Goal: Task Accomplishment & Management: Use online tool/utility

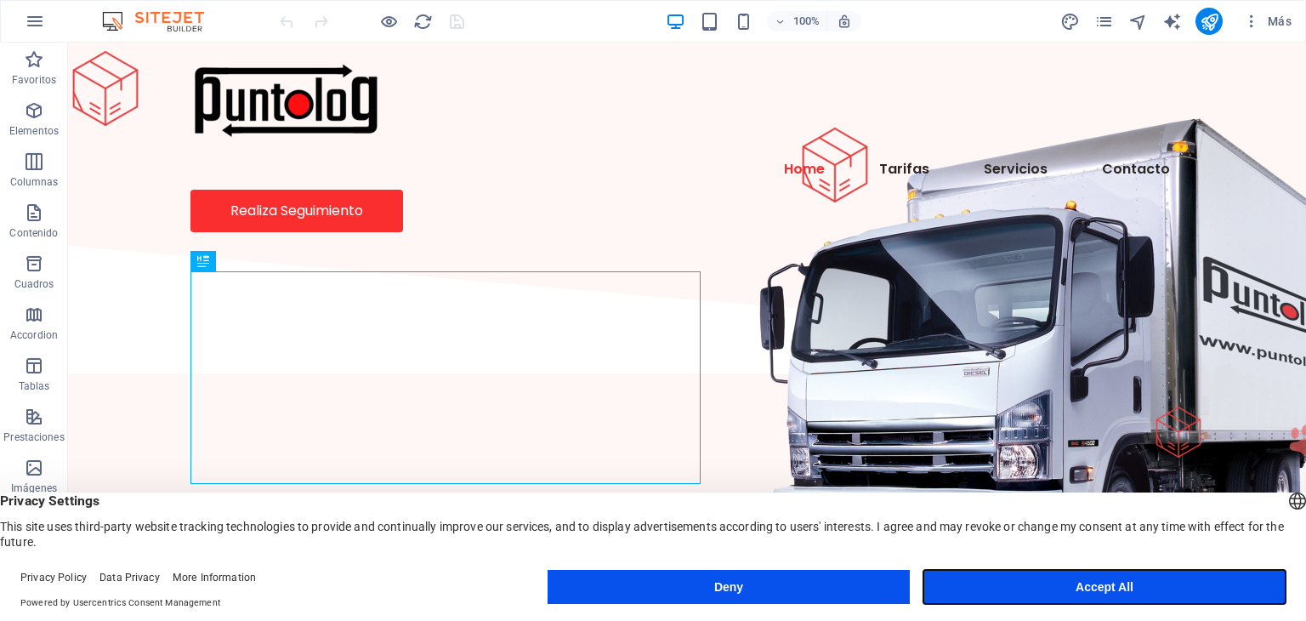
click at [1085, 588] on button "Accept All" at bounding box center [1105, 587] width 362 height 34
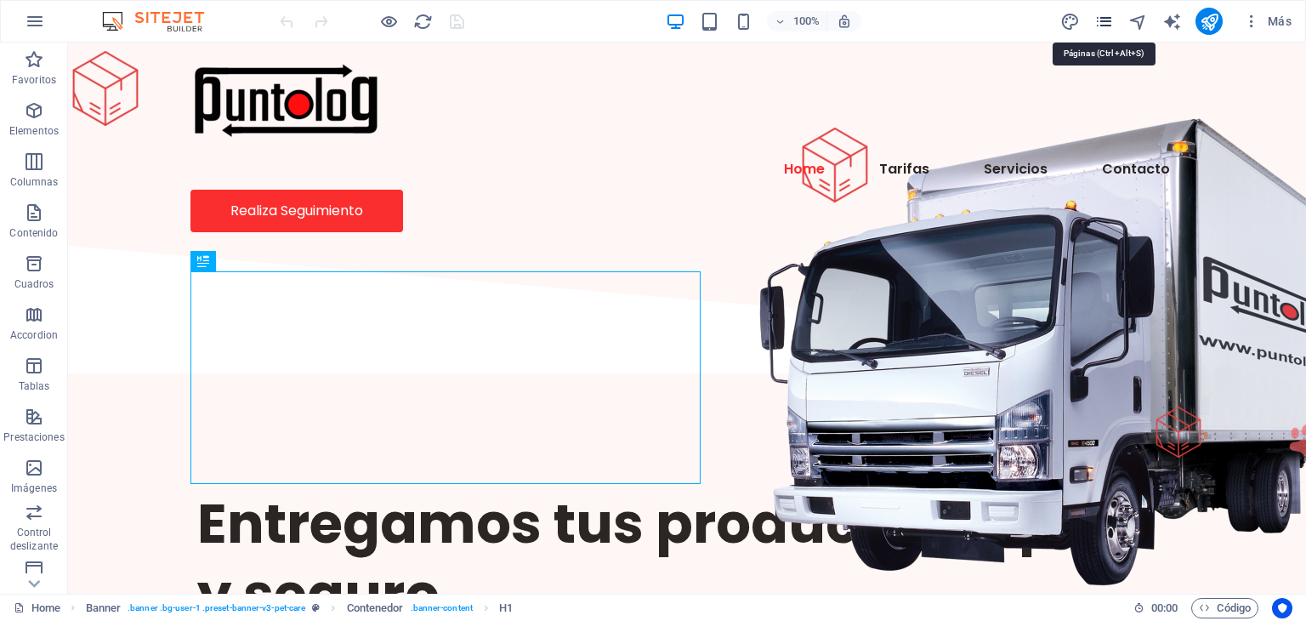
click at [1107, 24] on icon "pages" at bounding box center [1105, 22] width 20 height 20
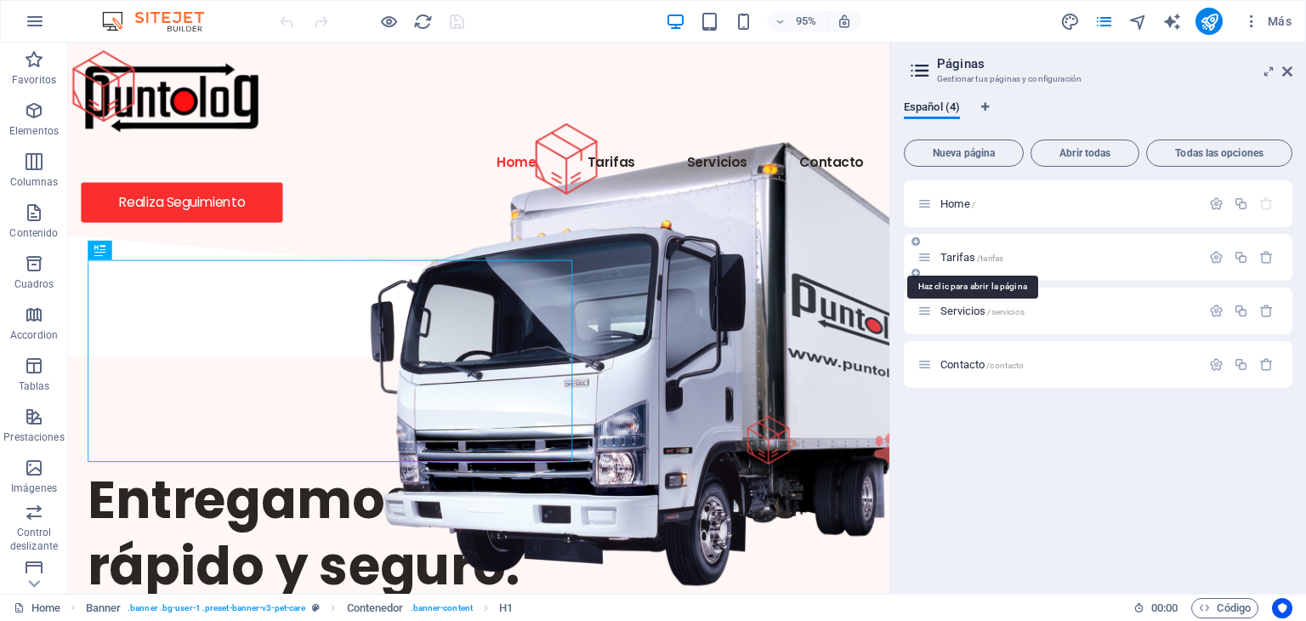
click at [963, 257] on span "Tarifas /tarifas" at bounding box center [972, 257] width 63 height 13
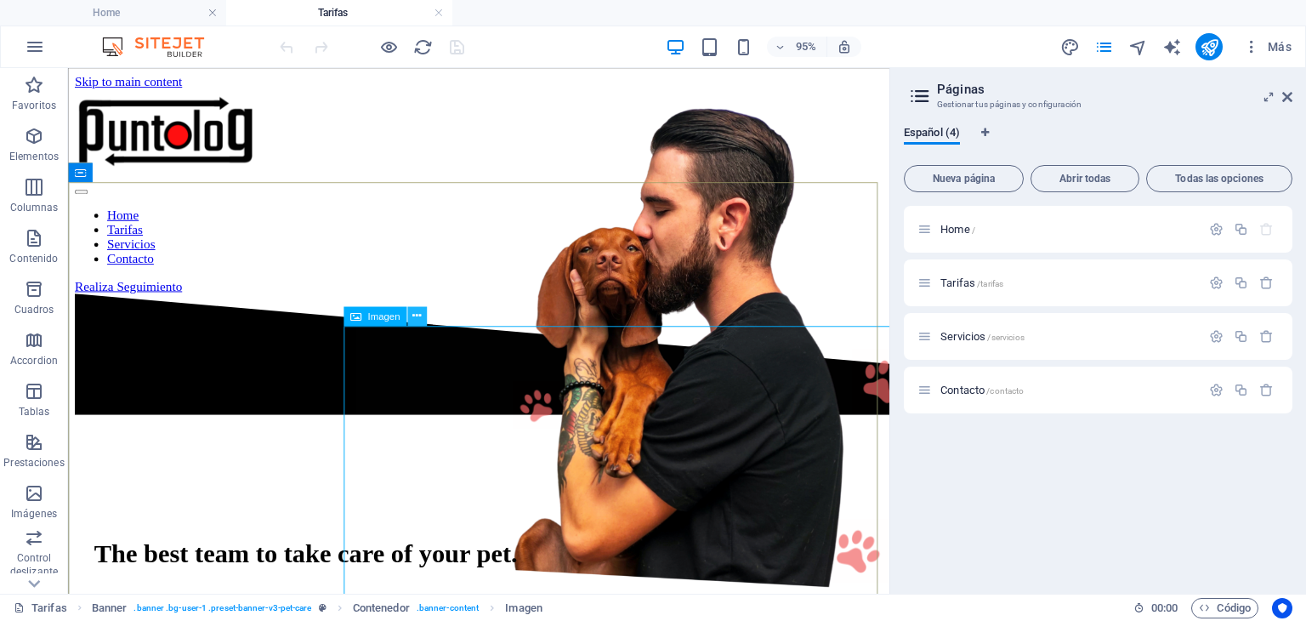
click at [415, 319] on icon at bounding box center [417, 316] width 9 height 17
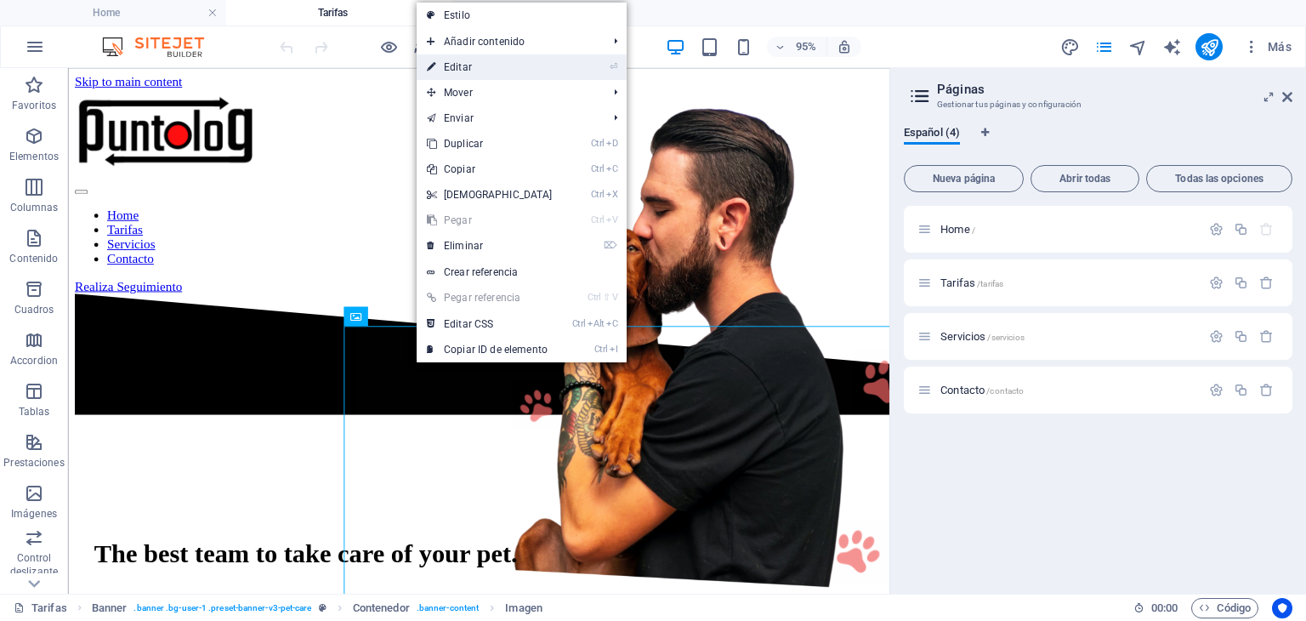
click at [470, 67] on link "⏎ Editar" at bounding box center [490, 67] width 146 height 26
select select "px"
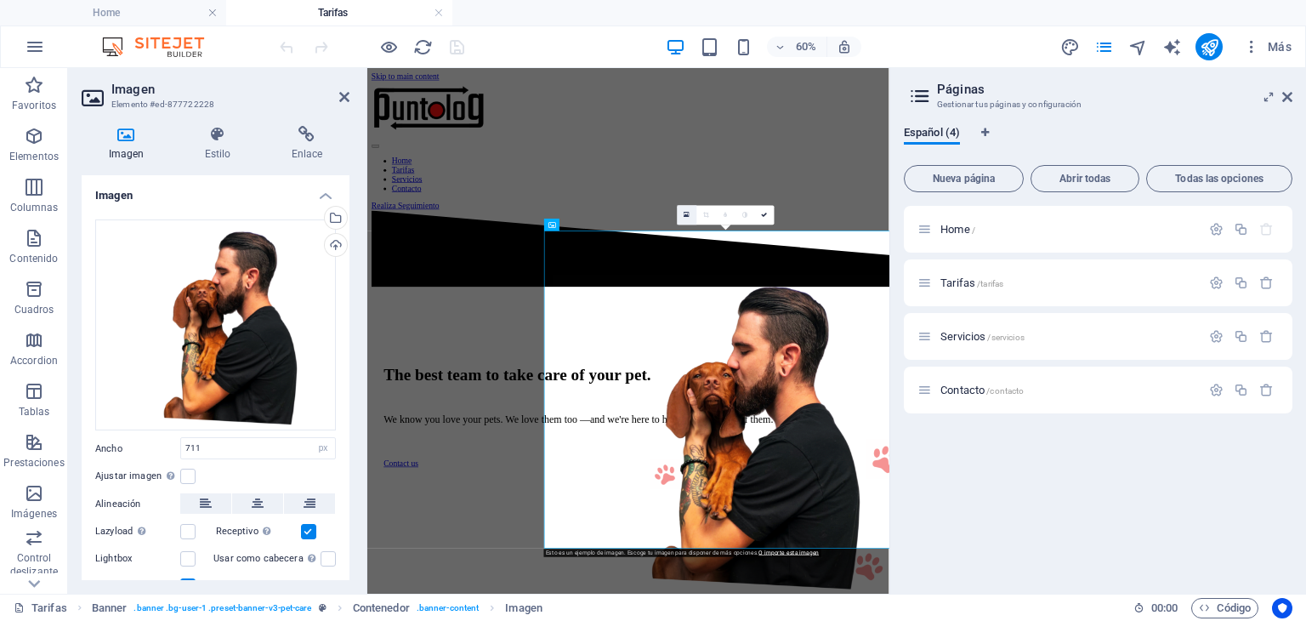
click at [687, 219] on link at bounding box center [688, 215] width 20 height 20
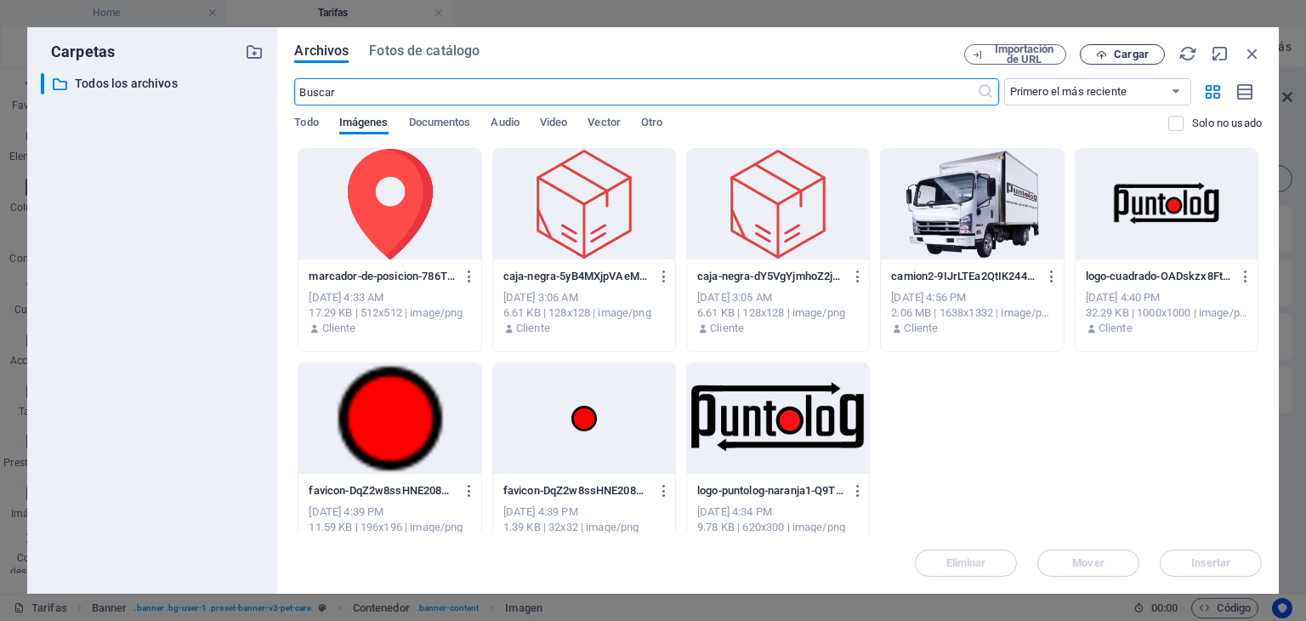
click at [1119, 54] on span "Cargar" at bounding box center [1131, 54] width 35 height 10
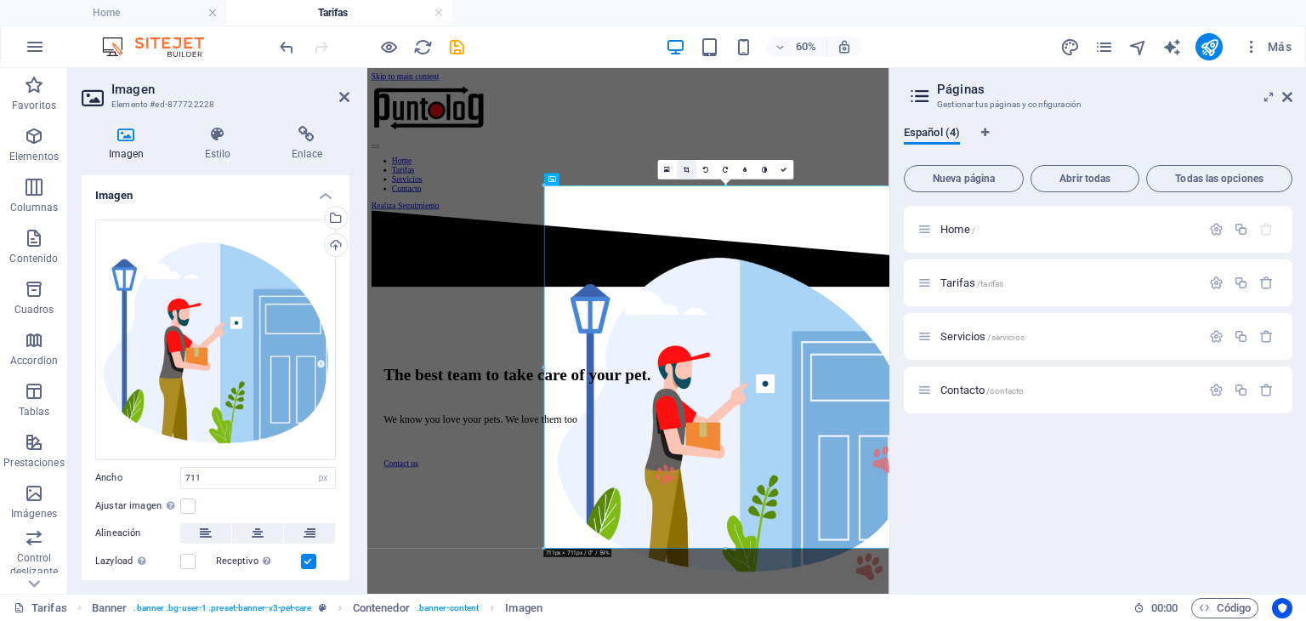
click at [686, 169] on icon at bounding box center [688, 170] width 6 height 6
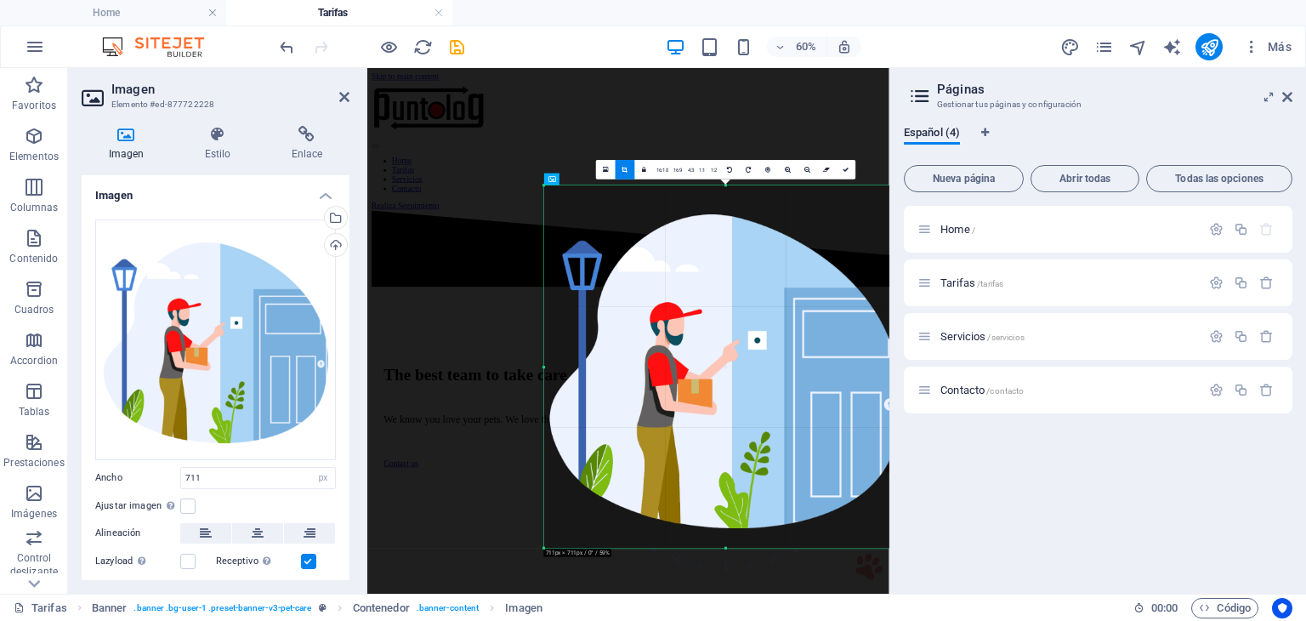
click at [549, 363] on div at bounding box center [725, 366] width 363 height 363
click at [731, 169] on link at bounding box center [730, 170] width 20 height 20
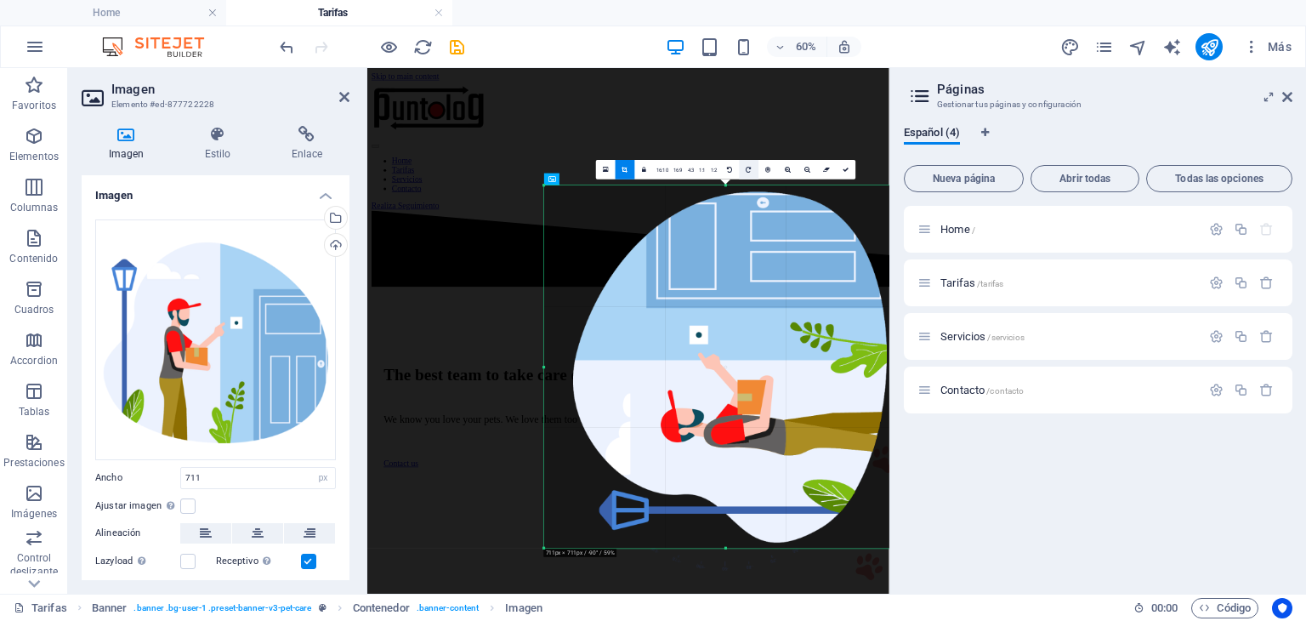
click at [749, 169] on icon at bounding box center [749, 170] width 5 height 6
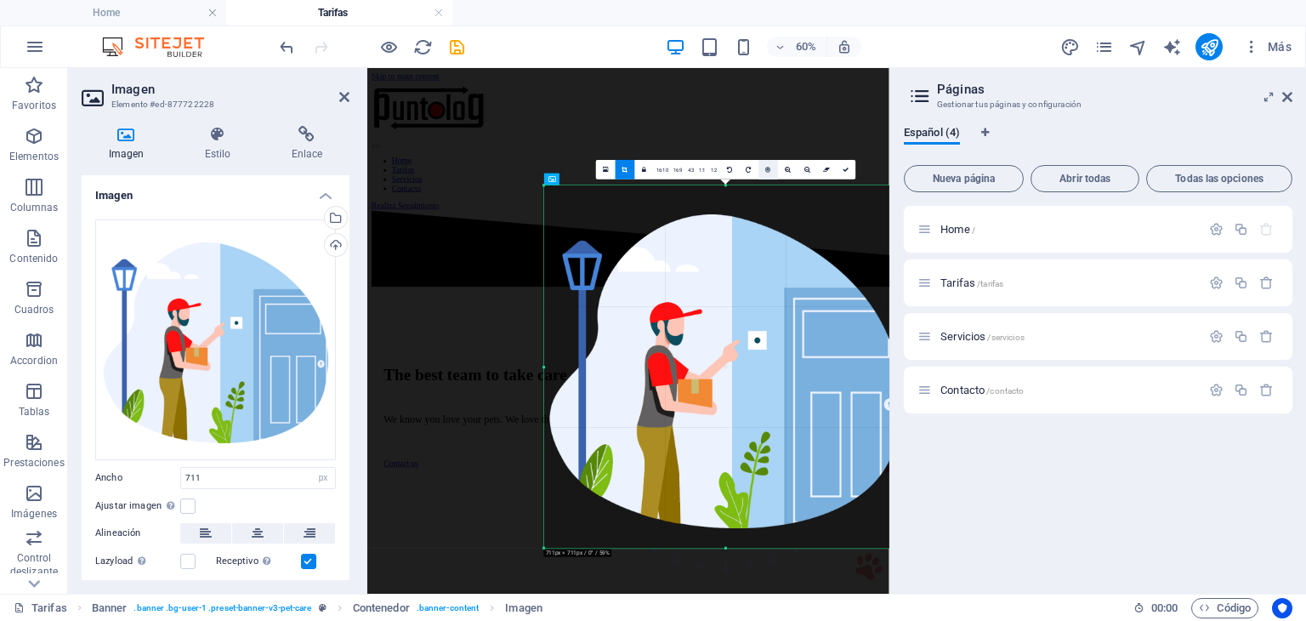
click at [766, 171] on icon at bounding box center [768, 170] width 5 height 6
click at [846, 171] on icon at bounding box center [846, 170] width 6 height 6
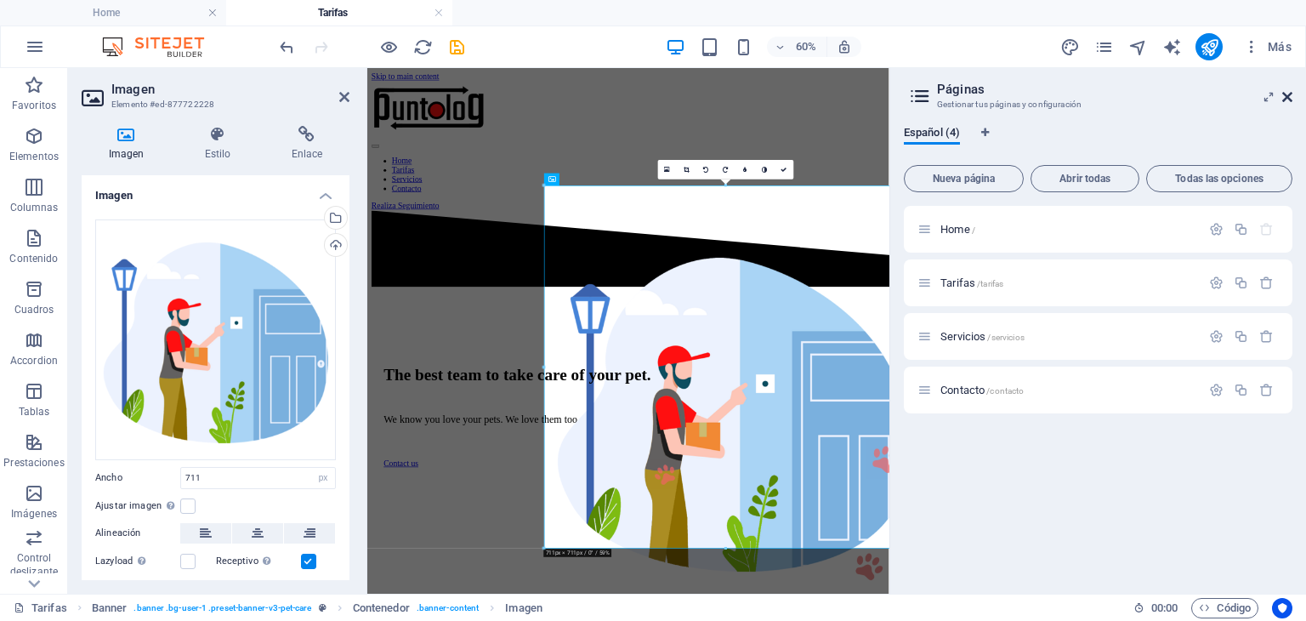
click at [1284, 93] on icon at bounding box center [1288, 97] width 10 height 14
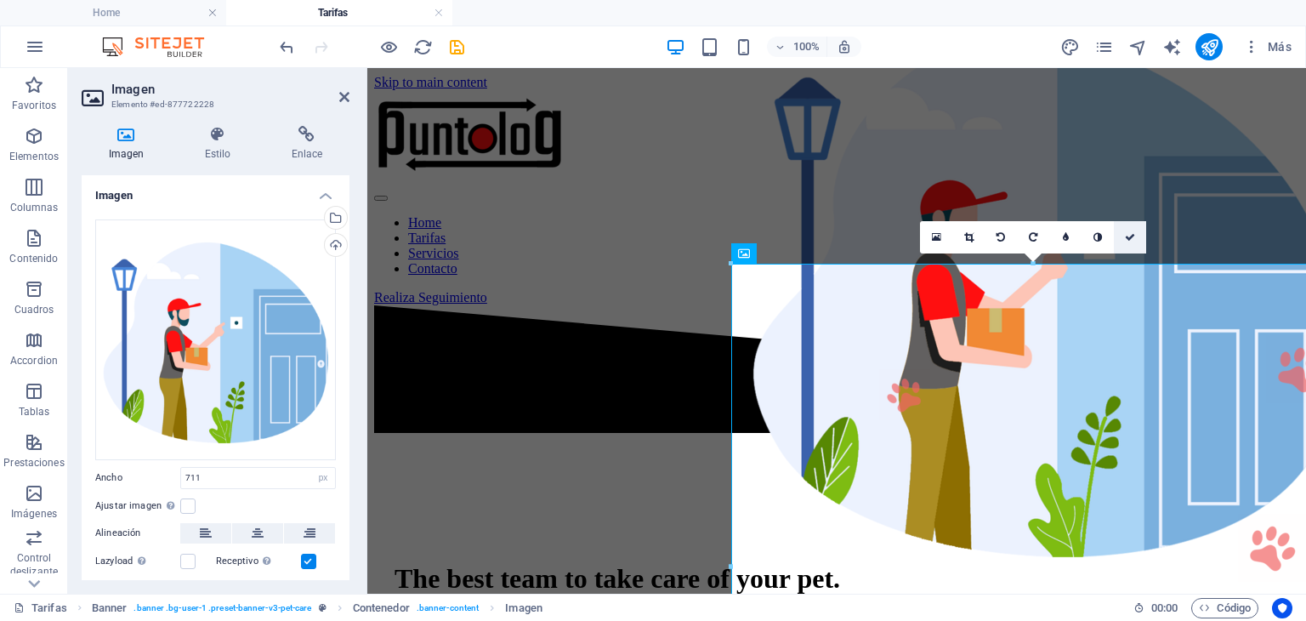
click at [1134, 237] on icon at bounding box center [1130, 237] width 10 height 10
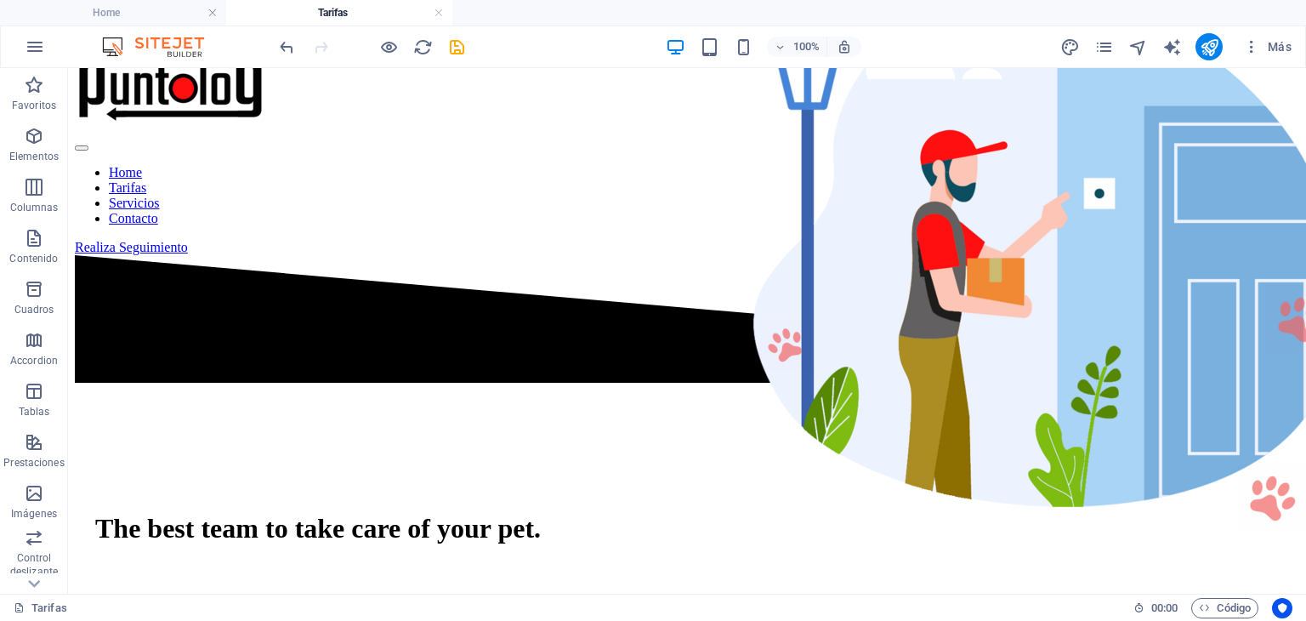
scroll to position [14, 0]
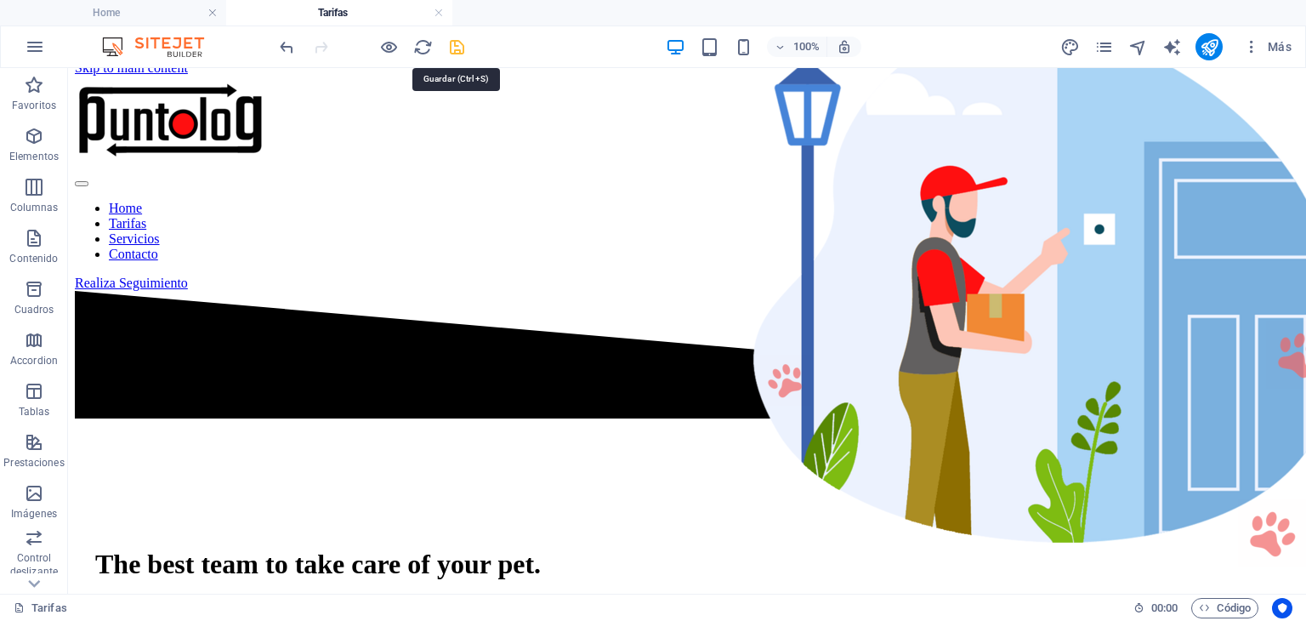
click at [460, 47] on icon "save" at bounding box center [457, 47] width 20 height 20
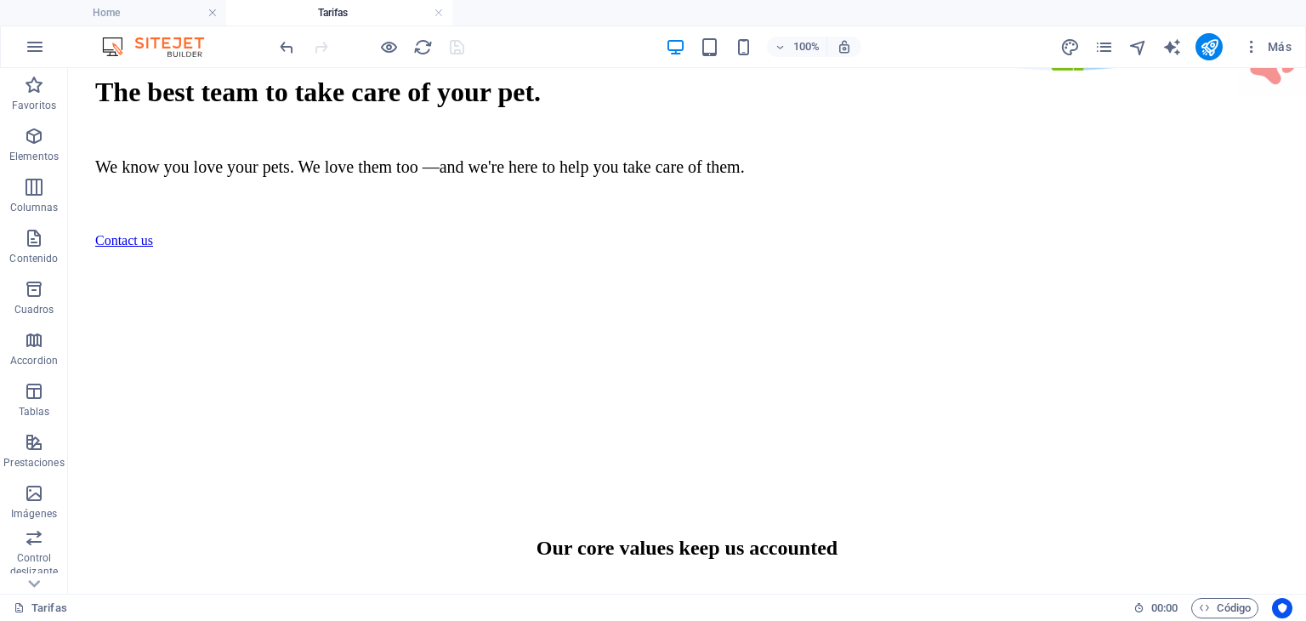
scroll to position [496, 0]
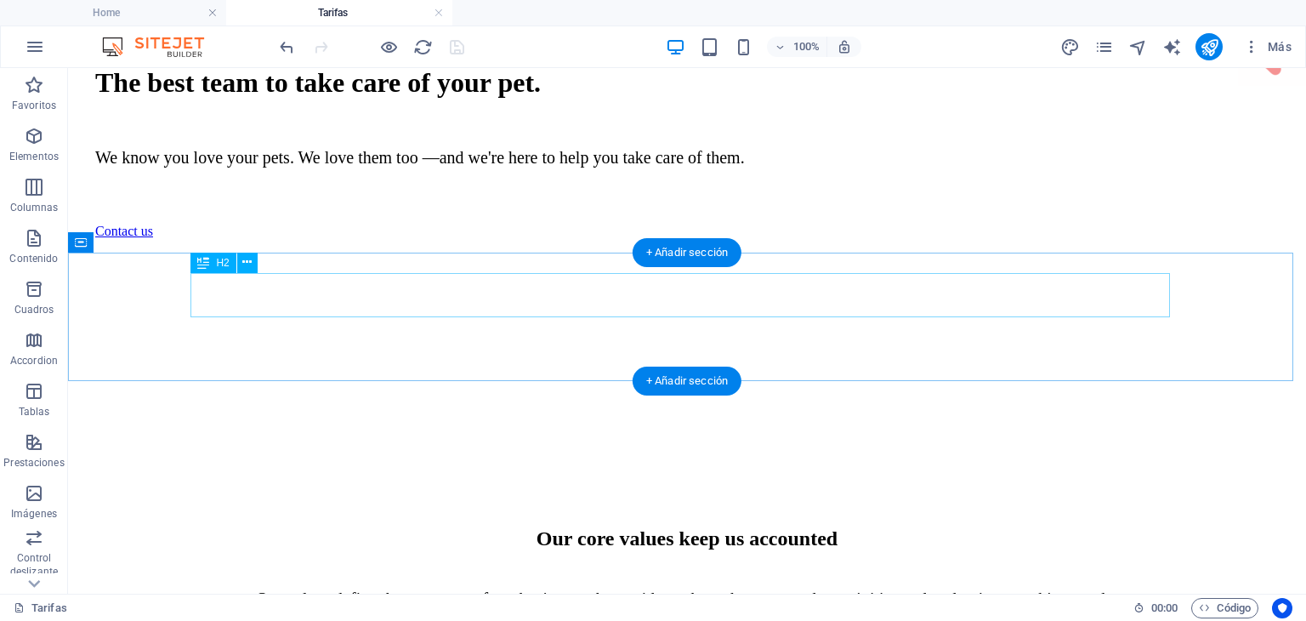
click at [976, 527] on div "Our core values keep us accounted" at bounding box center [687, 538] width 1184 height 23
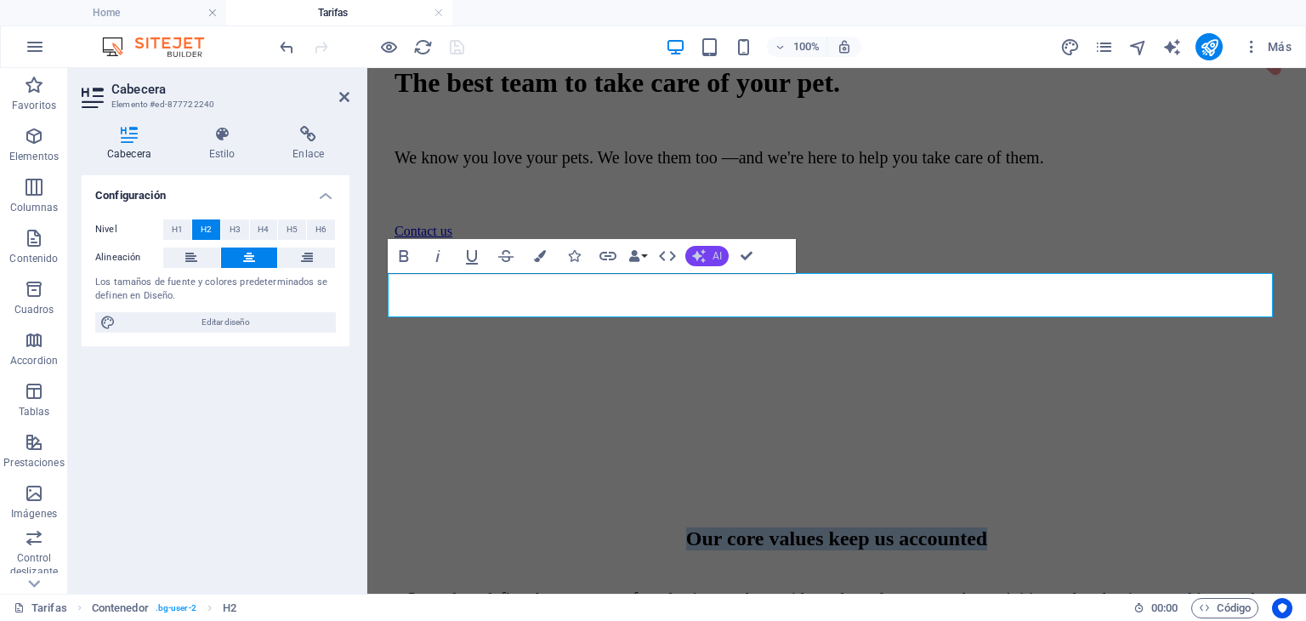
click at [714, 258] on span "AI" at bounding box center [717, 256] width 9 height 10
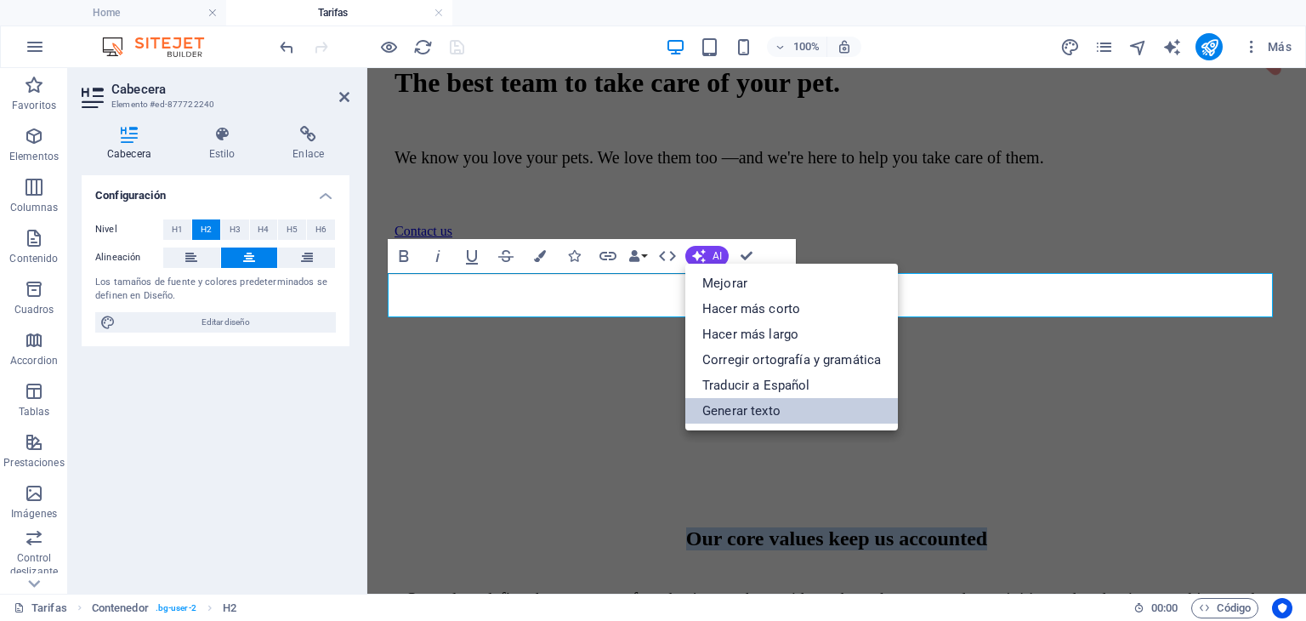
click at [740, 411] on link "Generar texto" at bounding box center [792, 411] width 213 height 26
select select "English"
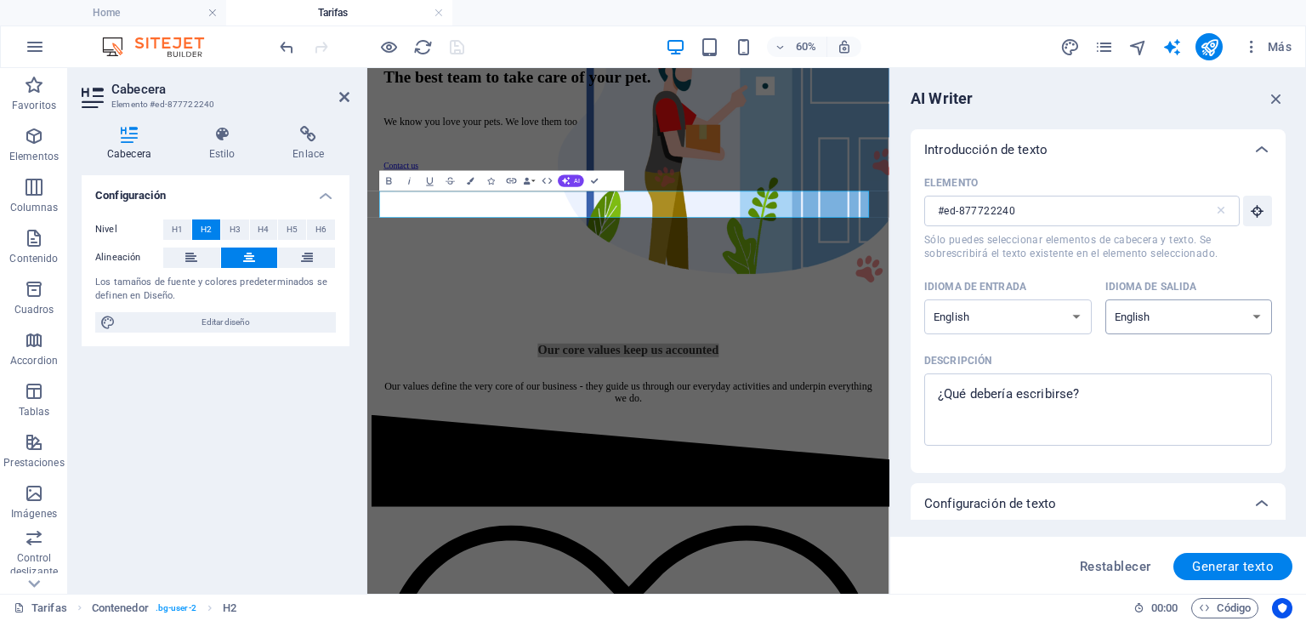
click at [1147, 311] on select "Albanian Arabic Armenian Awadhi Azerbaijani Bashkir Basque Belarusian Bengali B…" at bounding box center [1190, 316] width 168 height 35
select select "Spanish"
click at [1106, 299] on select "Albanian Arabic Armenian Awadhi Azerbaijani Bashkir Basque Belarusian Bengali B…" at bounding box center [1190, 316] width 168 height 35
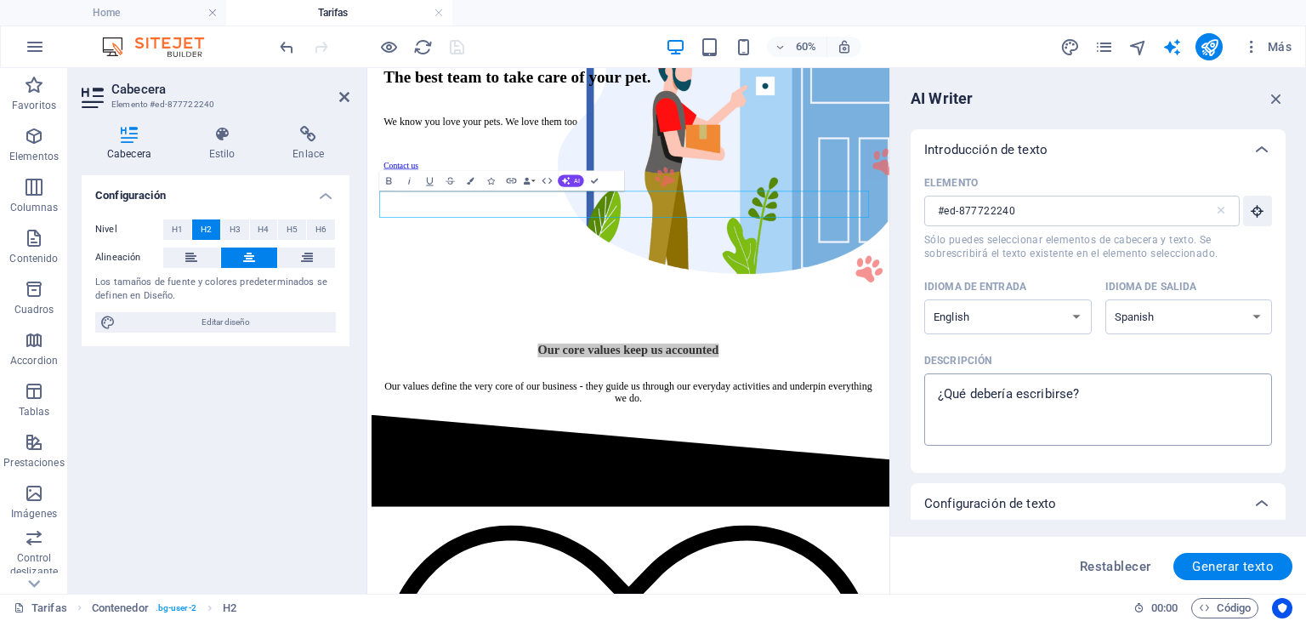
type textarea "x"
paste textarea "Our core values keep us accounted"
type textarea "Our core values keep us accounted"
type textarea "x"
type textarea "Our core values keep us accounted"
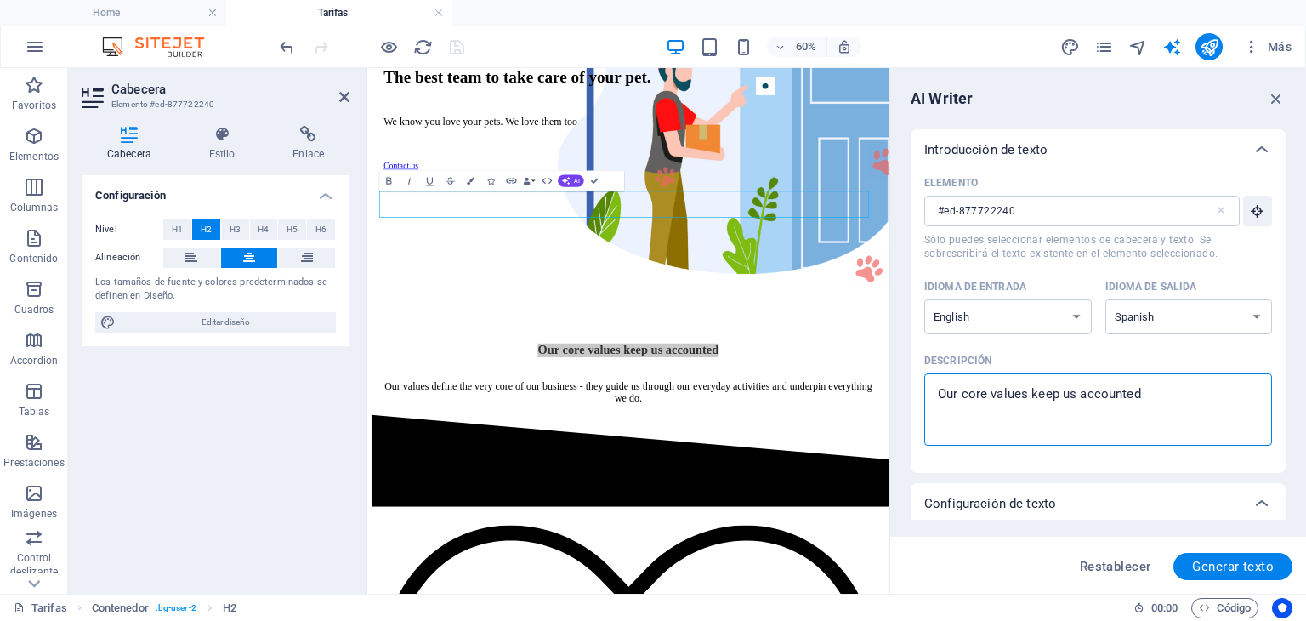
drag, startPoint x: 1079, startPoint y: 220, endPoint x: 1145, endPoint y: 450, distance: 238.8
click at [1145, 450] on div "Elemento #ed-877722240 ​ Sólo puedes seleccionar elementos de cabecera y texto.…" at bounding box center [1099, 314] width 348 height 289
click at [1230, 566] on span "Generar texto" at bounding box center [1234, 567] width 82 height 14
type textarea "x"
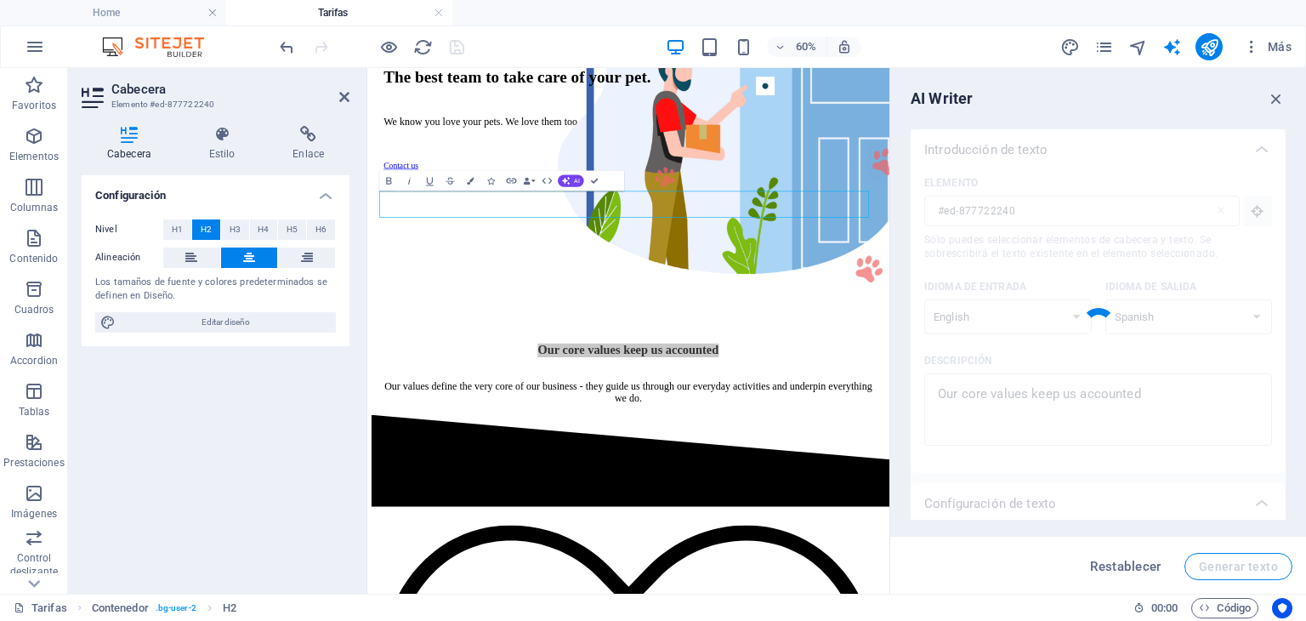
type textarea "x"
type textarea "Nuestros valores fundamentales nos mantienen responsables."
type textarea "x"
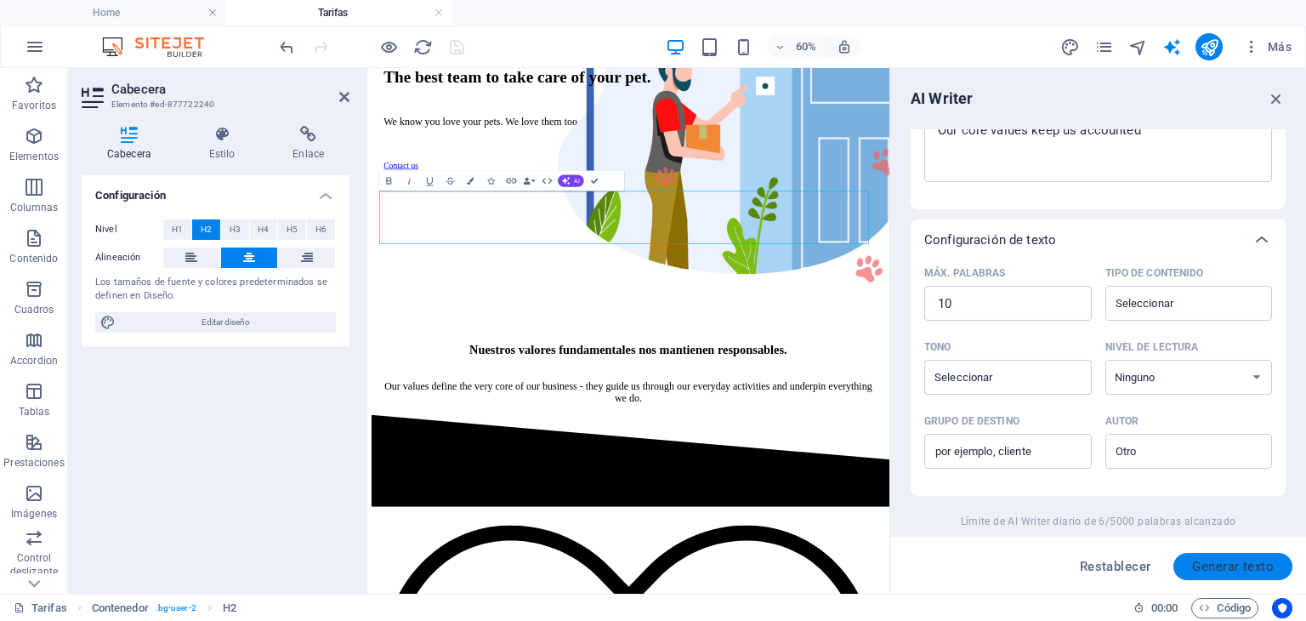
scroll to position [492, 0]
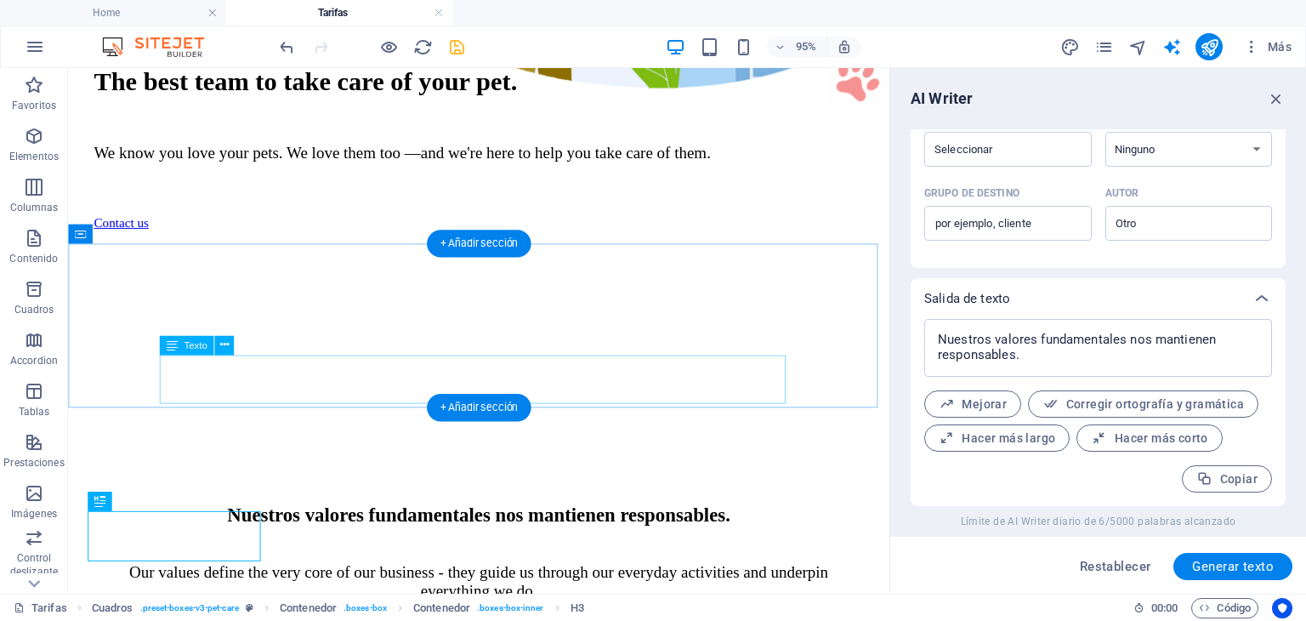
click at [470, 589] on div "Our values define the very core of our business - they guide us through our eve…" at bounding box center [500, 608] width 811 height 39
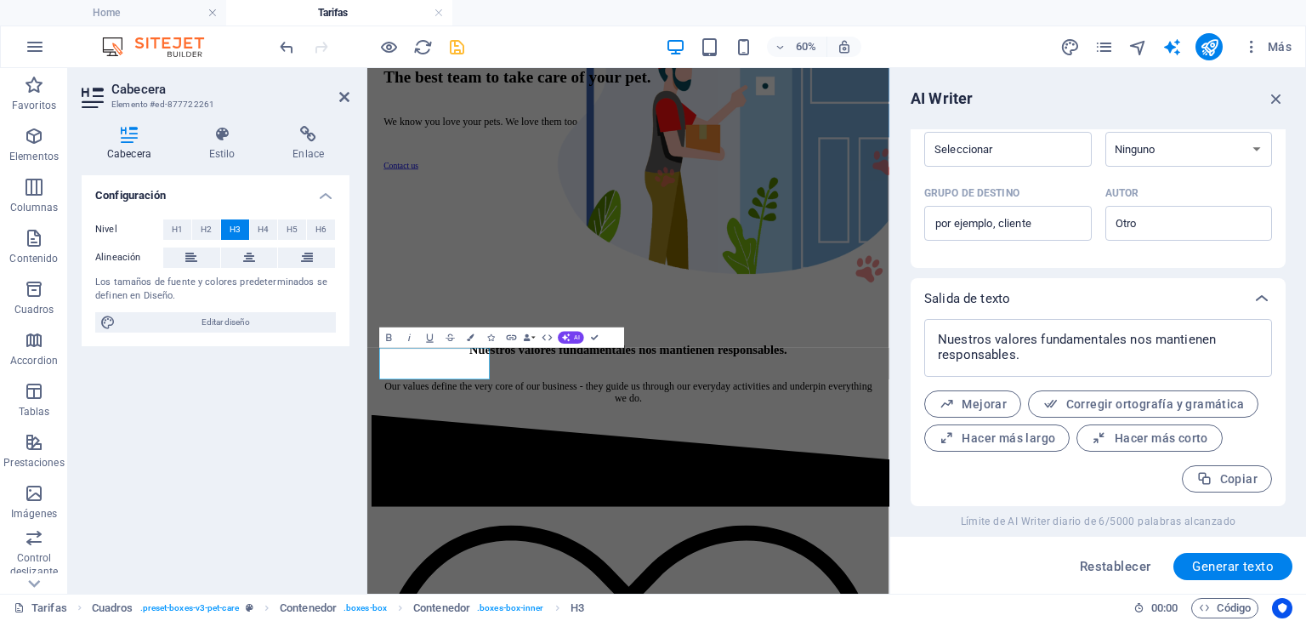
type input "#ed-877722261"
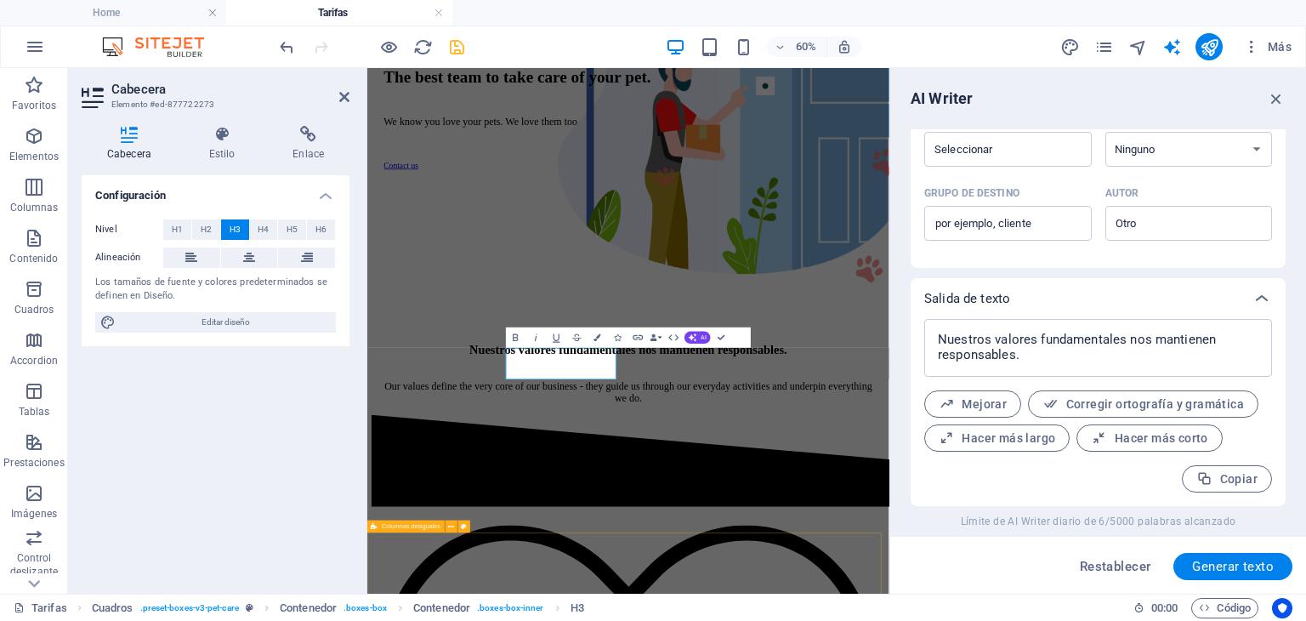
type input "#ed-877722273"
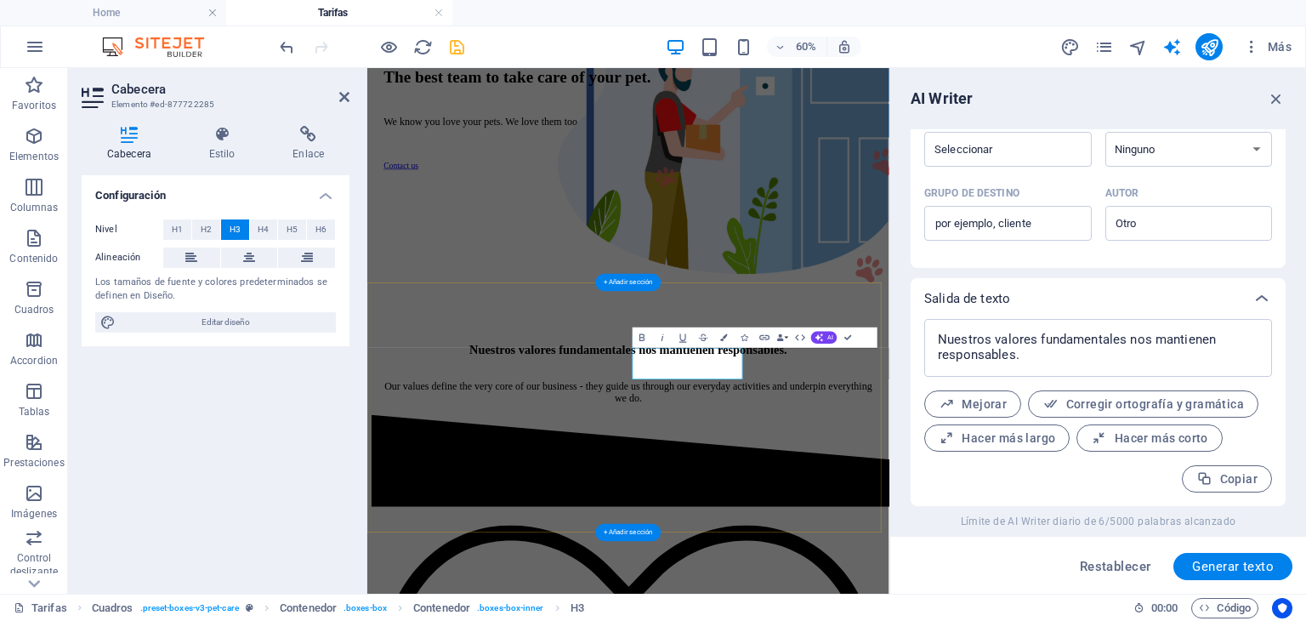
type input "#ed-877722285"
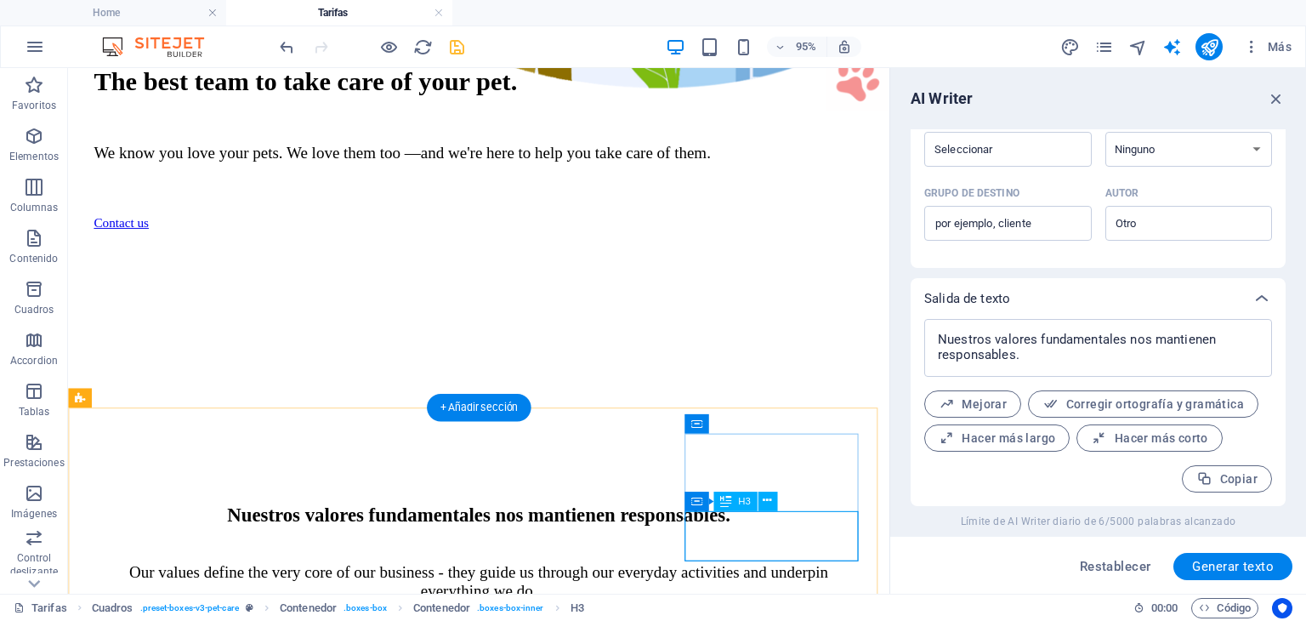
drag, startPoint x: 817, startPoint y: 555, endPoint x: 757, endPoint y: 842, distance: 293.6
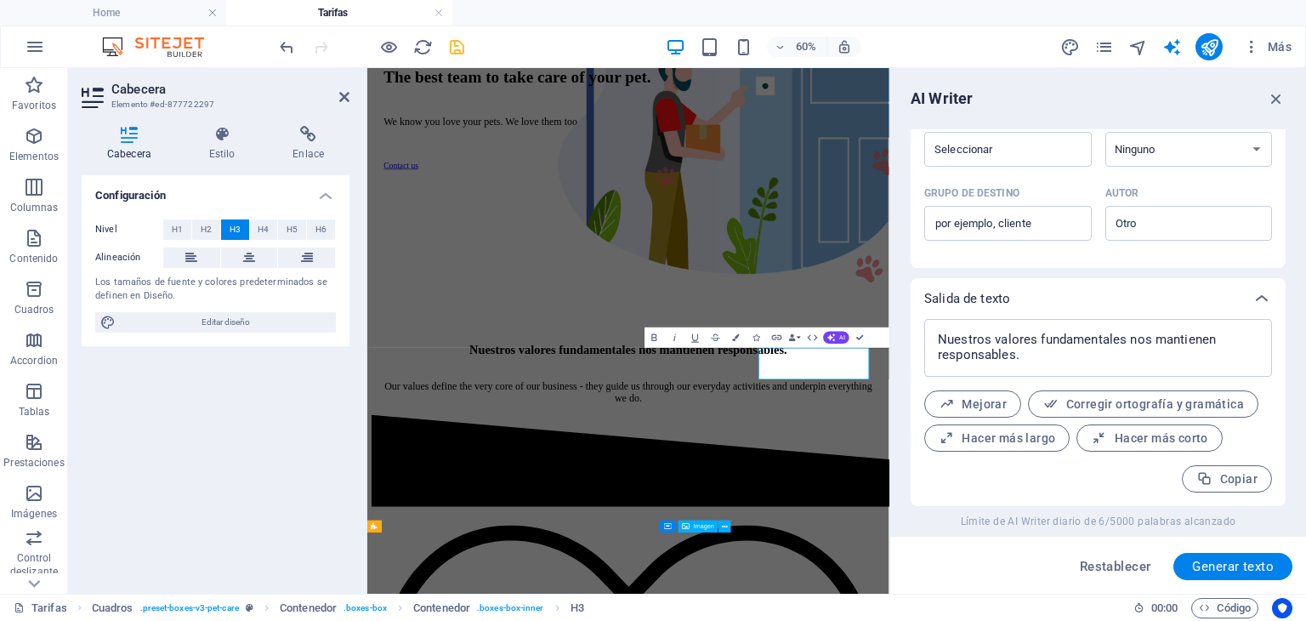
type input "#ed-877722297"
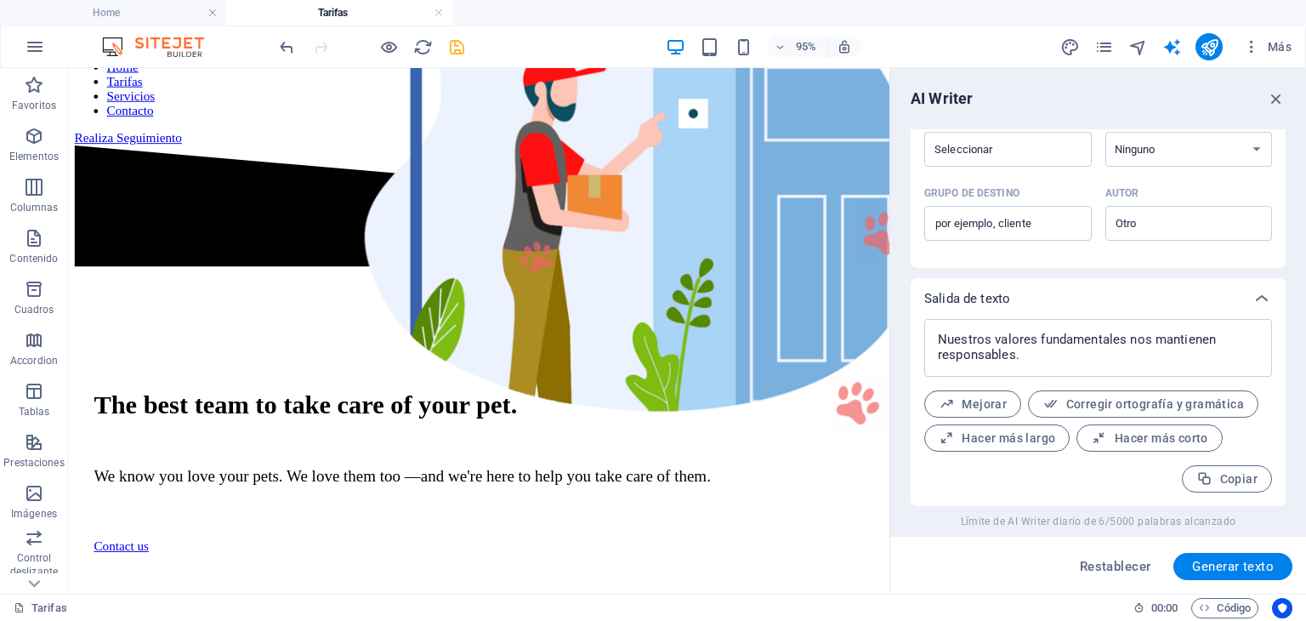
scroll to position [0, 0]
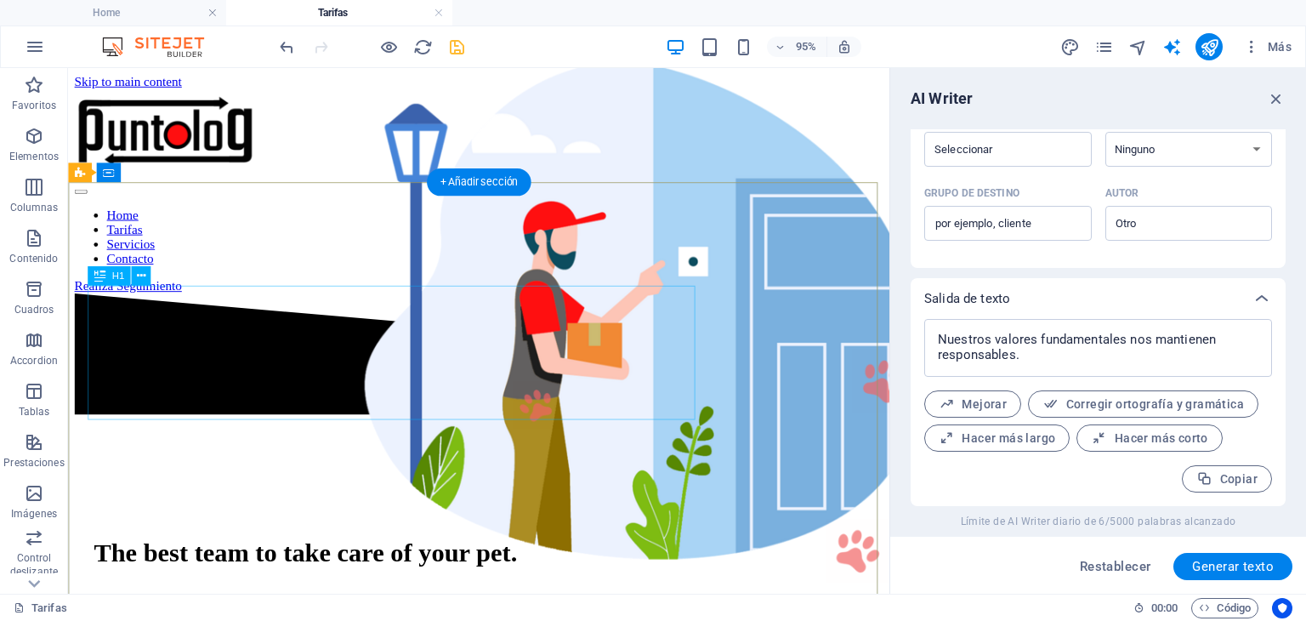
click at [522, 563] on div "The best team to take care of your pet." at bounding box center [500, 578] width 811 height 31
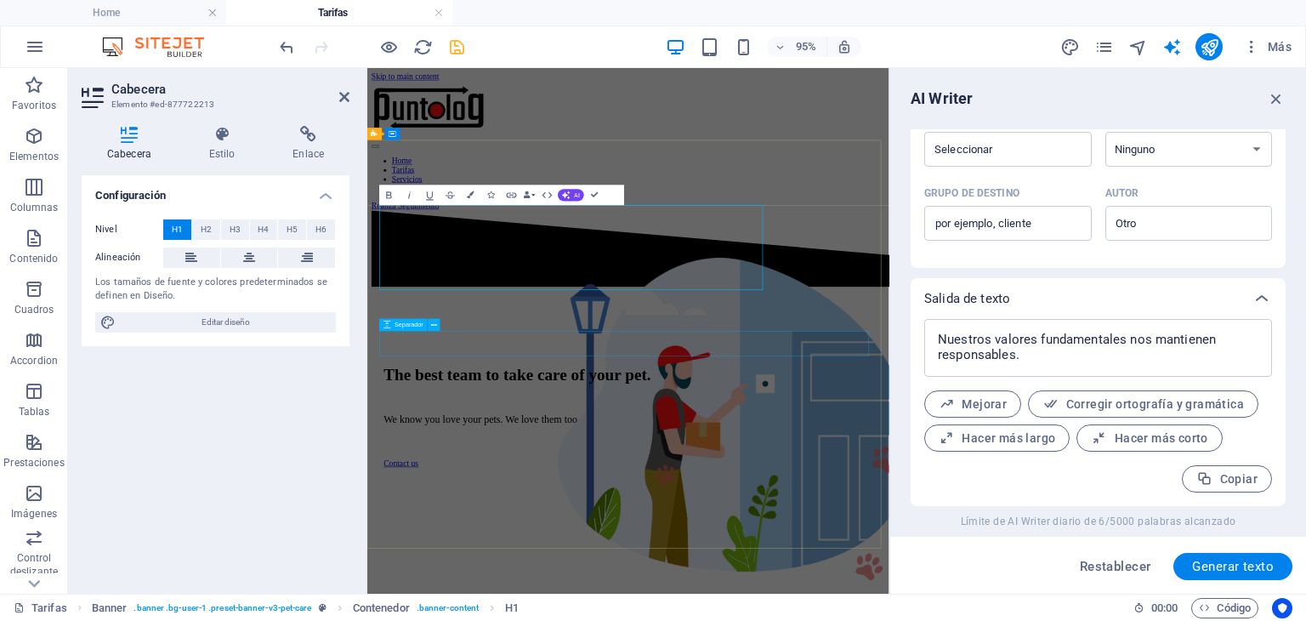
type input "#ed-877722213"
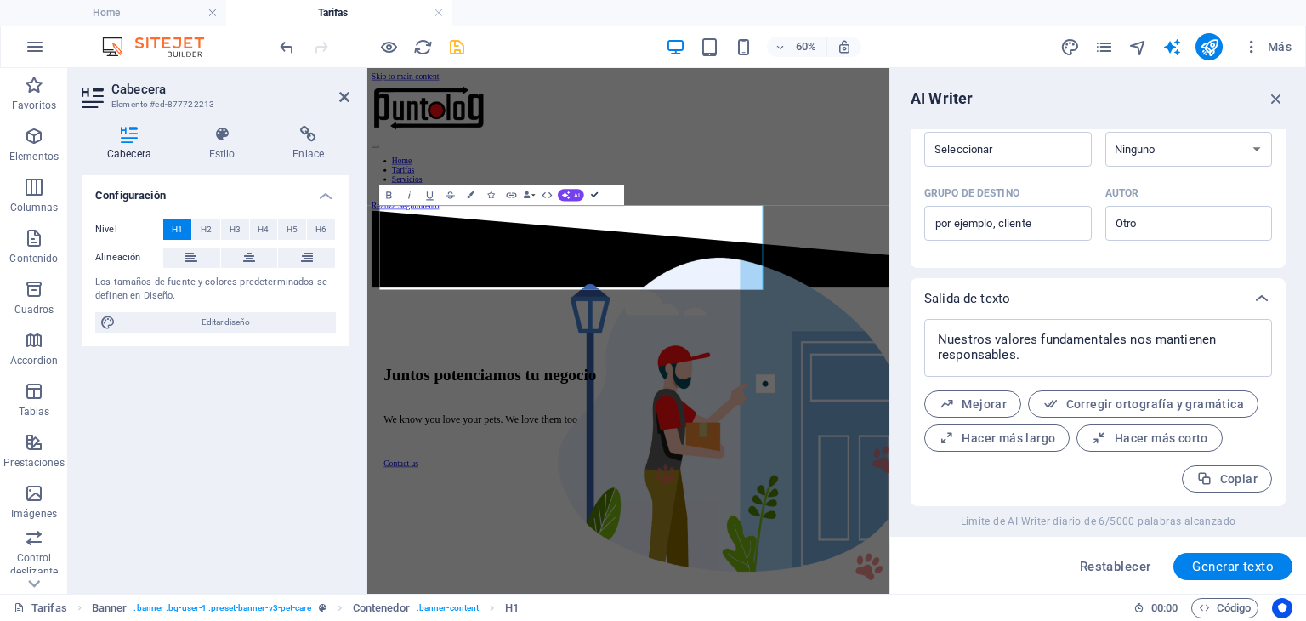
drag, startPoint x: 596, startPoint y: 191, endPoint x: 556, endPoint y: 131, distance: 72.4
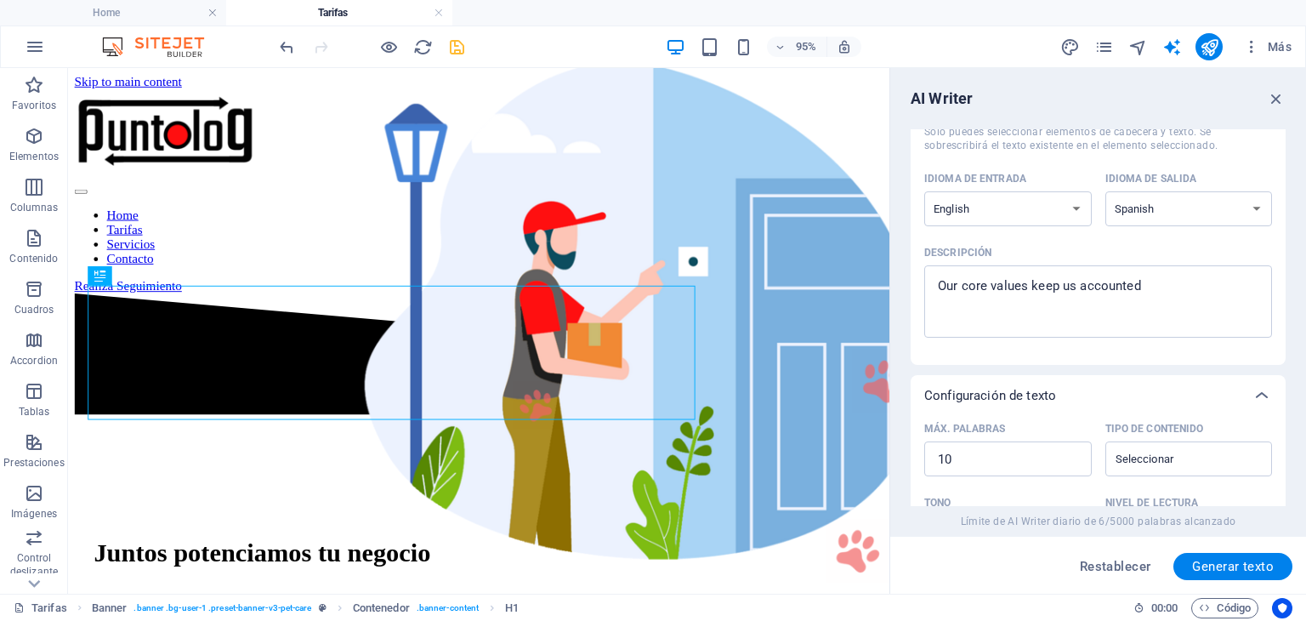
scroll to position [102, 0]
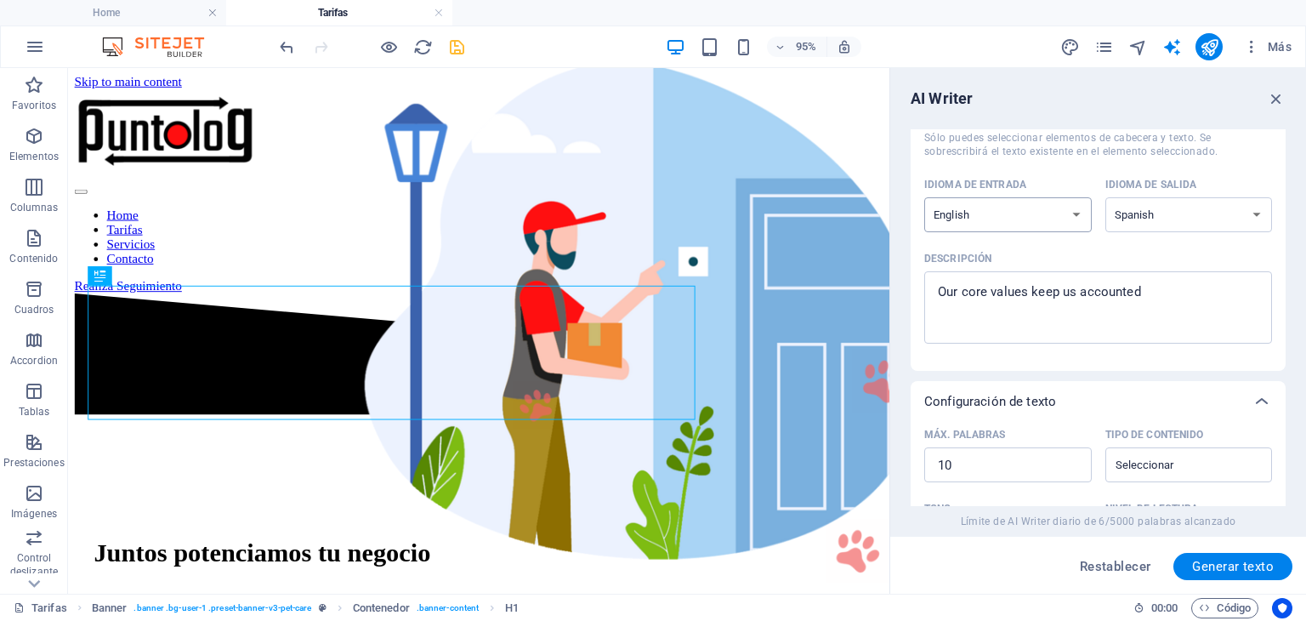
click at [1074, 213] on select "Albanian Arabic Armenian Awadhi Azerbaijani Bashkir Basque Belarusian Bengali B…" at bounding box center [1009, 214] width 168 height 35
select select "Spanish"
click at [925, 197] on select "Albanian Arabic Armenian Awadhi Azerbaijani Bashkir Basque Belarusian Bengali B…" at bounding box center [1009, 214] width 168 height 35
drag, startPoint x: 1152, startPoint y: 299, endPoint x: 912, endPoint y: 290, distance: 240.0
click at [912, 290] on div "Elemento #ed-877722213 ​ Sólo puedes seleccionar elementos de cabecera y texto.…" at bounding box center [1098, 219] width 375 height 303
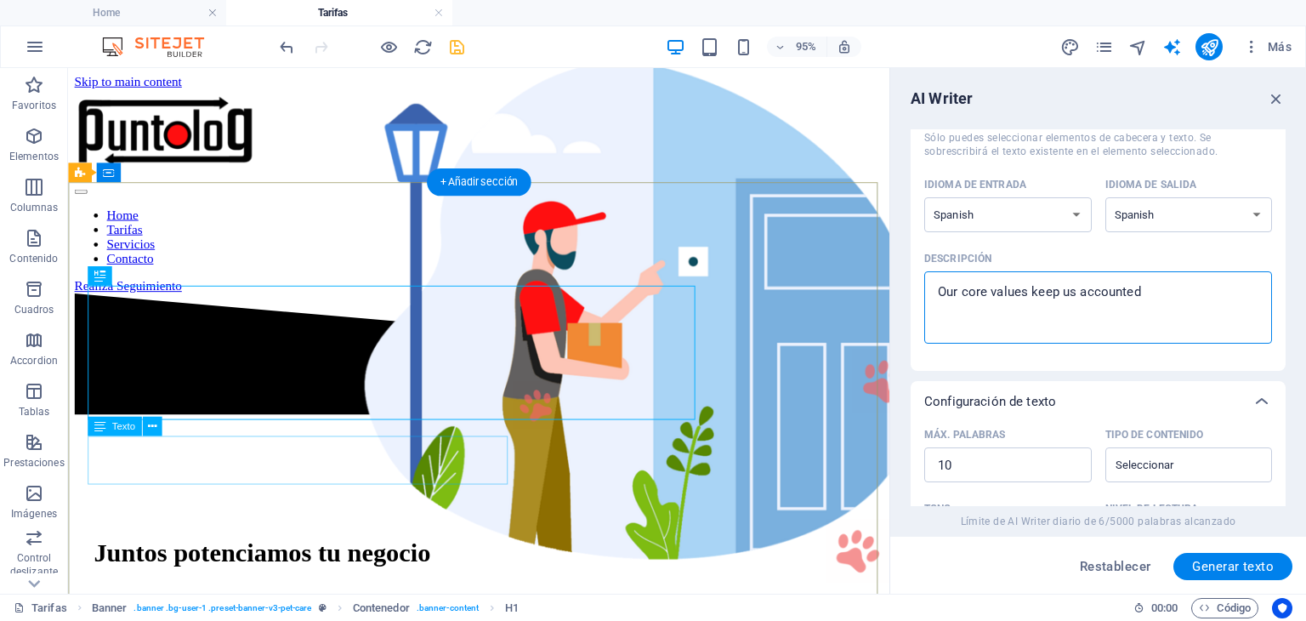
type textarea "x"
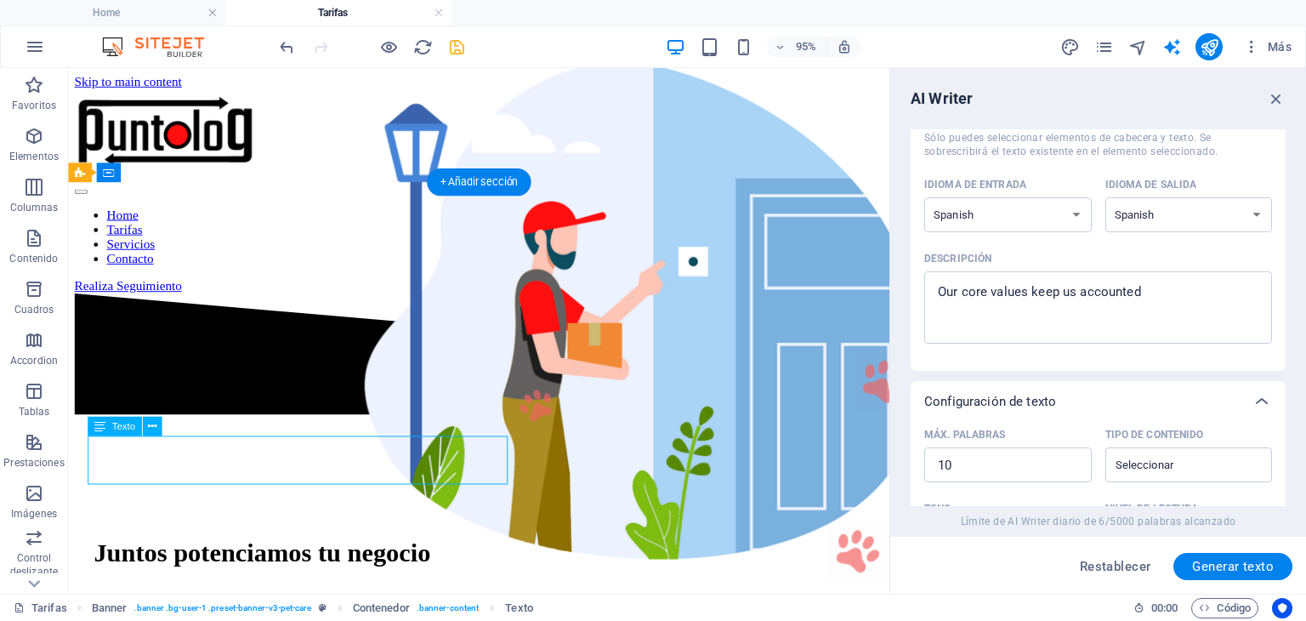
drag, startPoint x: 253, startPoint y: 483, endPoint x: 1006, endPoint y: 405, distance: 756.8
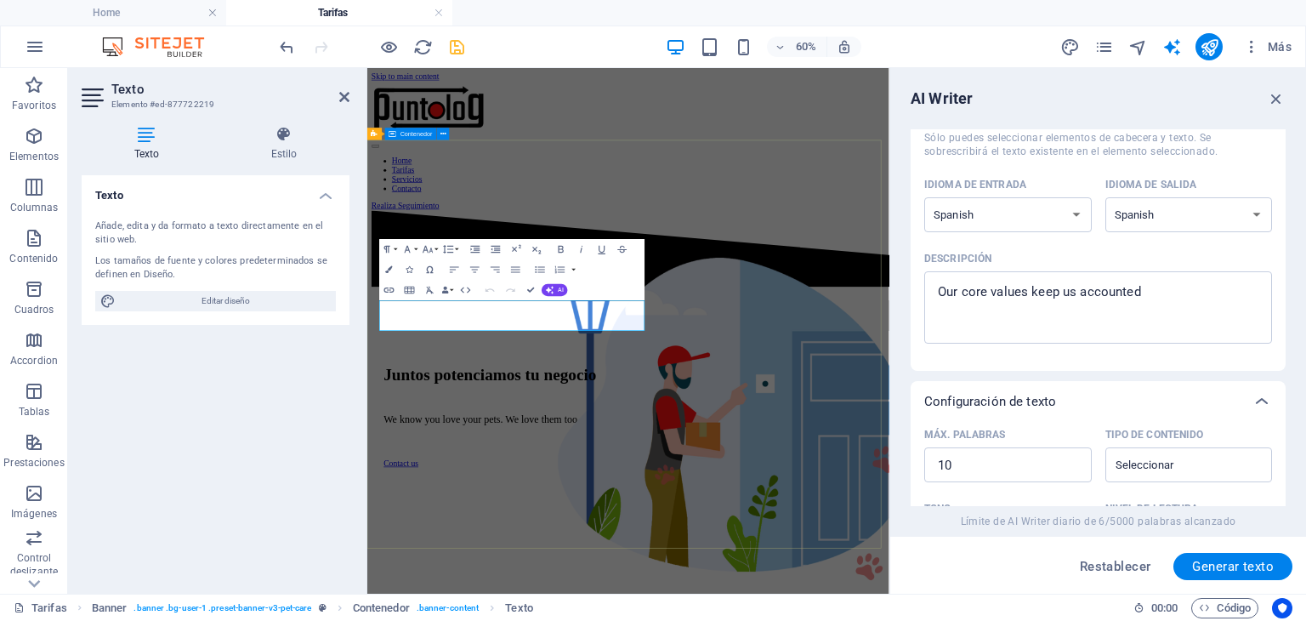
type input "#ed-877722219"
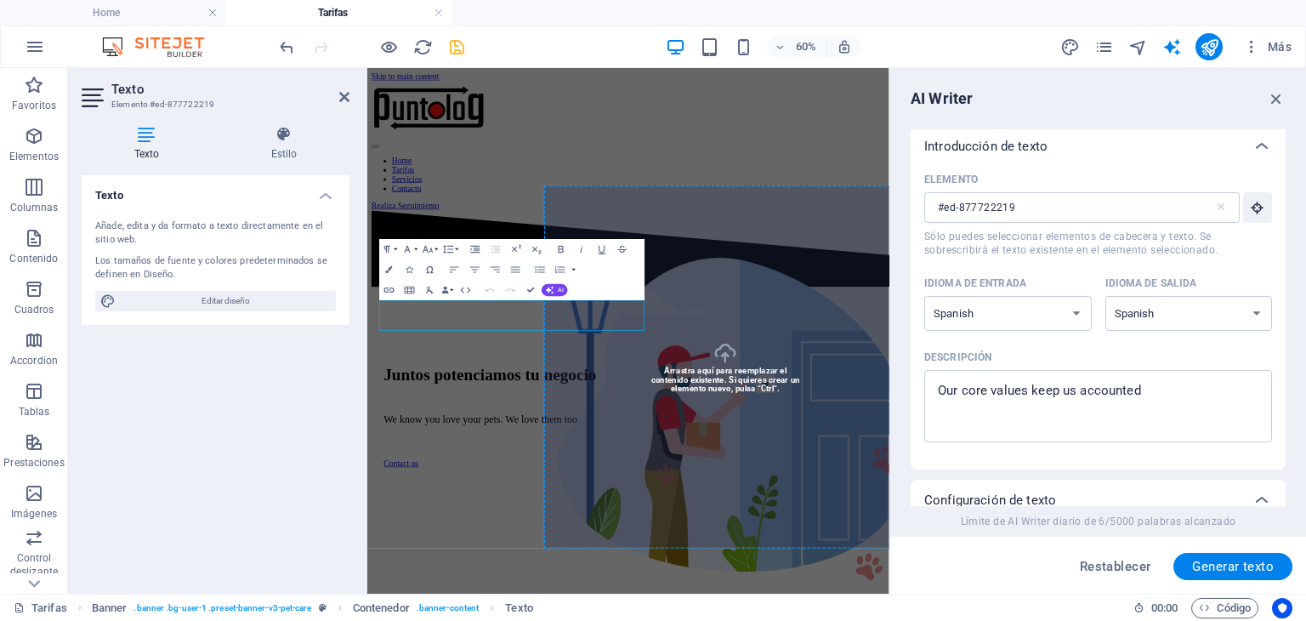
scroll to position [0, 0]
click at [1138, 380] on div "Our core values keep us accounted x ​" at bounding box center [1099, 409] width 348 height 72
click at [1138, 382] on textarea "Our core values keep us accounted" at bounding box center [1098, 409] width 331 height 55
type textarea "x"
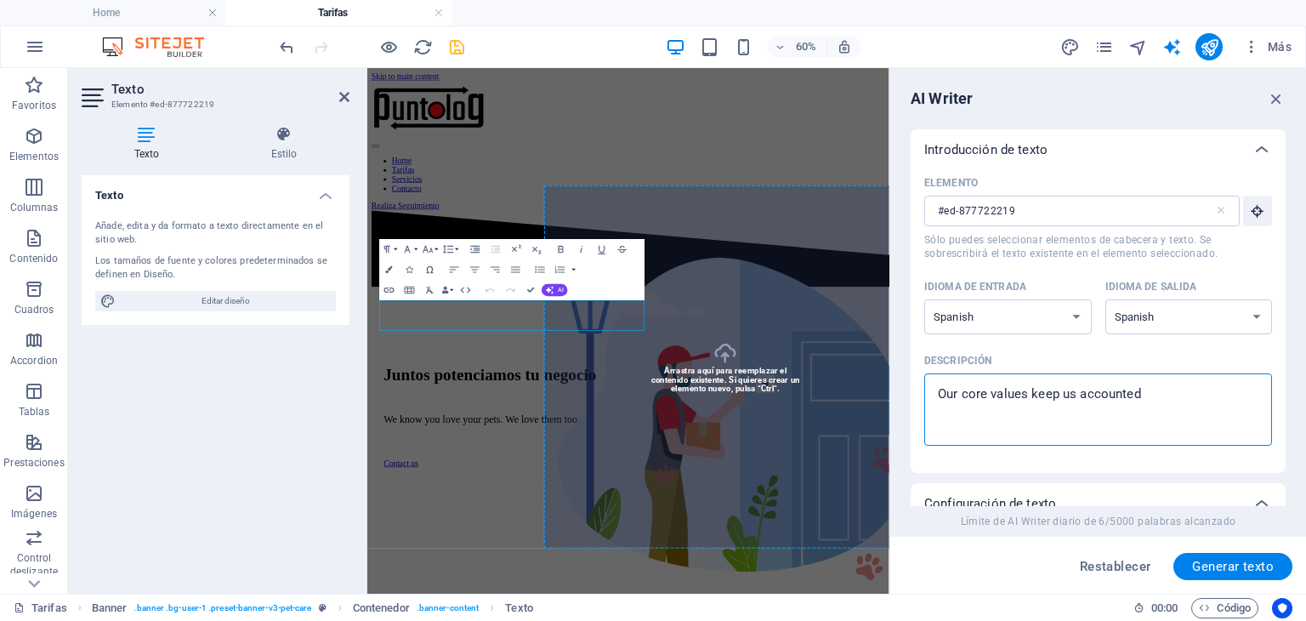
type textarea "x"
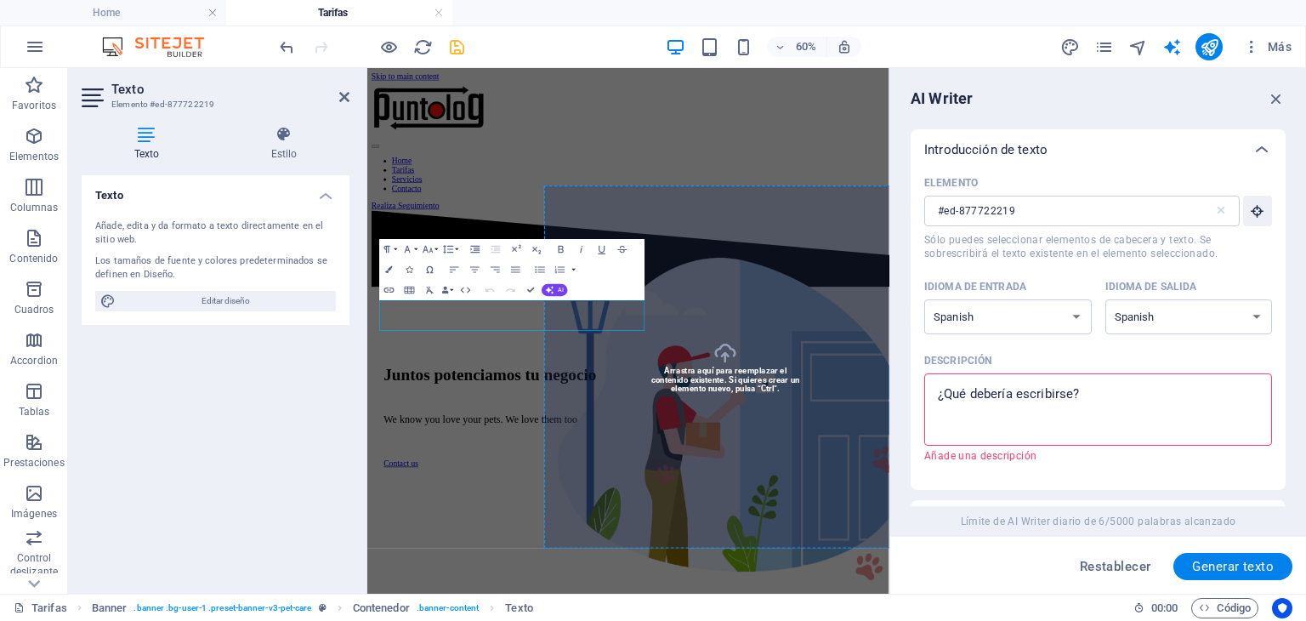
type textarea "j"
type textarea "x"
type textarea "ju"
type textarea "x"
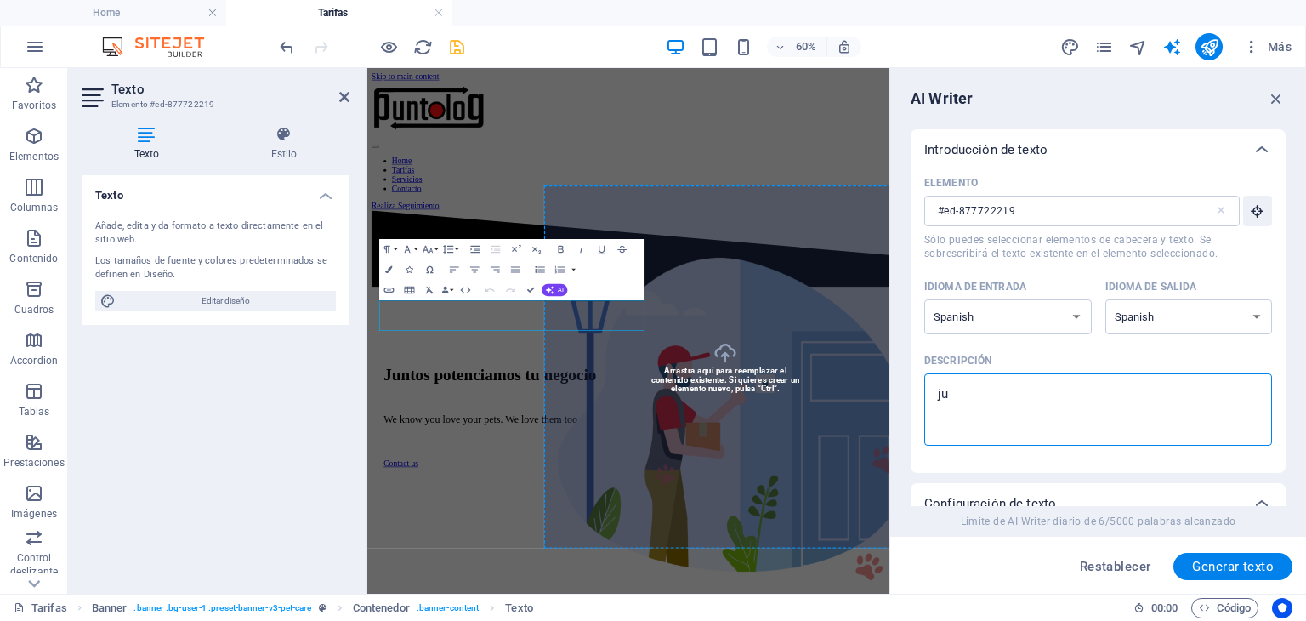
type textarea "jun"
type textarea "x"
type textarea "junt"
type textarea "x"
type textarea "junto"
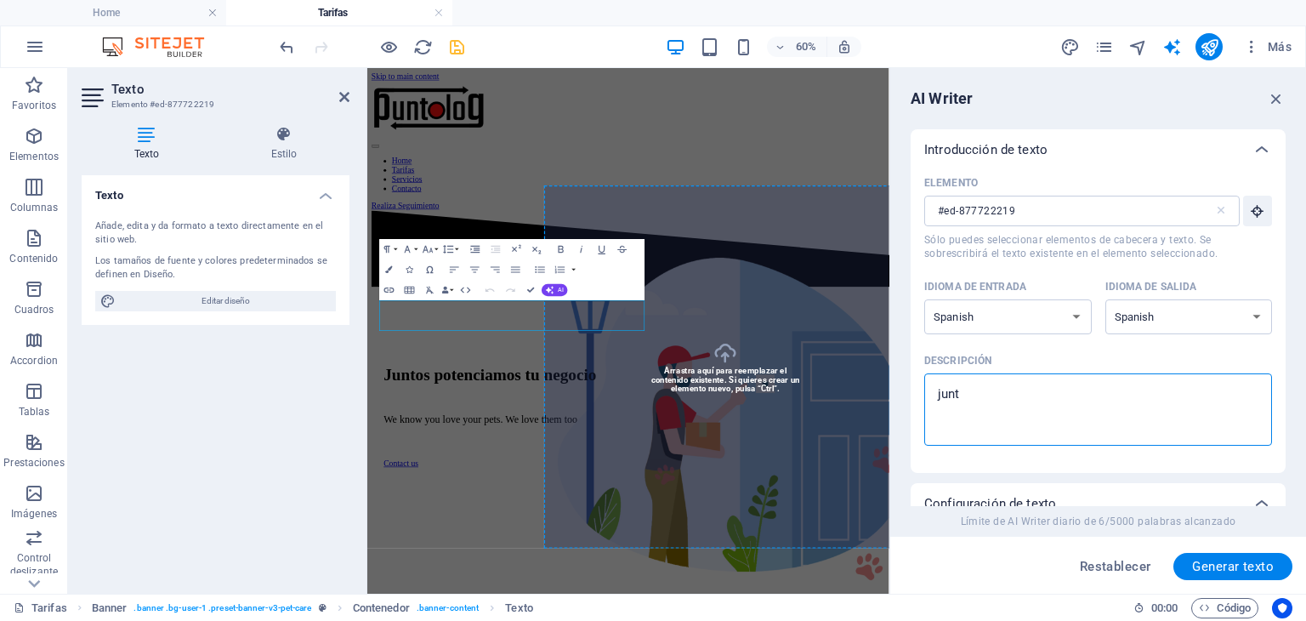
type textarea "x"
type textarea "juntos"
type textarea "x"
type textarea "juntos"
type textarea "x"
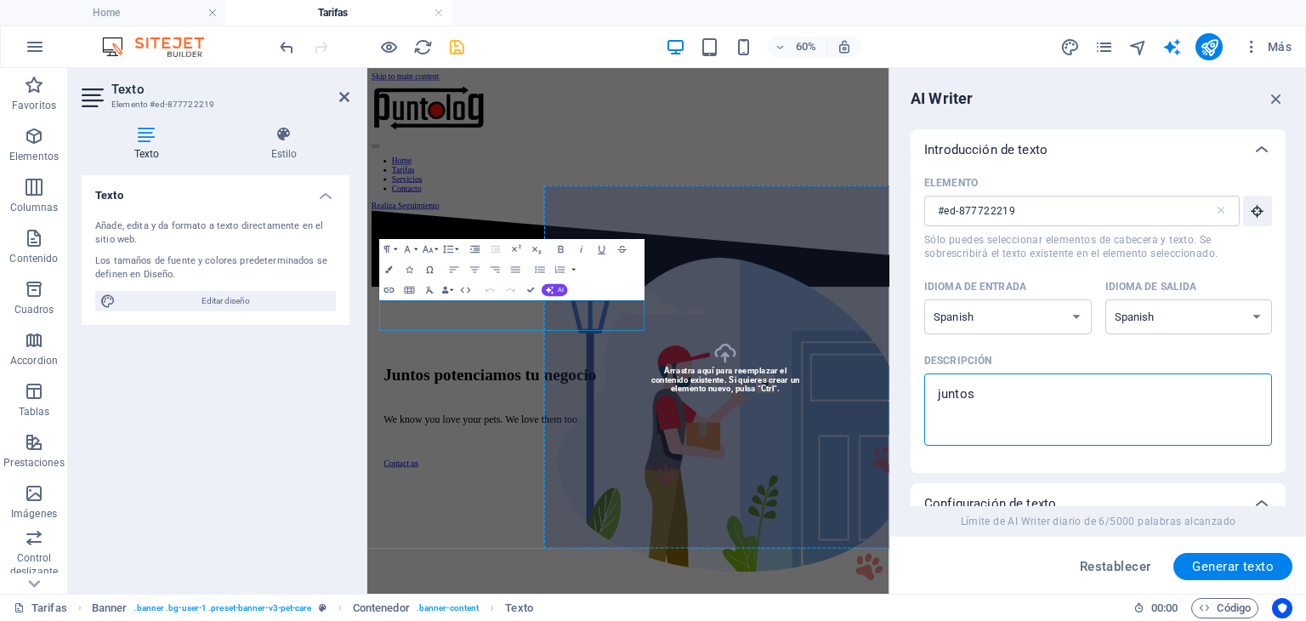
type textarea "juntos p"
type textarea "x"
type textarea "juntos po"
type textarea "x"
type textarea "juntos pot"
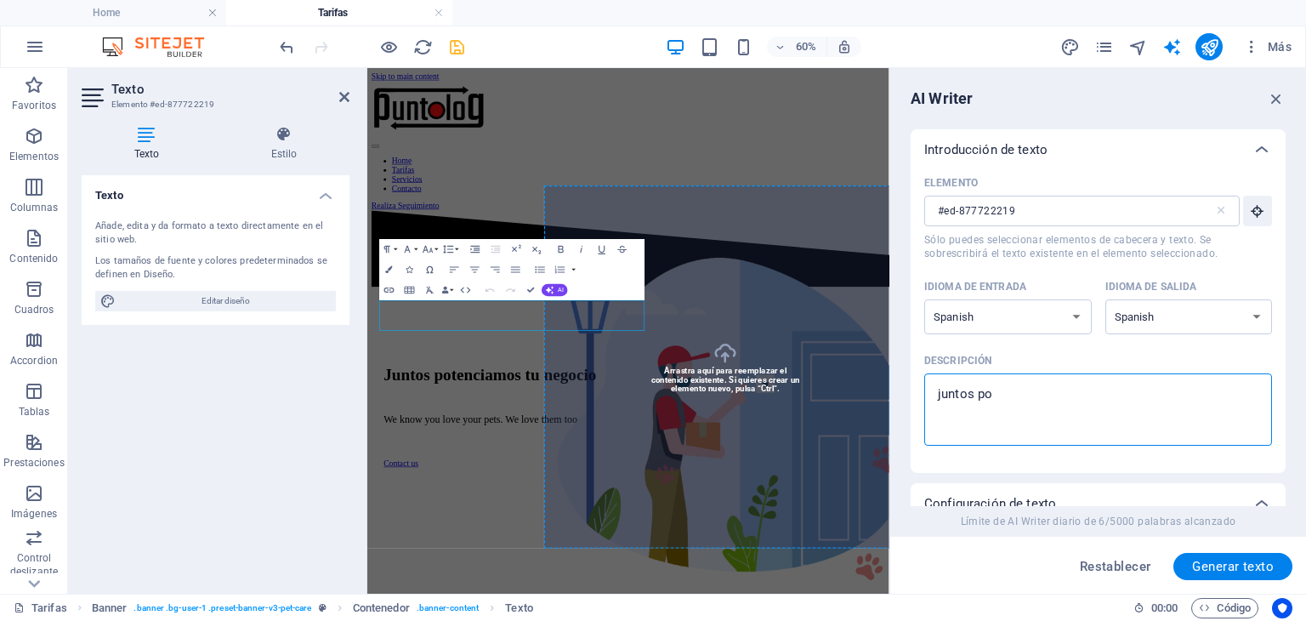
type textarea "x"
type textarea "juntos pote"
type textarea "x"
type textarea "juntos poten"
type textarea "x"
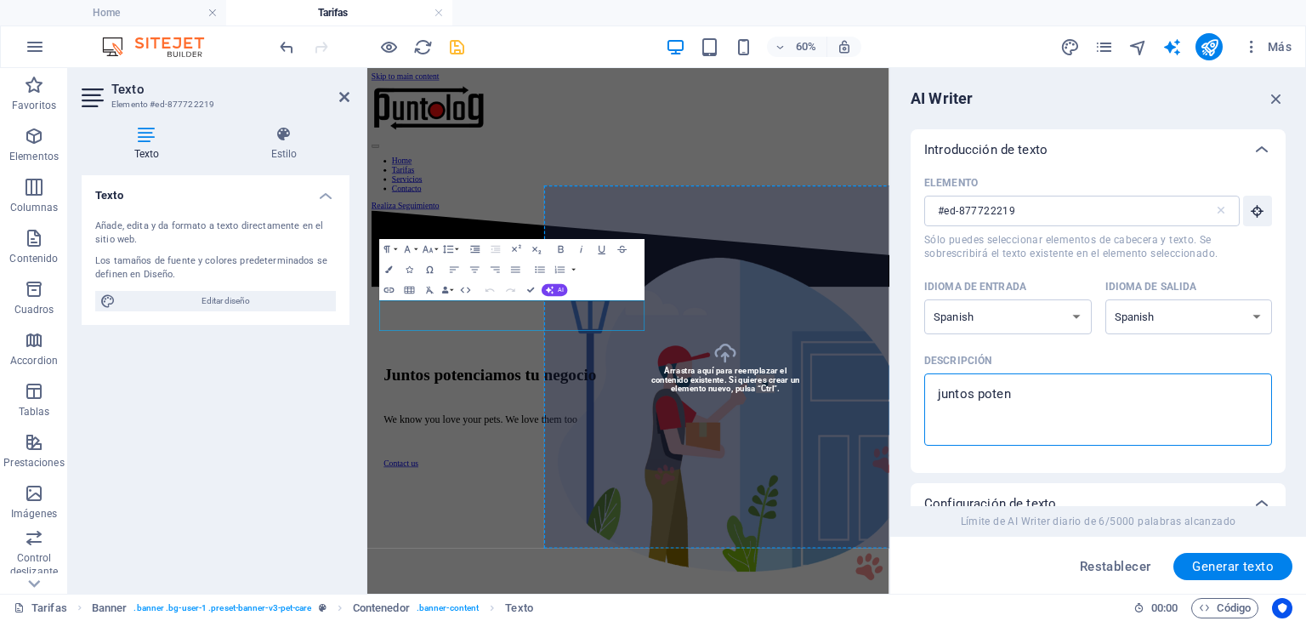
type textarea "juntos potenc"
type textarea "x"
type textarea "juntos potenci"
type textarea "x"
type textarea "juntos potencia"
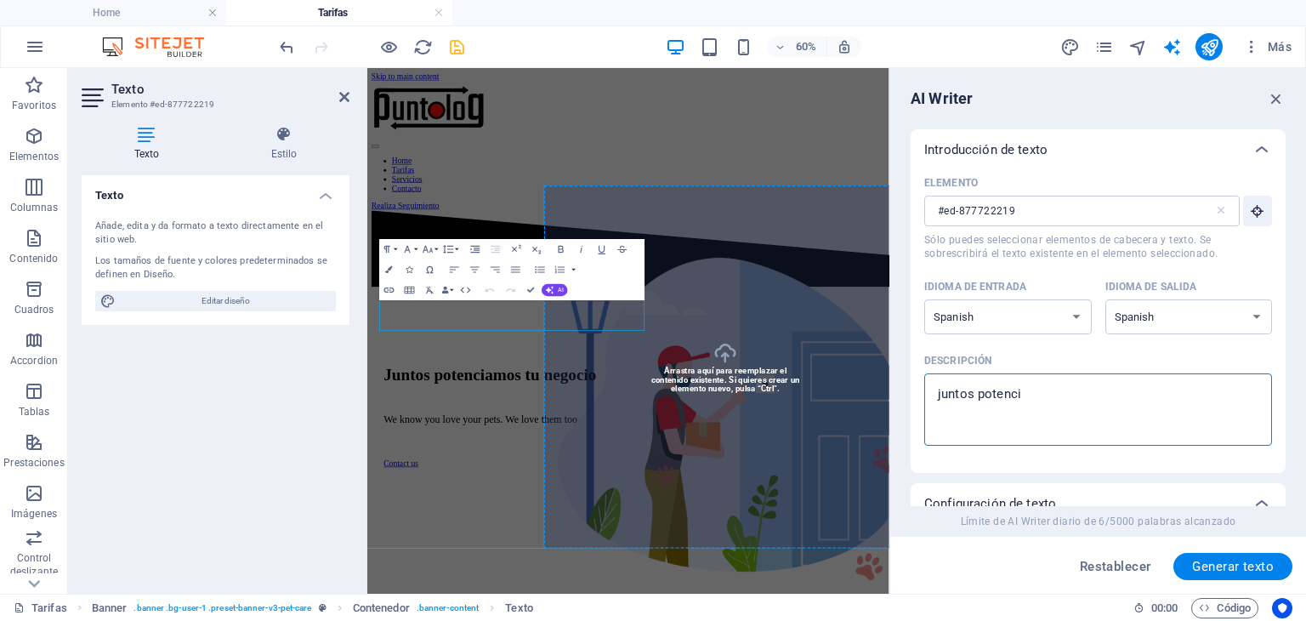
type textarea "x"
type textarea "juntos potenciam"
type textarea "x"
type textarea "juntos potenciamo"
type textarea "x"
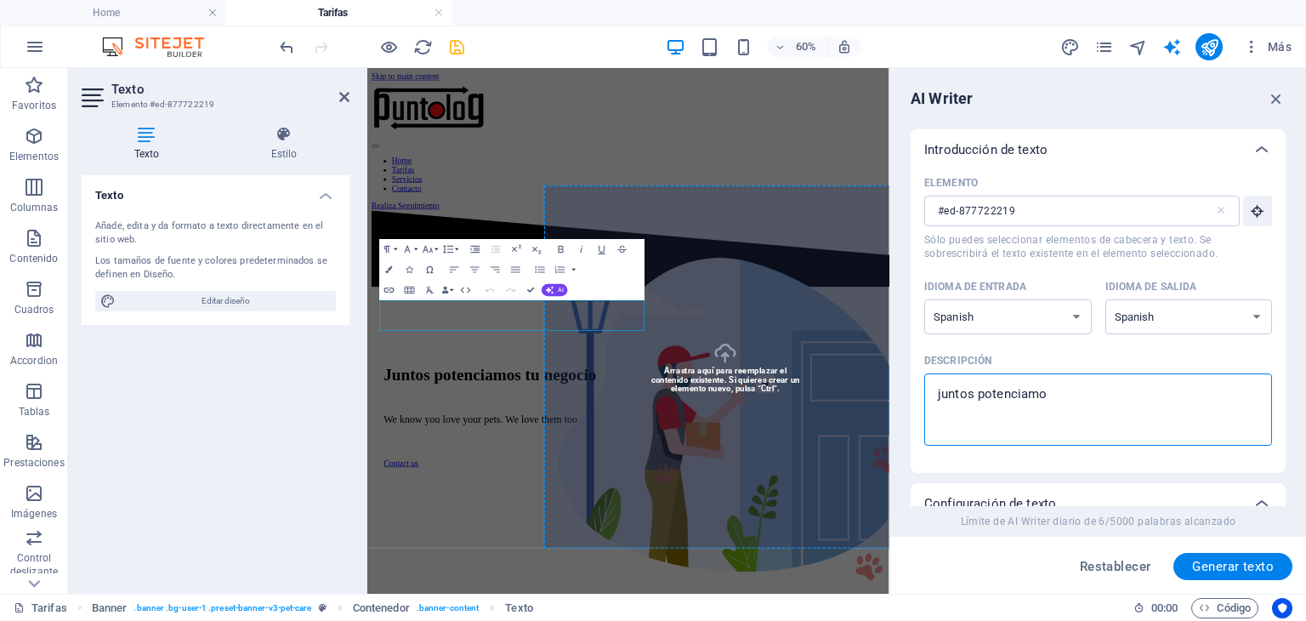
type textarea "juntos potenciamos"
type textarea "x"
type textarea "juntos potenciamos"
type textarea "x"
type textarea "juntos potenciamos t"
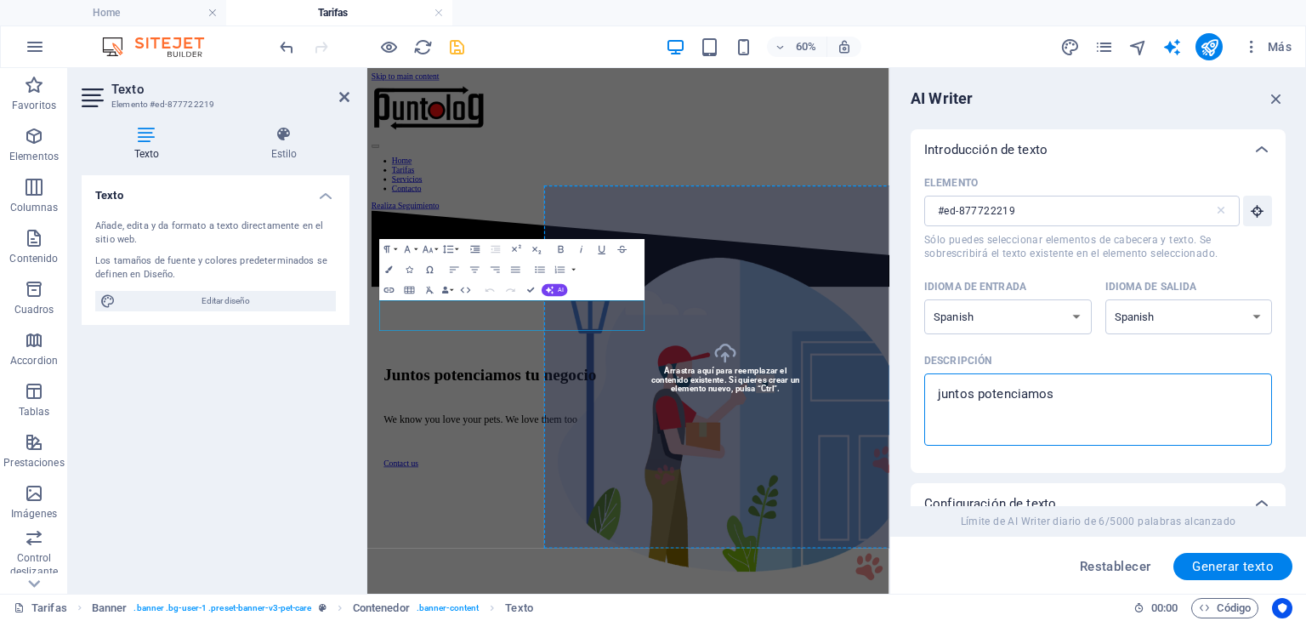
type textarea "x"
type textarea "juntos potenciamos tu"
type textarea "x"
type textarea "juntos potenciamos tu"
type textarea "x"
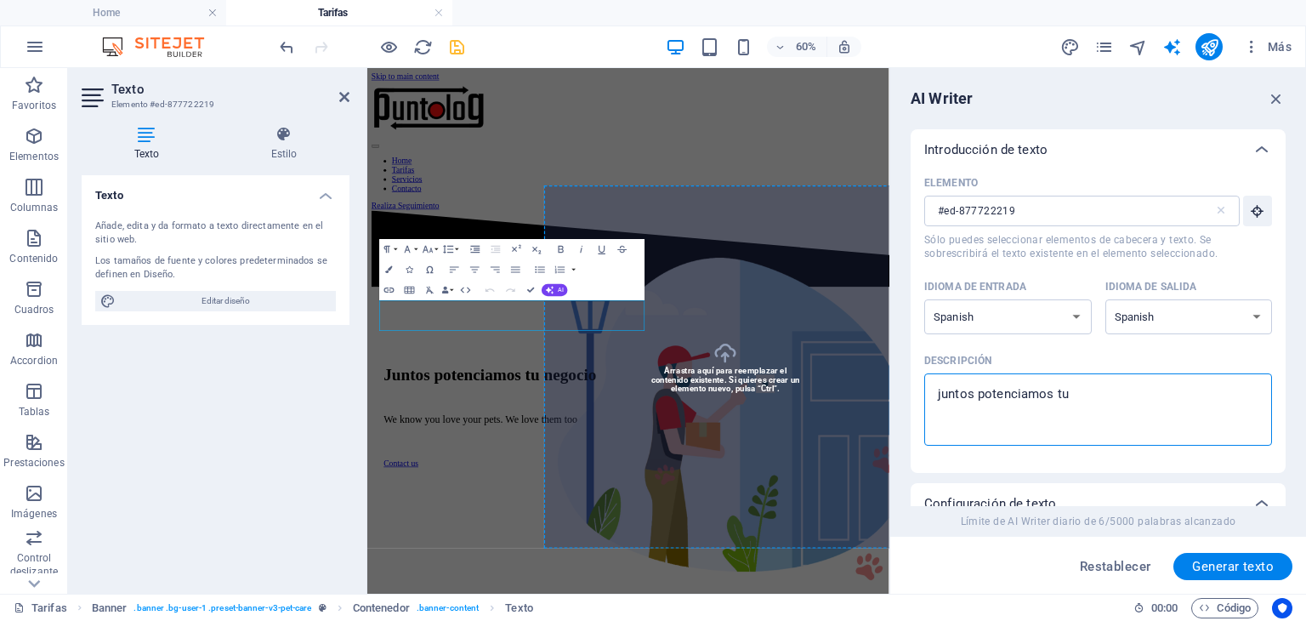
type textarea "juntos potenciamos tu n"
type textarea "x"
type textarea "juntos potenciamos tu ne"
type textarea "x"
type textarea "juntos potenciamos tu neg"
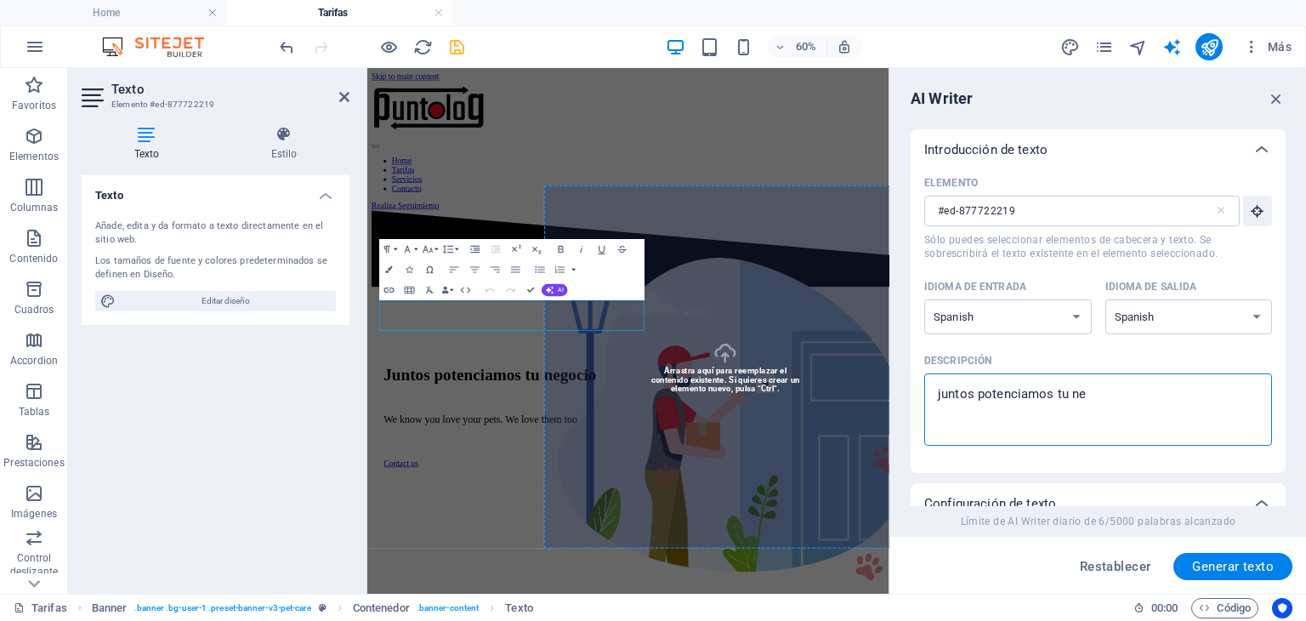
type textarea "x"
type textarea "juntos potenciamos tu nego"
type textarea "x"
type textarea "juntos potenciamos tu negoc"
type textarea "x"
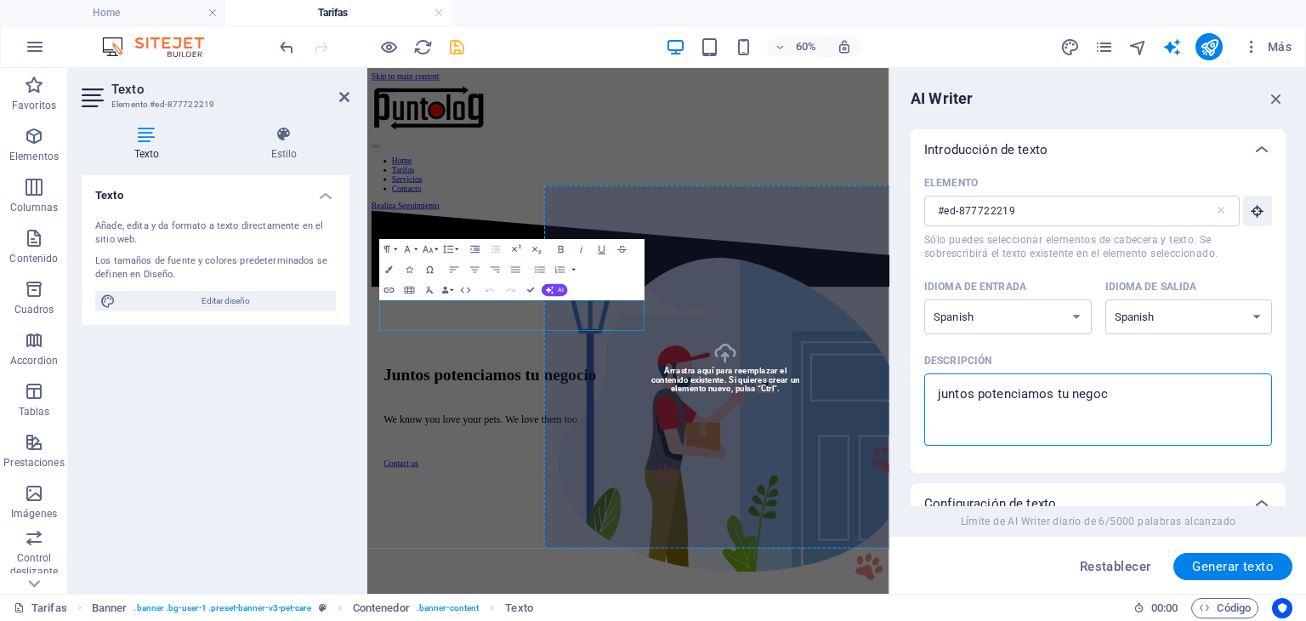
type textarea "juntos potenciamos tu negoci"
type textarea "x"
type textarea "juntos potenciamos tu negocio"
type textarea "x"
type textarea "juntos potenciamos tu negocio"
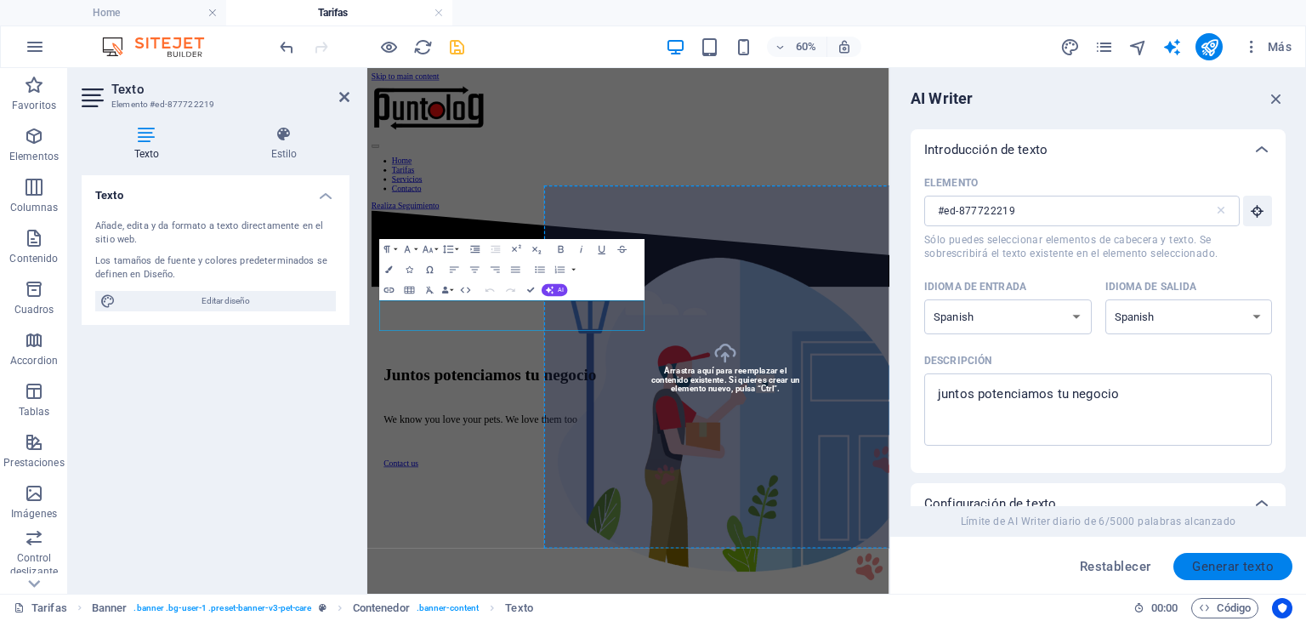
click at [1244, 564] on span "Generar texto" at bounding box center [1234, 567] width 82 height 14
type textarea "x"
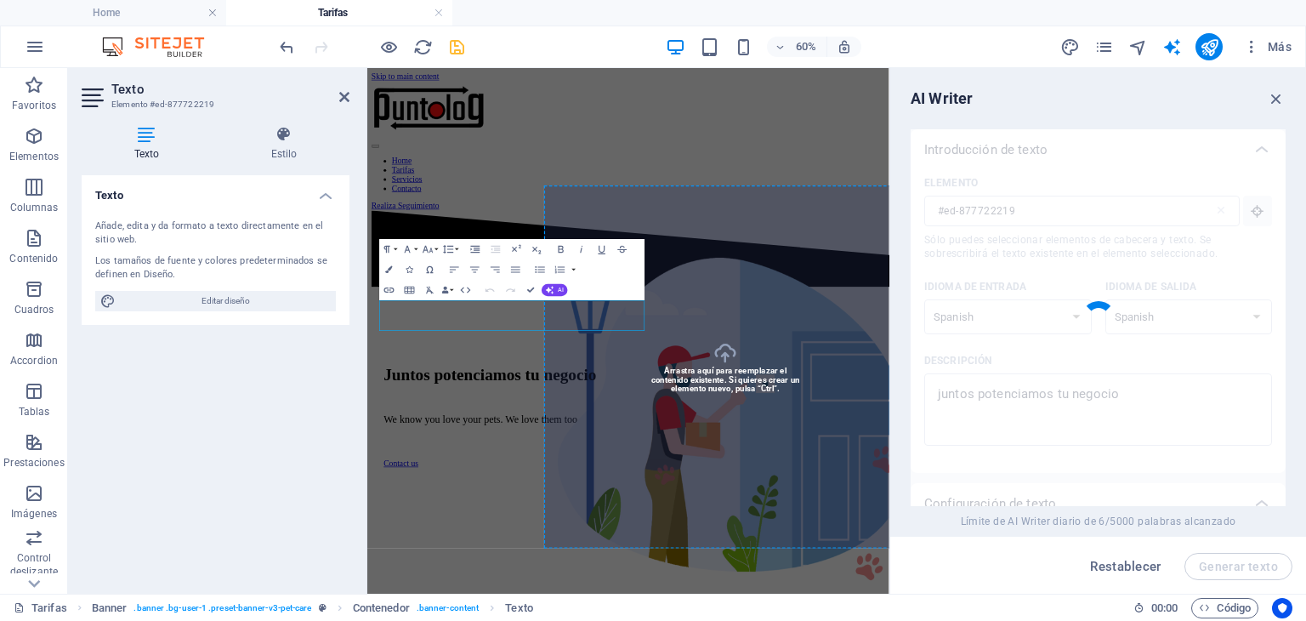
type textarea "x"
type textarea "Impulsamos tu negocio con nuestra colaboración."
type textarea "x"
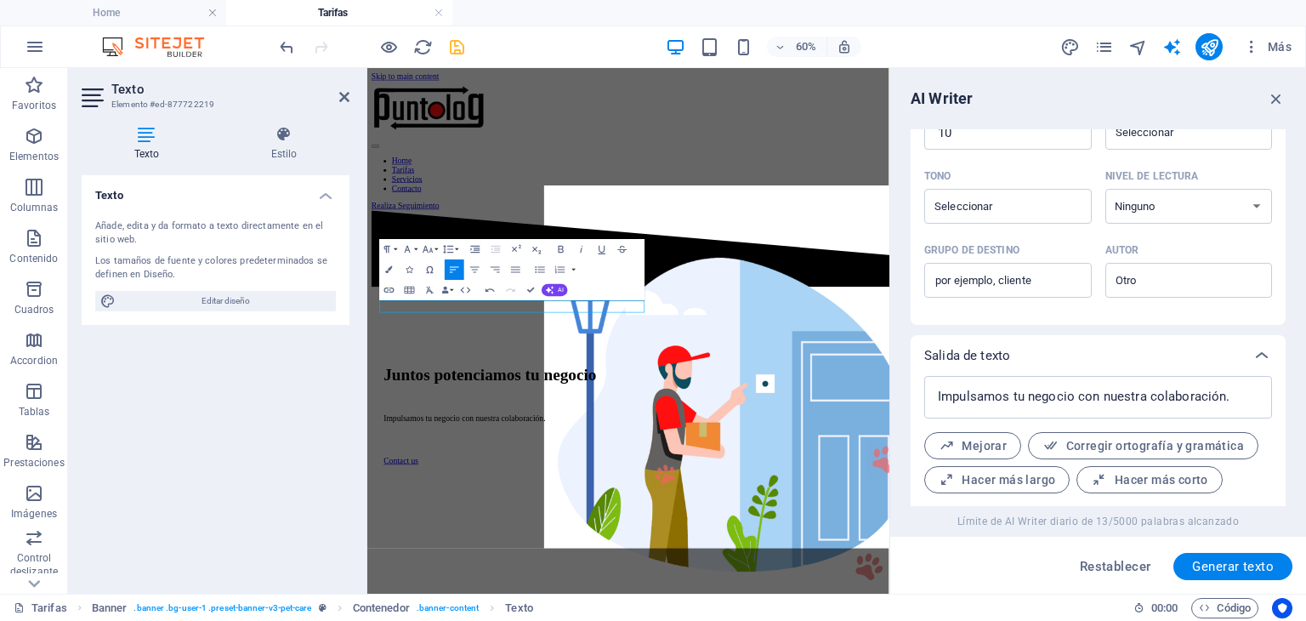
scroll to position [476, 0]
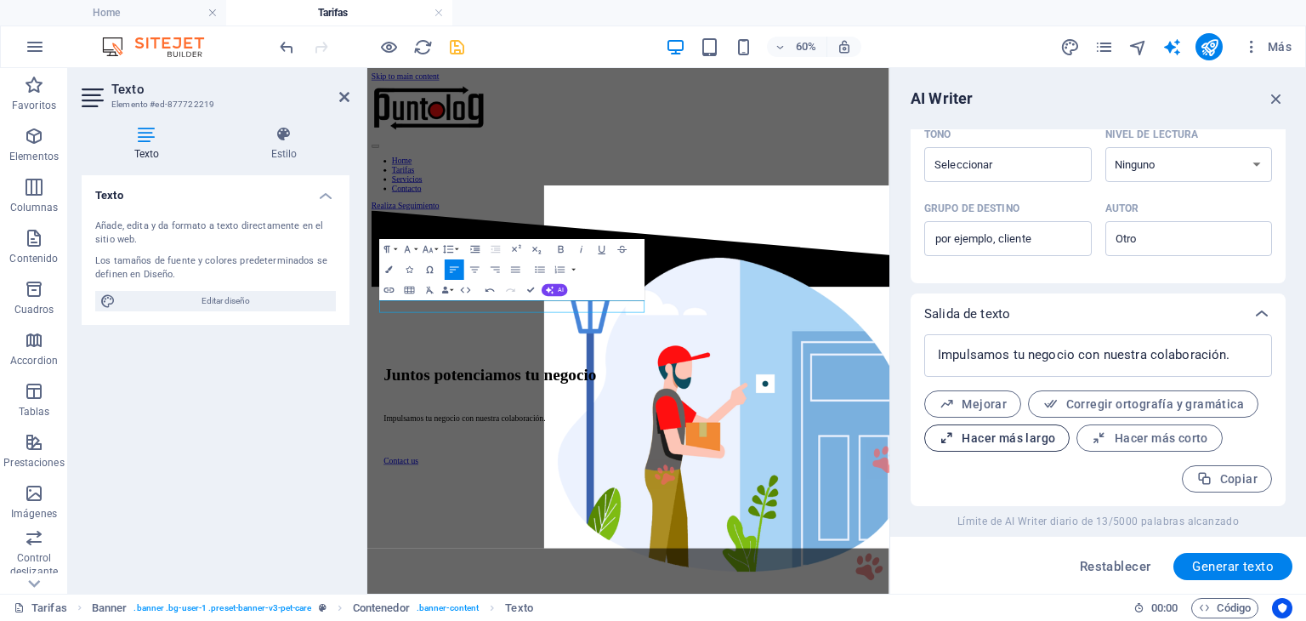
click at [1032, 435] on span "Hacer más largo" at bounding box center [997, 438] width 117 height 16
type textarea "x"
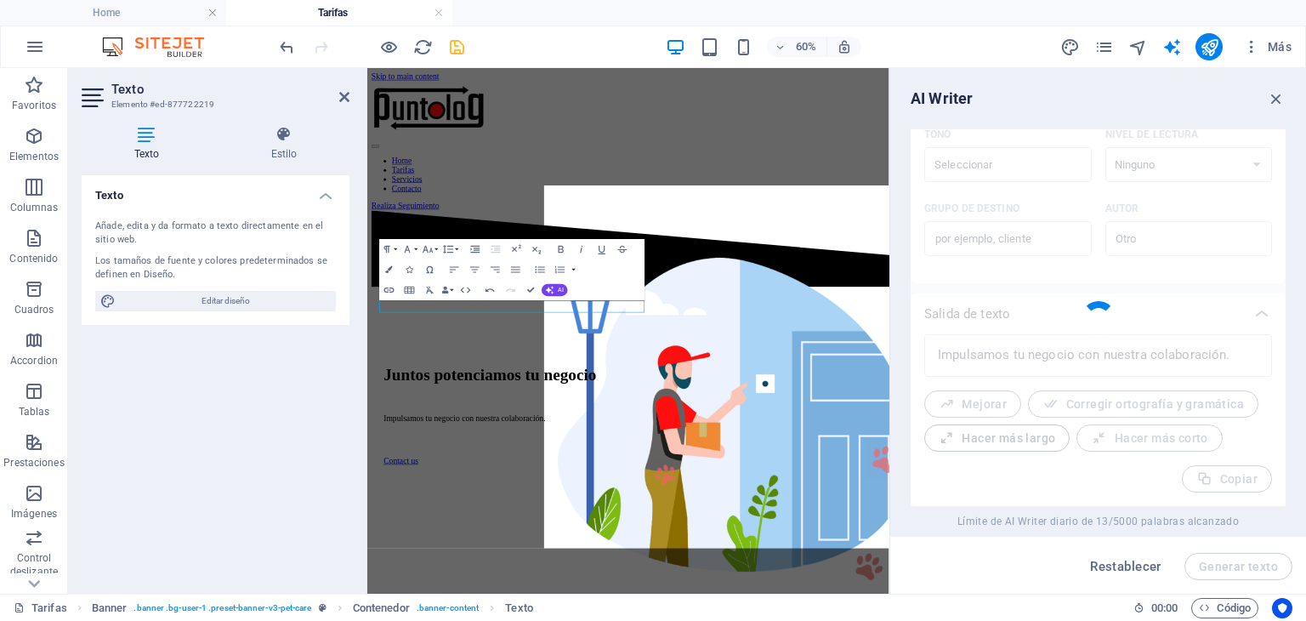
type textarea "x"
type textarea "Impulsamos el crecimiento y desarrollo de tu negocio a través de una colaboraci…"
type textarea "x"
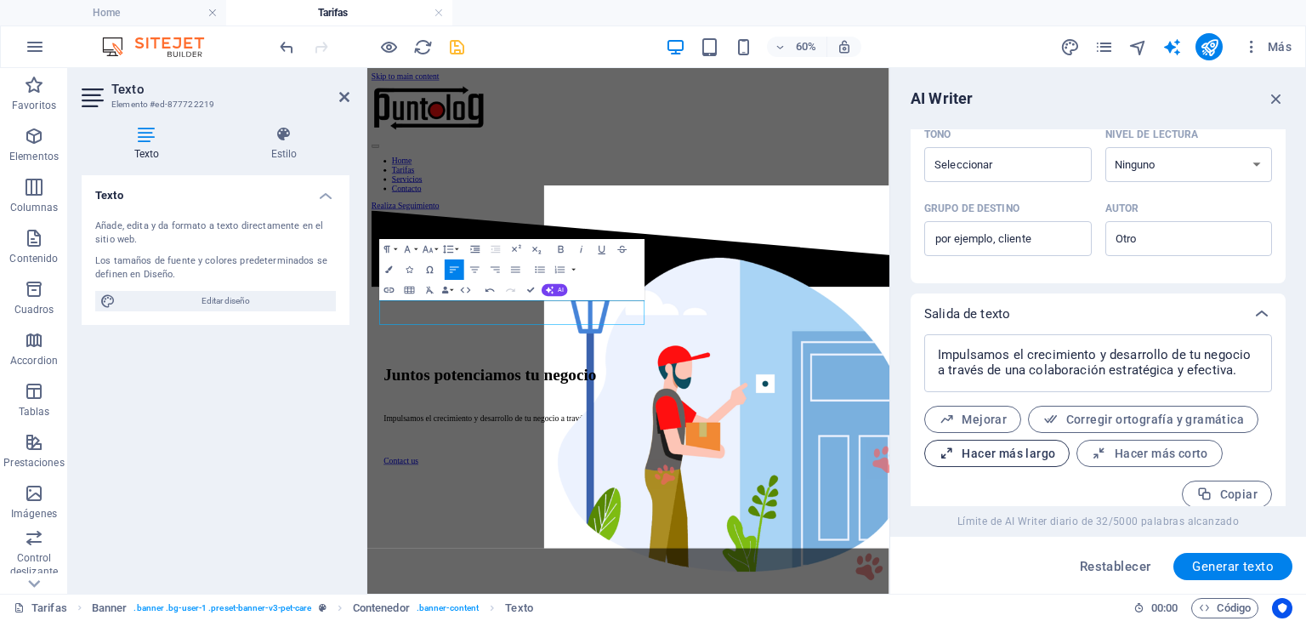
scroll to position [492, 0]
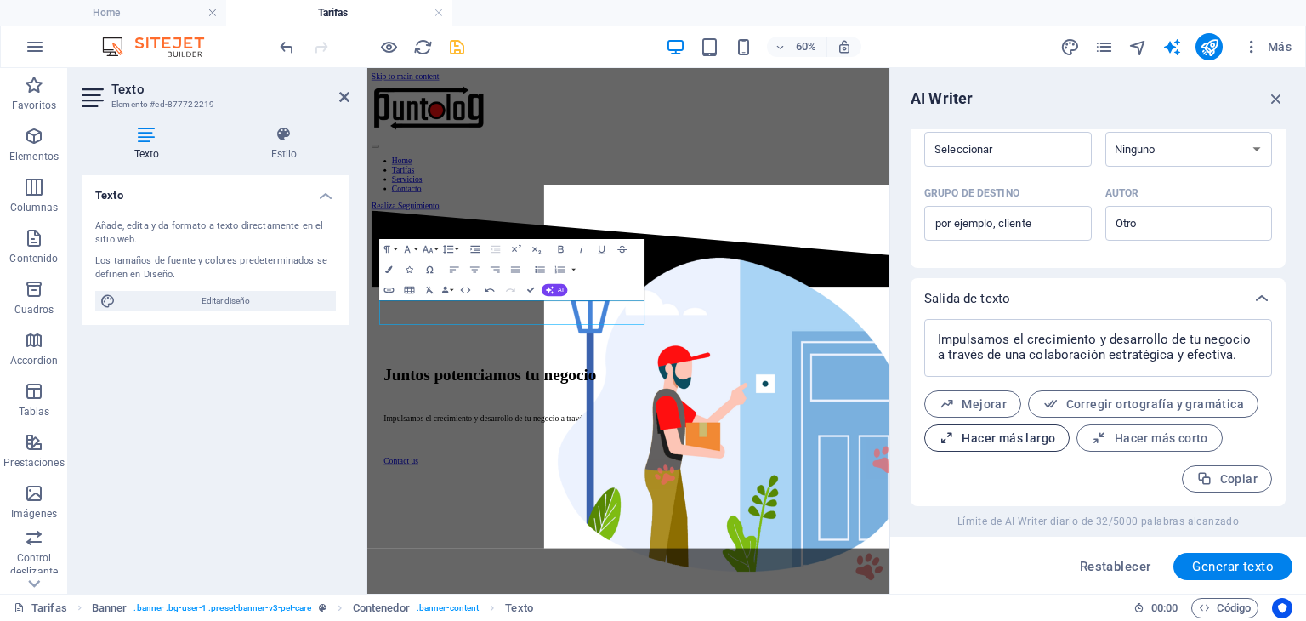
click at [1032, 435] on span "Hacer más largo" at bounding box center [997, 438] width 117 height 16
type textarea "x"
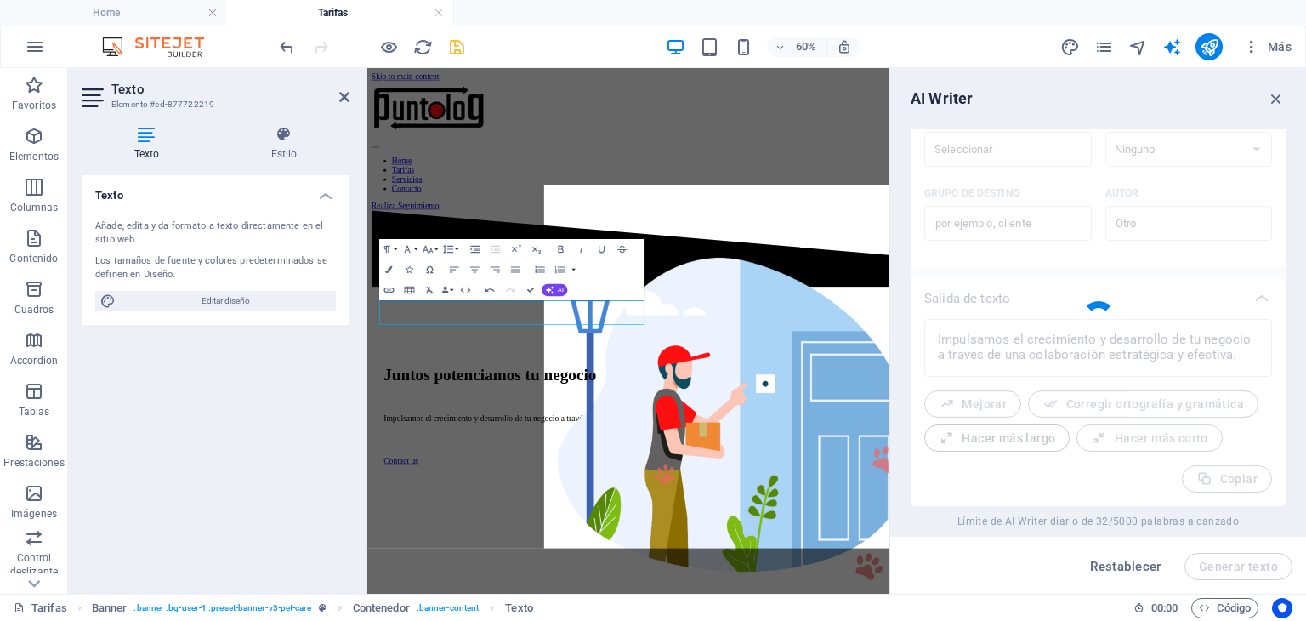
type textarea "x"
type textarea "Impulsamos el crecimiento y desarrollo de tu negocio mediante una colaboración …"
type textarea "x"
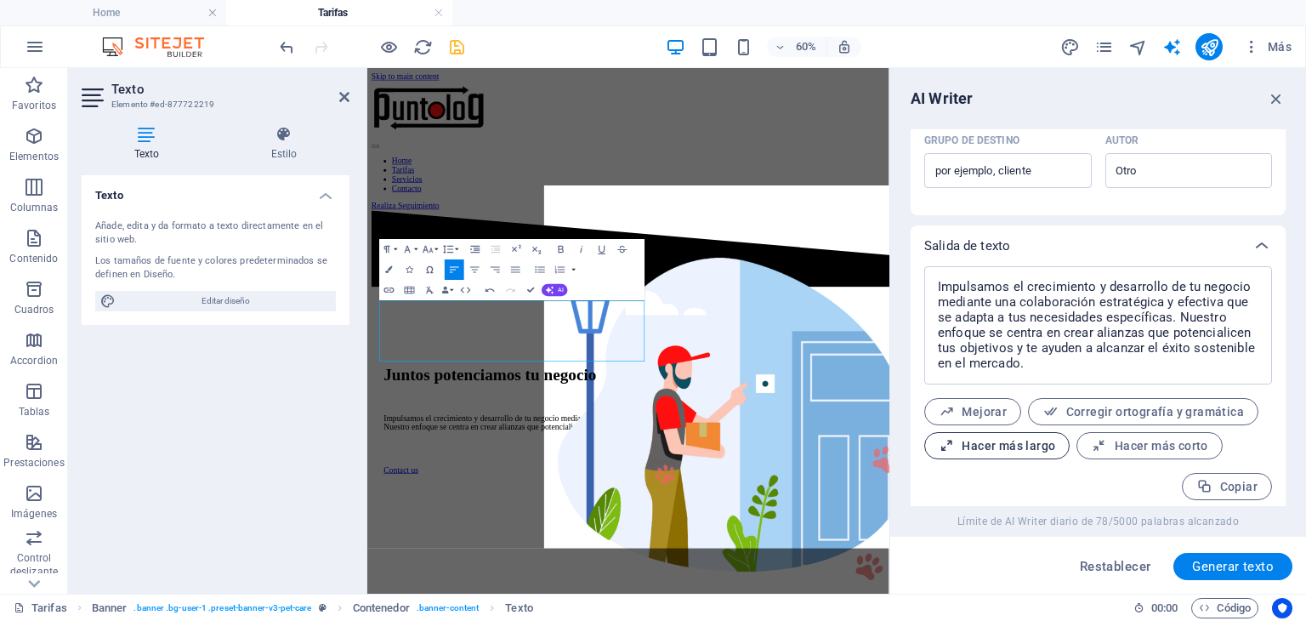
scroll to position [552, 0]
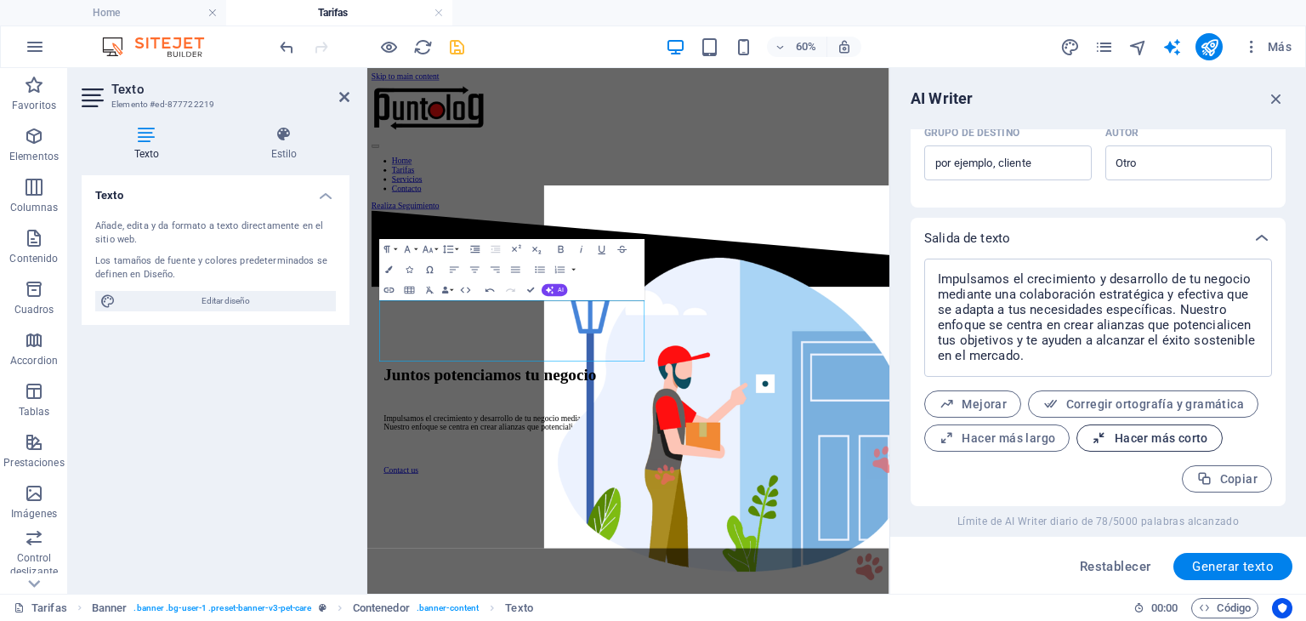
click at [1112, 430] on span "Hacer más corto" at bounding box center [1149, 438] width 117 height 16
type textarea "x"
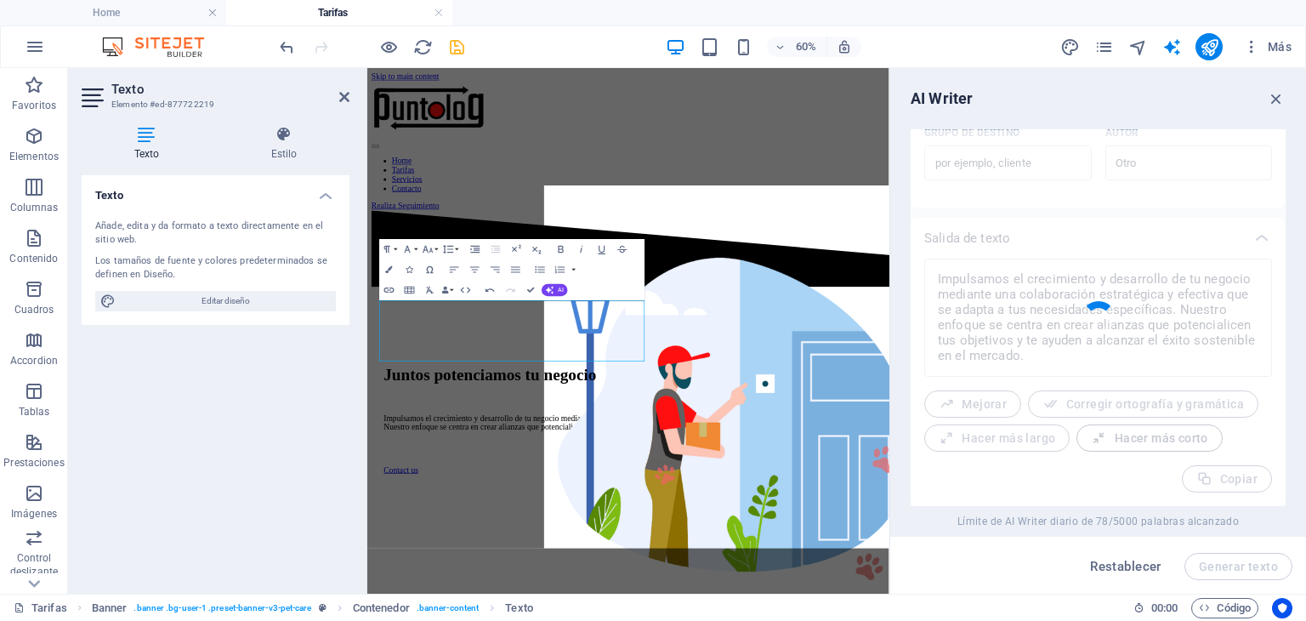
type textarea "x"
type textarea "Impulsamos el crecimiento de tu negocio mediante colaboraciones estratégicas ad…"
type textarea "x"
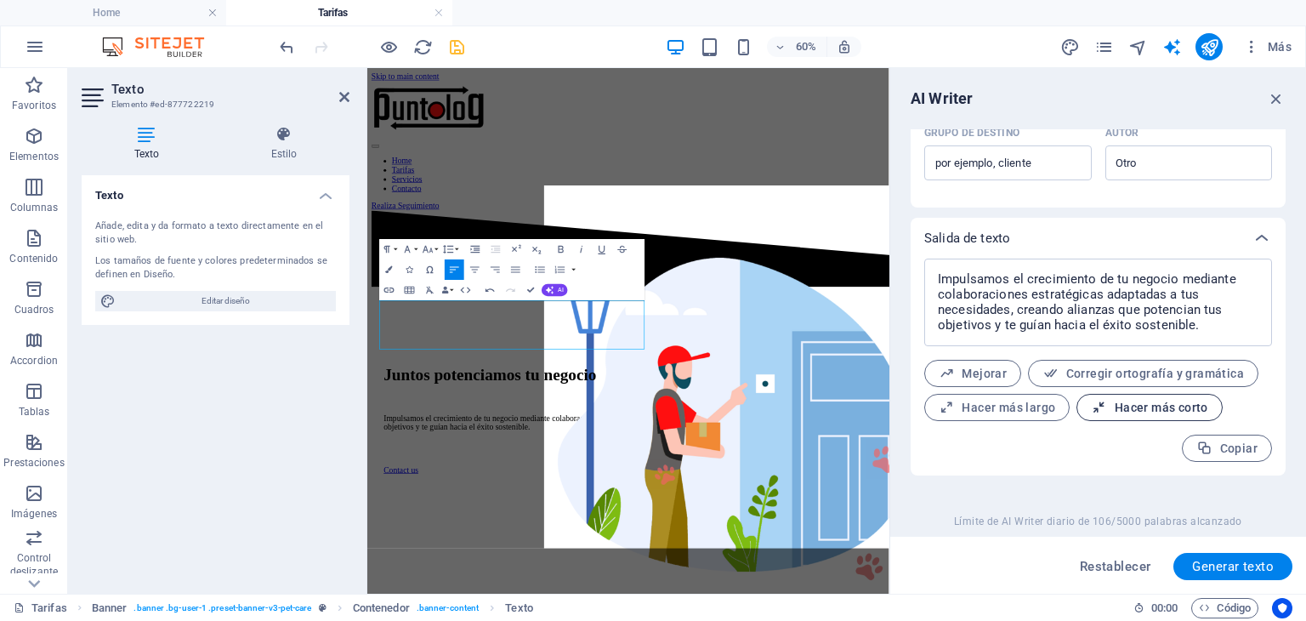
click at [1134, 413] on span "Hacer más corto" at bounding box center [1149, 408] width 117 height 16
type textarea "x"
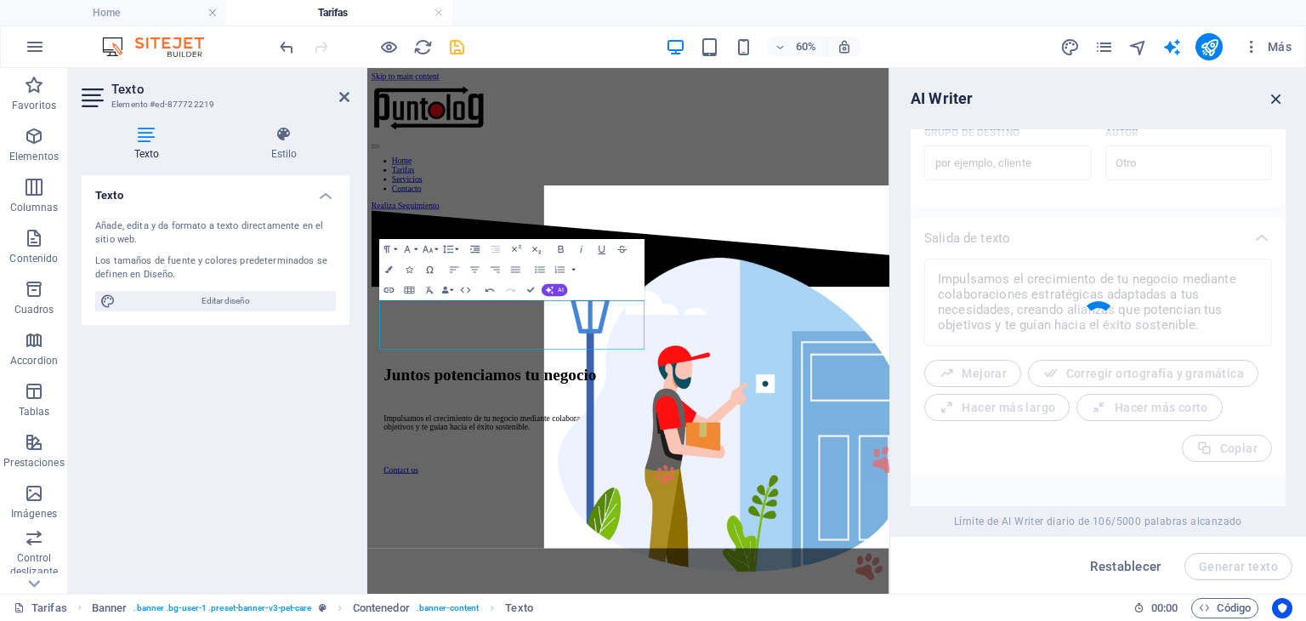
click at [1279, 100] on icon "button" at bounding box center [1276, 98] width 19 height 19
type textarea "x"
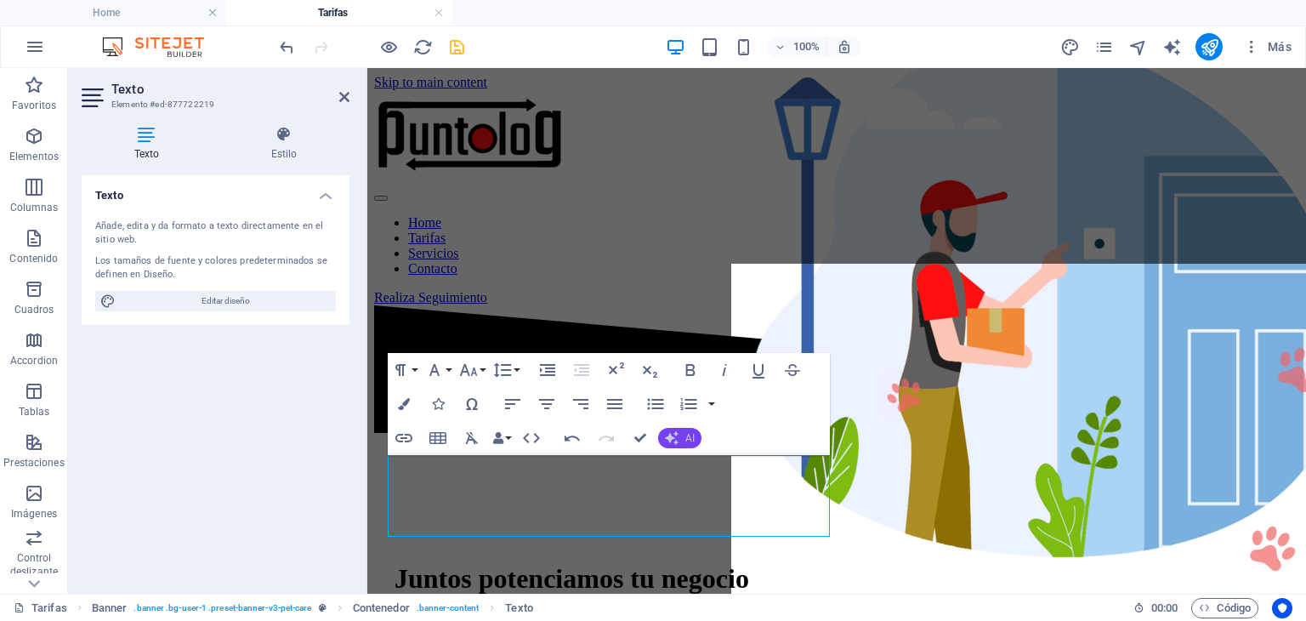
click at [682, 434] on button "AI" at bounding box center [679, 438] width 43 height 20
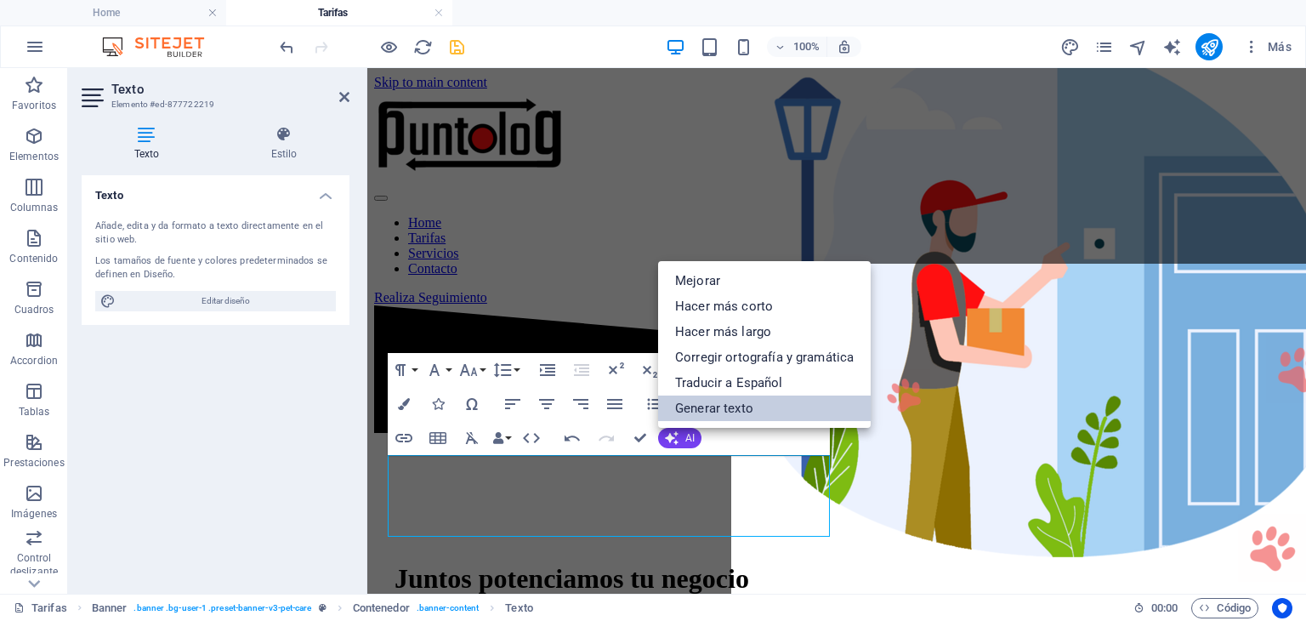
click at [720, 402] on link "Generar texto" at bounding box center [764, 409] width 213 height 26
select select "Spanish"
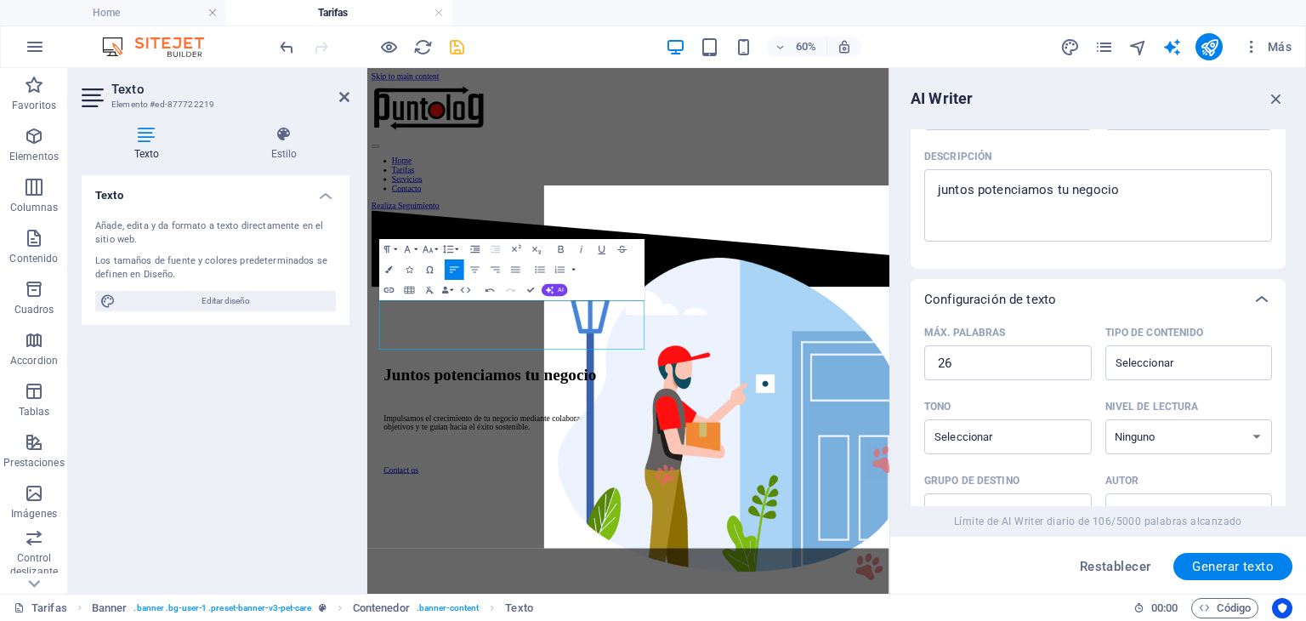
scroll to position [201, 0]
type textarea "x"
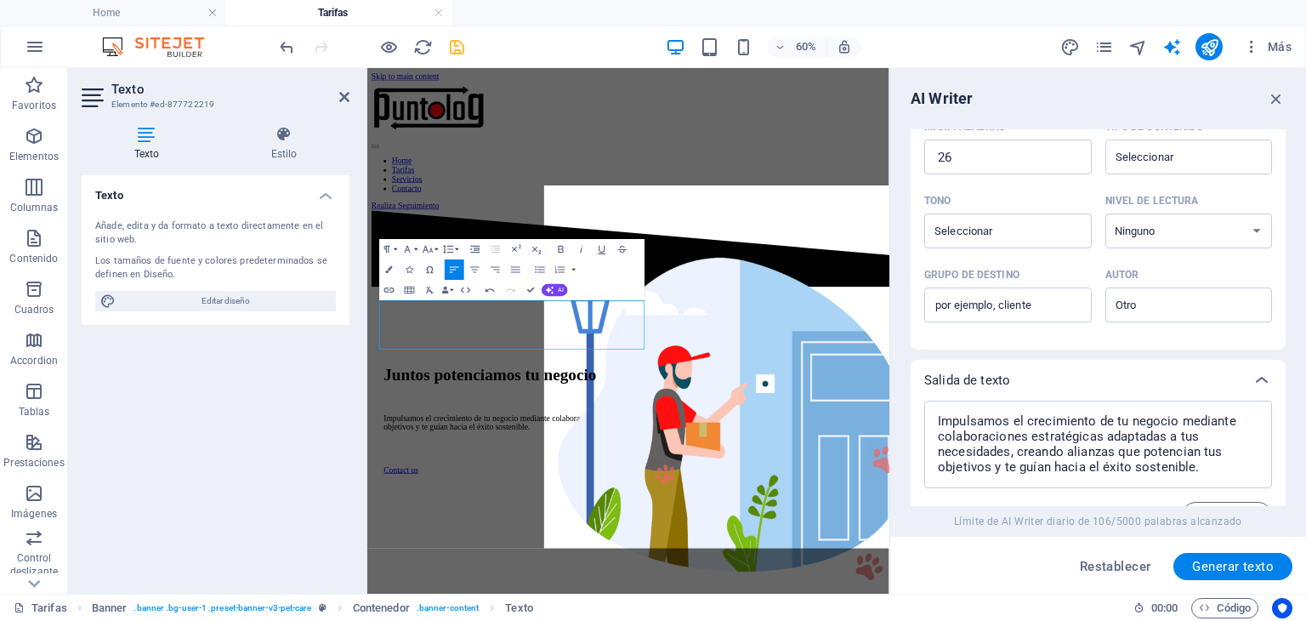
scroll to position [502, 0]
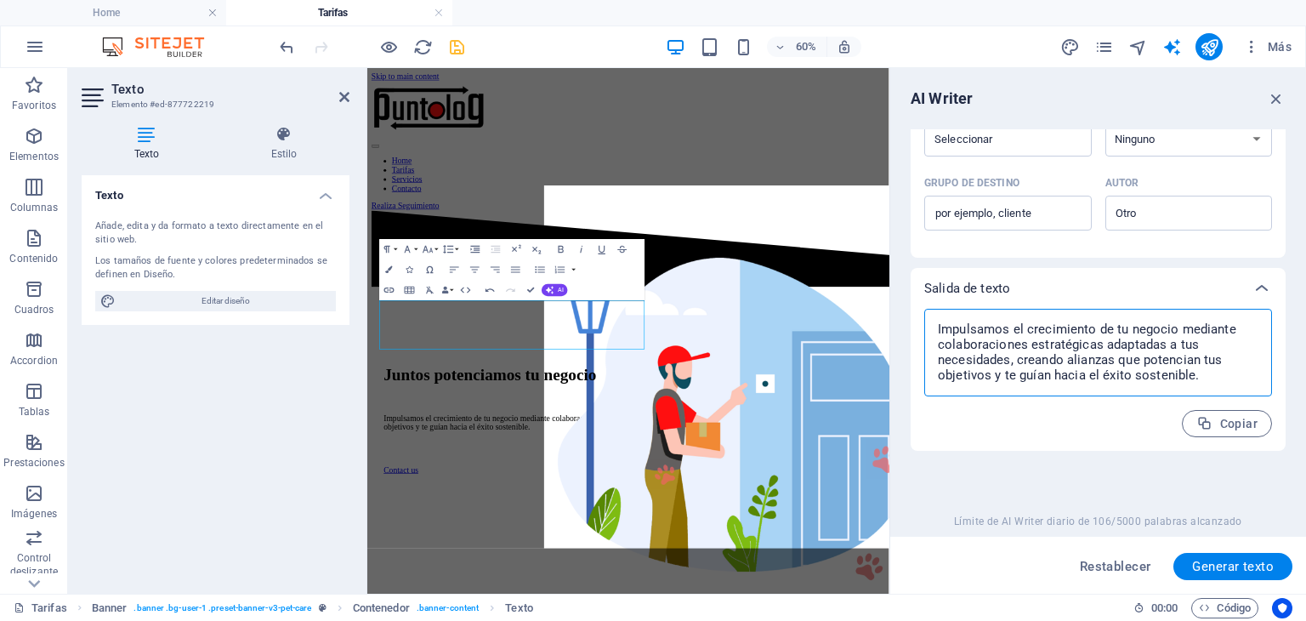
drag, startPoint x: 1030, startPoint y: 345, endPoint x: 921, endPoint y: 347, distance: 108.9
click at [921, 347] on div "Impulsamos el crecimiento de tu negocio mediante colaboraciones estratégicas ad…" at bounding box center [1098, 380] width 375 height 142
type textarea "x"
click at [1277, 96] on icon "button" at bounding box center [1276, 98] width 19 height 19
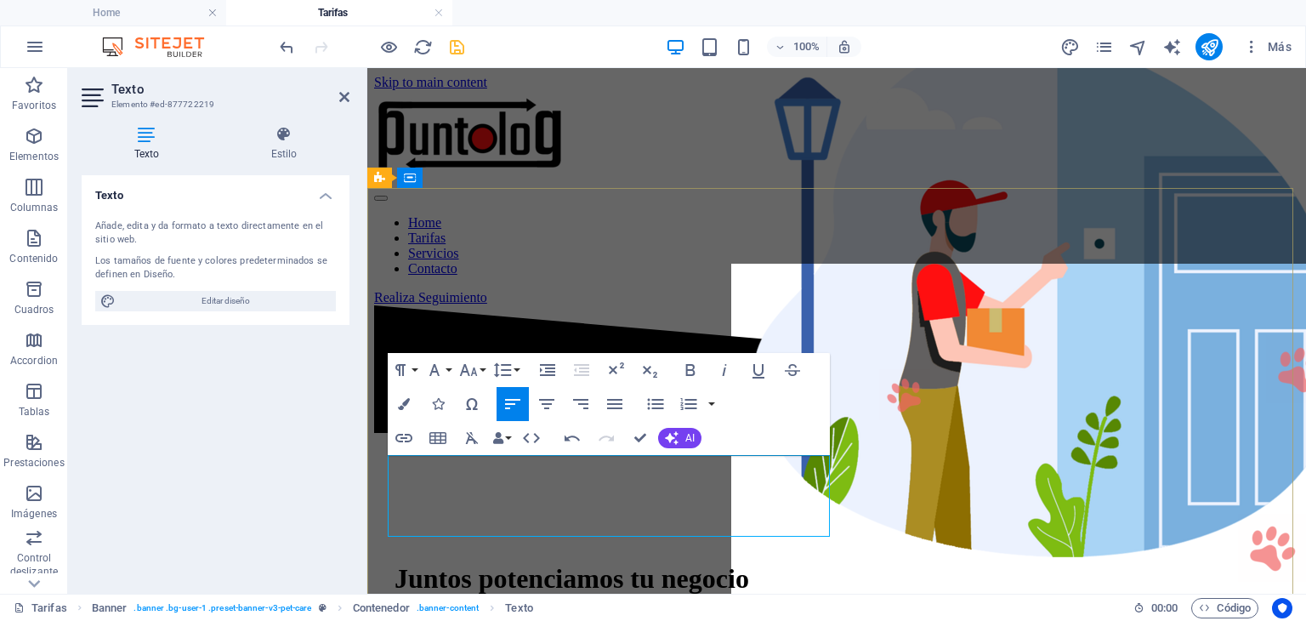
drag, startPoint x: 496, startPoint y: 487, endPoint x: 391, endPoint y: 484, distance: 104.7
drag, startPoint x: 592, startPoint y: 482, endPoint x: 390, endPoint y: 487, distance: 201.7
drag, startPoint x: 715, startPoint y: 505, endPoint x: 390, endPoint y: 509, distance: 325.8
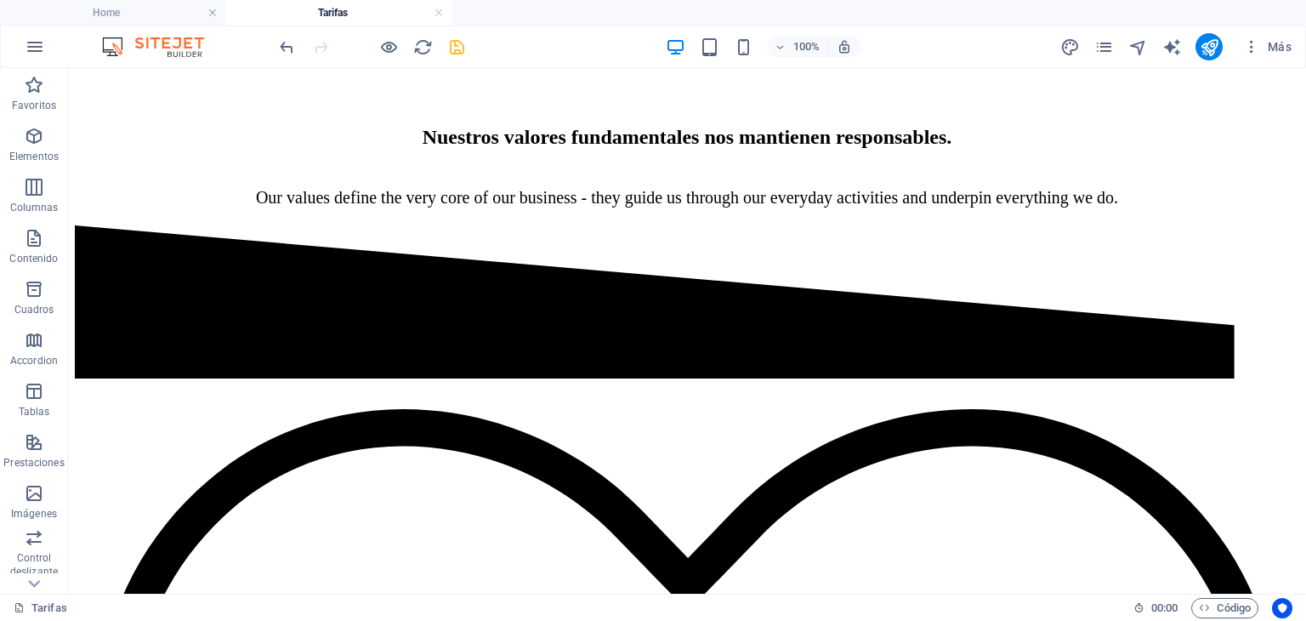
scroll to position [873, 0]
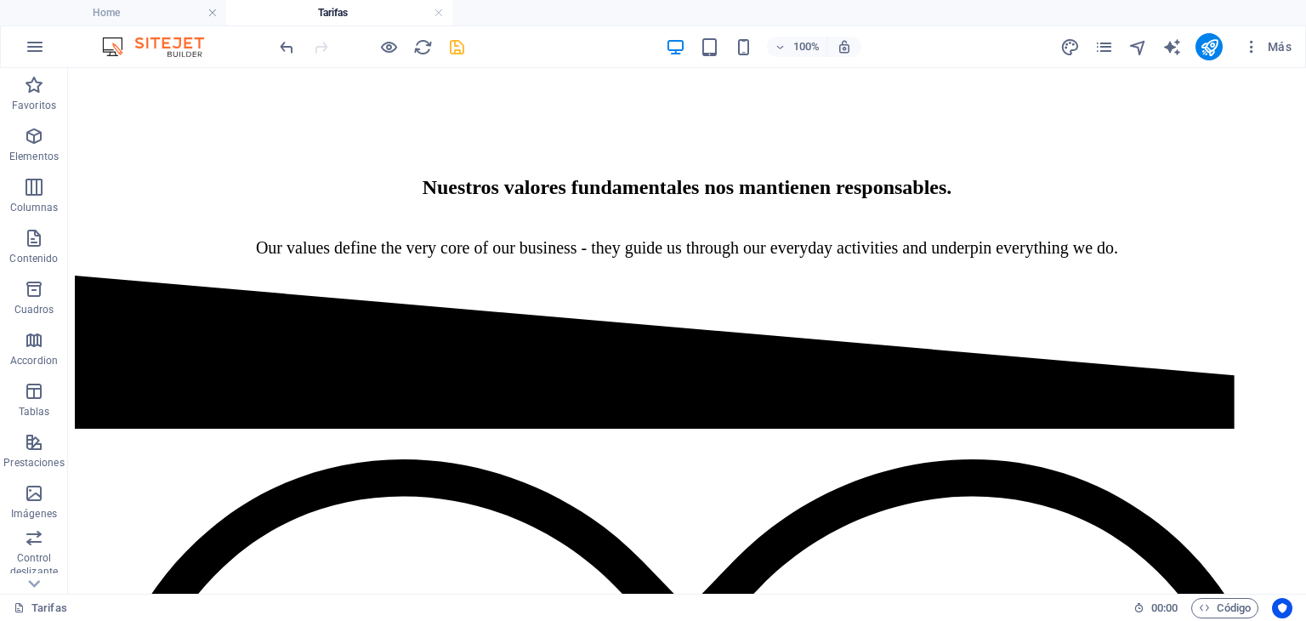
scroll to position [833, 0]
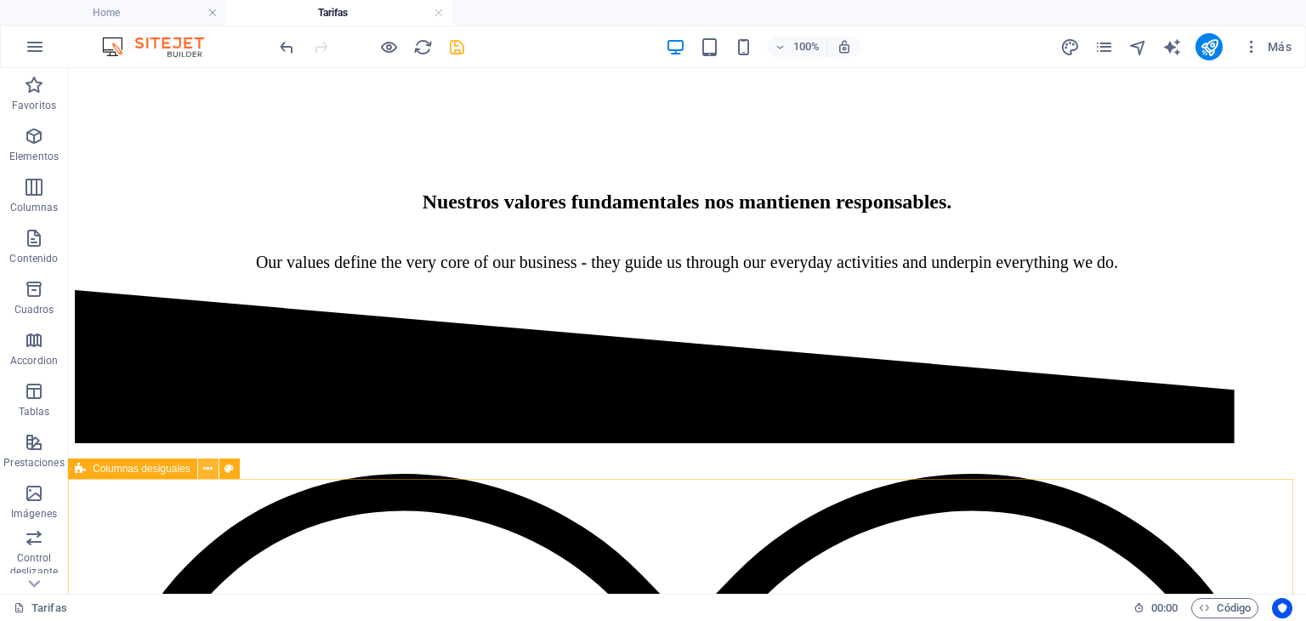
click at [209, 470] on icon at bounding box center [207, 469] width 9 height 18
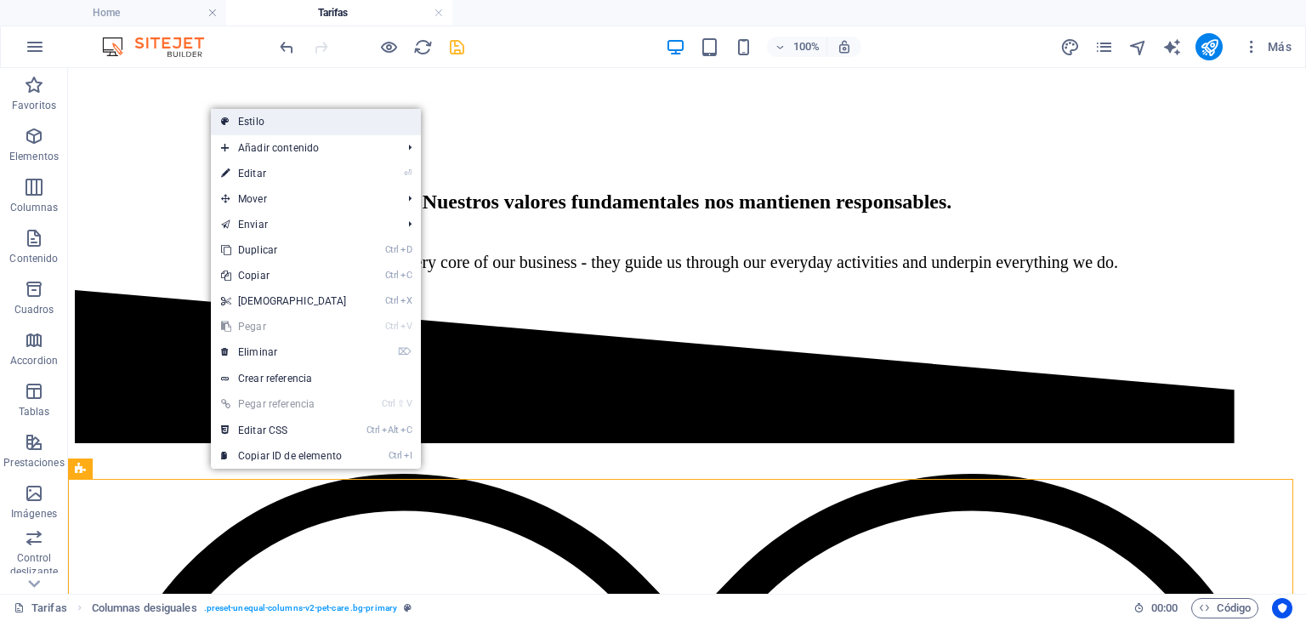
click at [268, 126] on link "Estilo" at bounding box center [316, 122] width 210 height 26
select select "%"
select select "px"
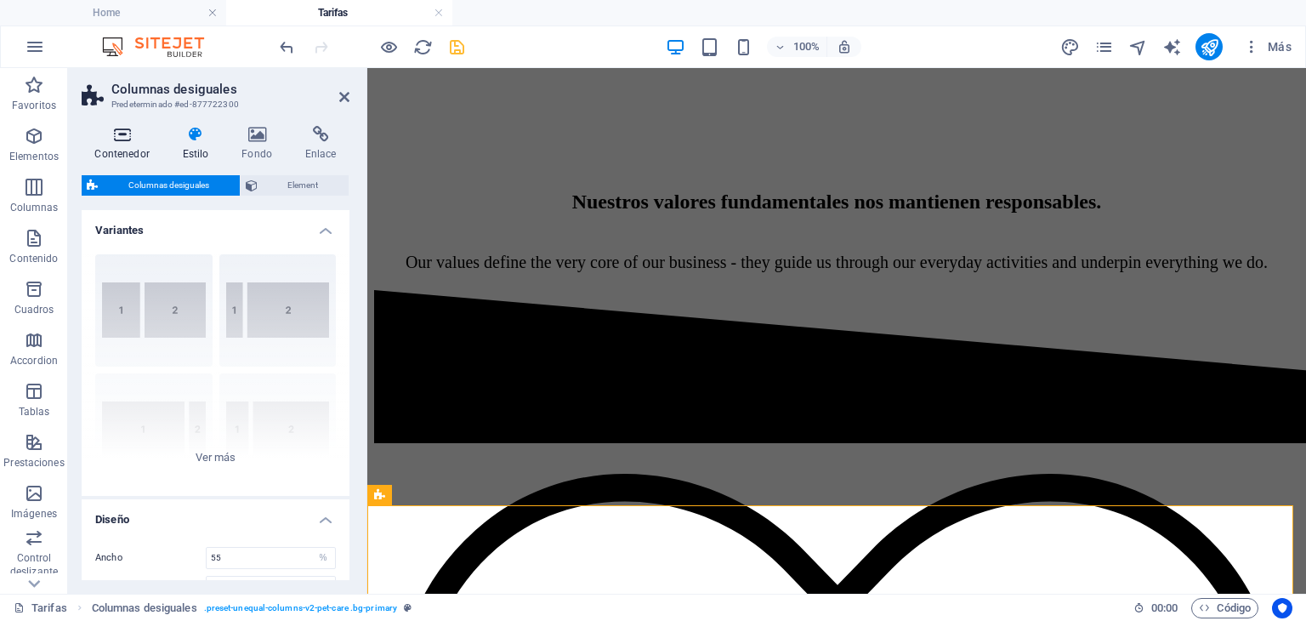
click at [129, 137] on icon at bounding box center [122, 134] width 81 height 17
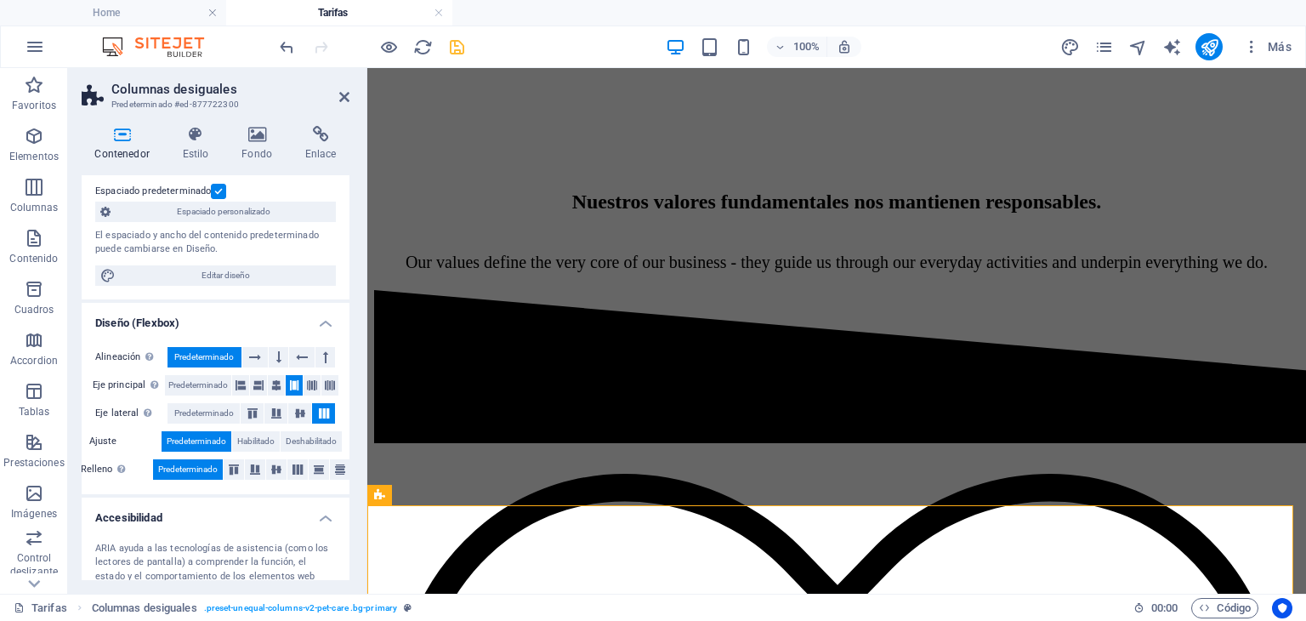
scroll to position [0, 0]
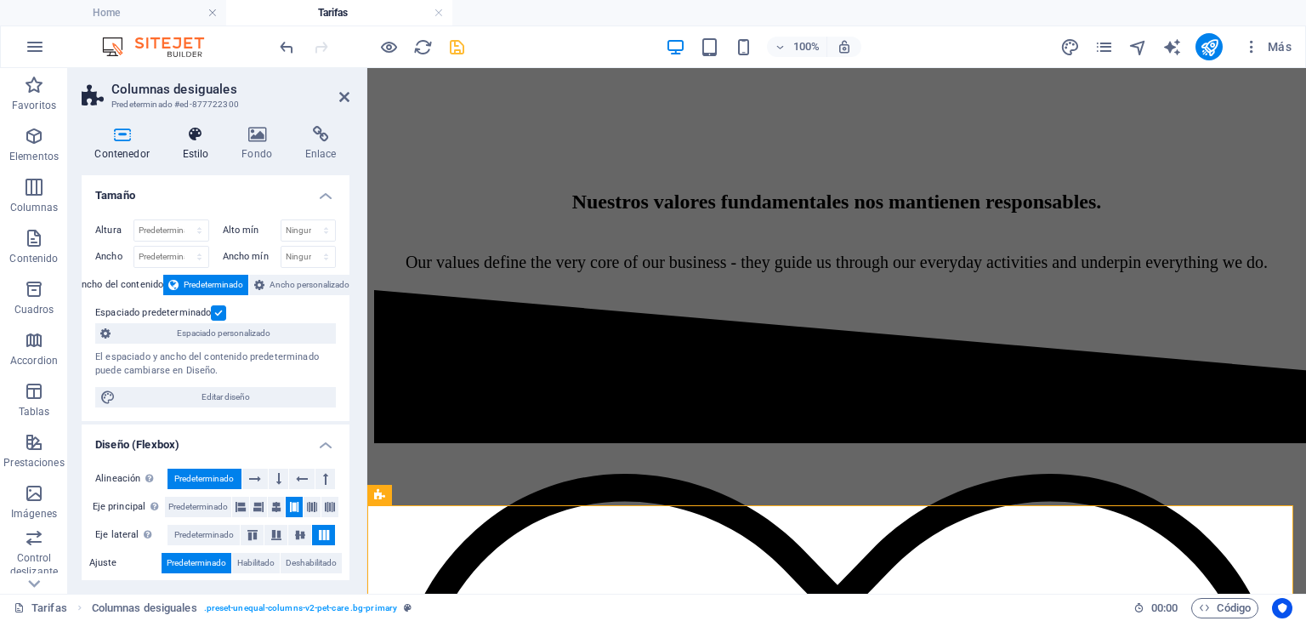
click at [199, 154] on h4 "Estilo" at bounding box center [199, 144] width 60 height 36
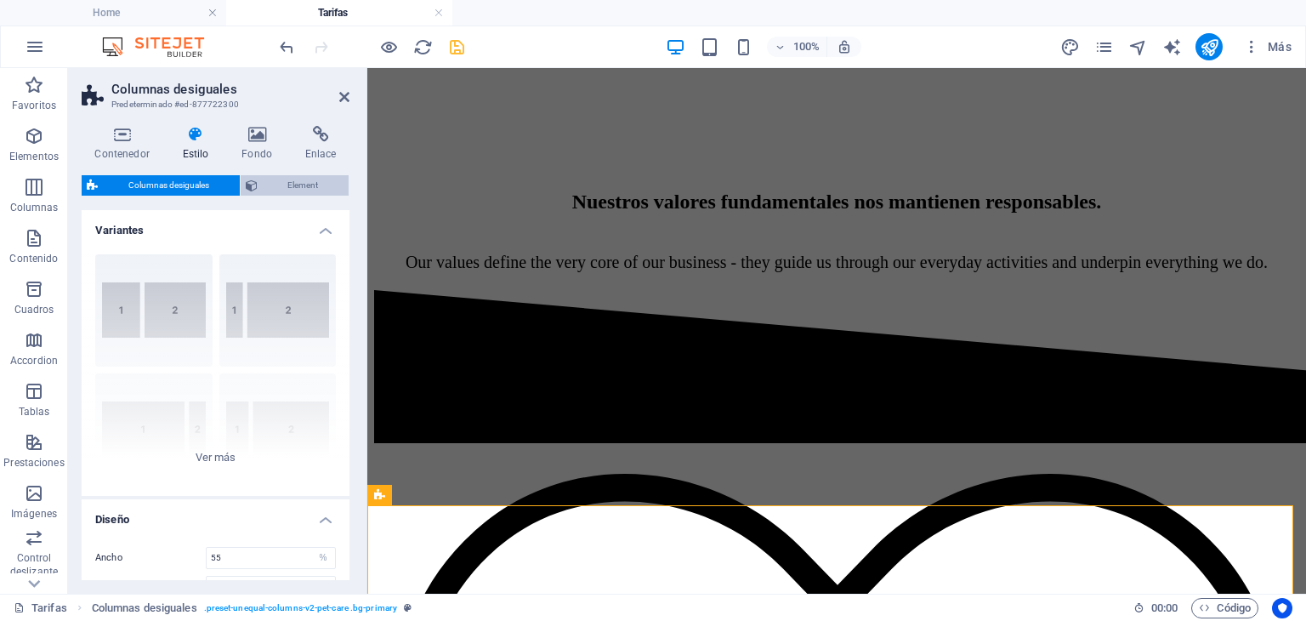
click at [299, 189] on span "Element" at bounding box center [304, 185] width 82 height 20
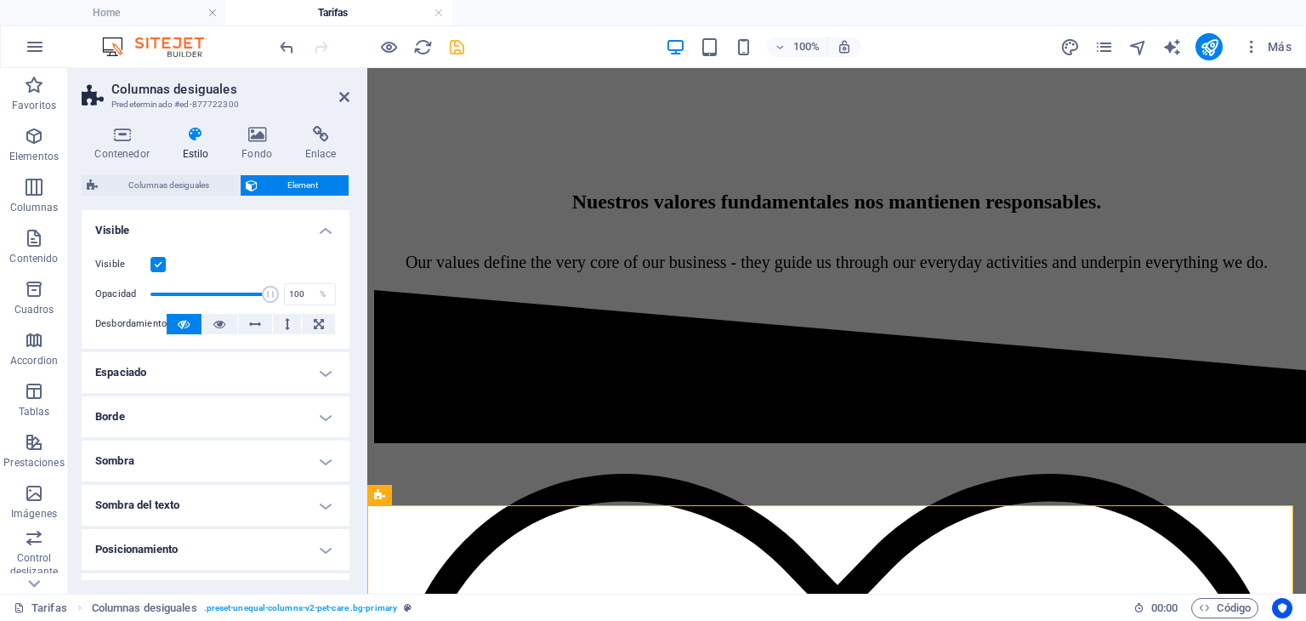
click at [158, 265] on label at bounding box center [158, 264] width 15 height 15
click at [0, 0] on input "Visible" at bounding box center [0, 0] width 0 height 0
click at [350, 96] on aside "Columnas desiguales Predeterminado #ed-877722300 Contenedor Estilo Fondo Enlace…" at bounding box center [217, 331] width 299 height 526
click at [346, 94] on icon at bounding box center [344, 97] width 10 height 14
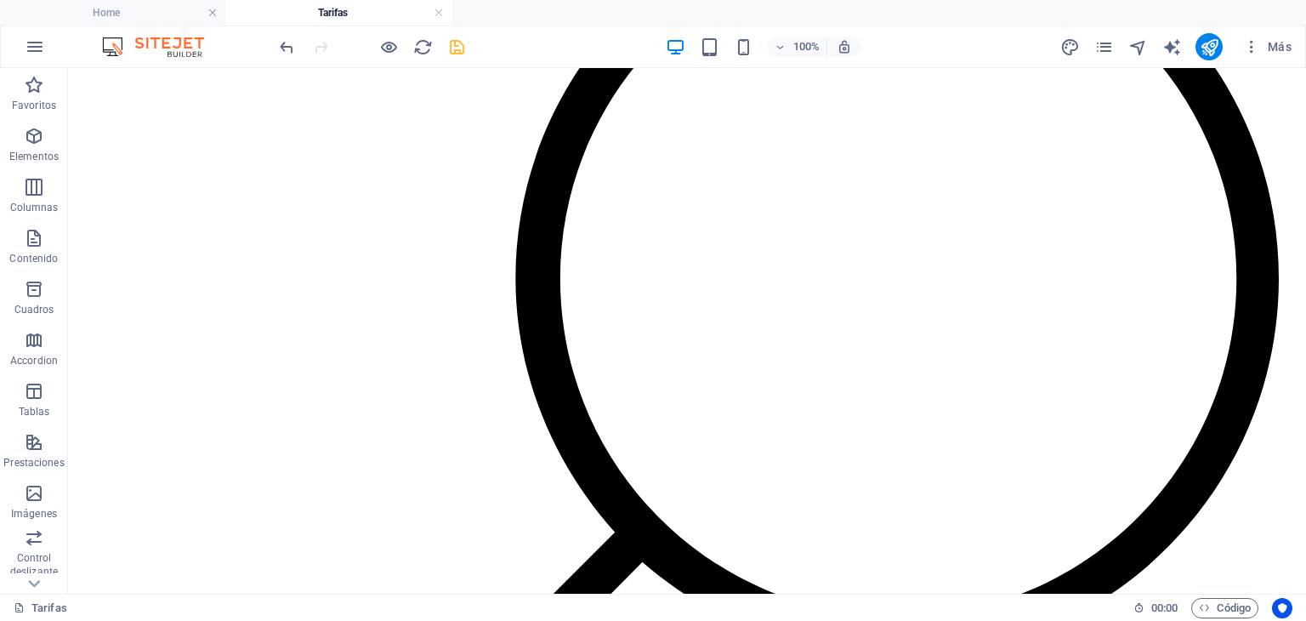
scroll to position [2490, 0]
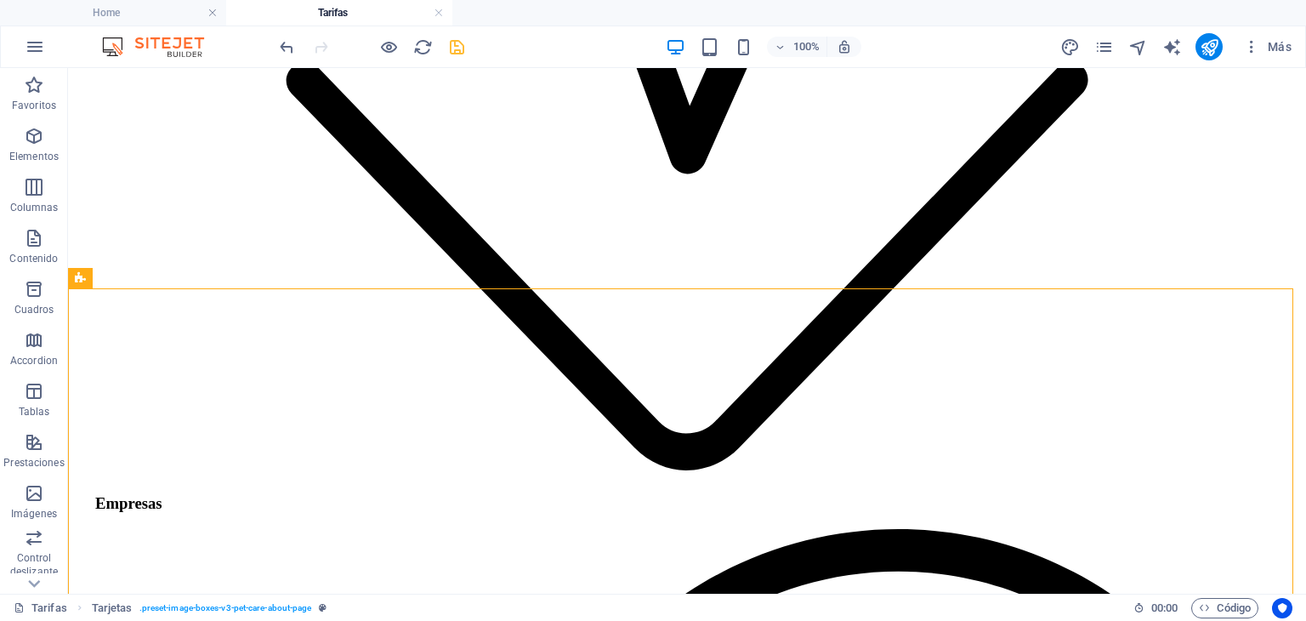
scroll to position [1864, 0]
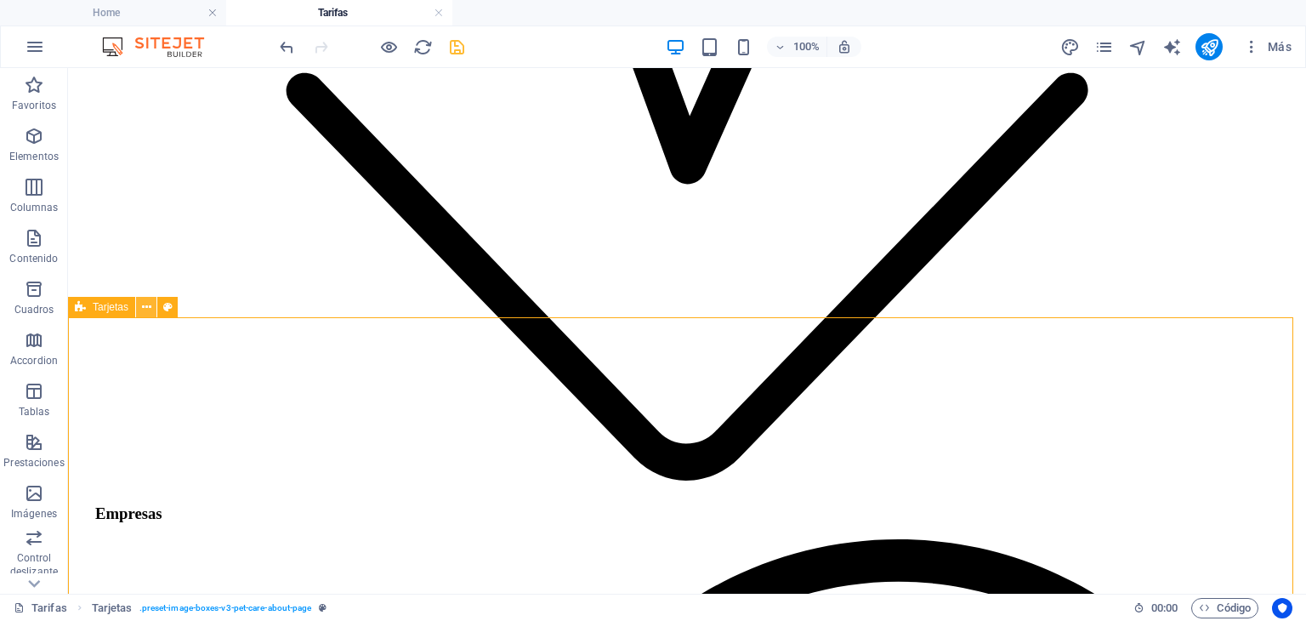
click at [147, 306] on icon at bounding box center [146, 308] width 9 height 18
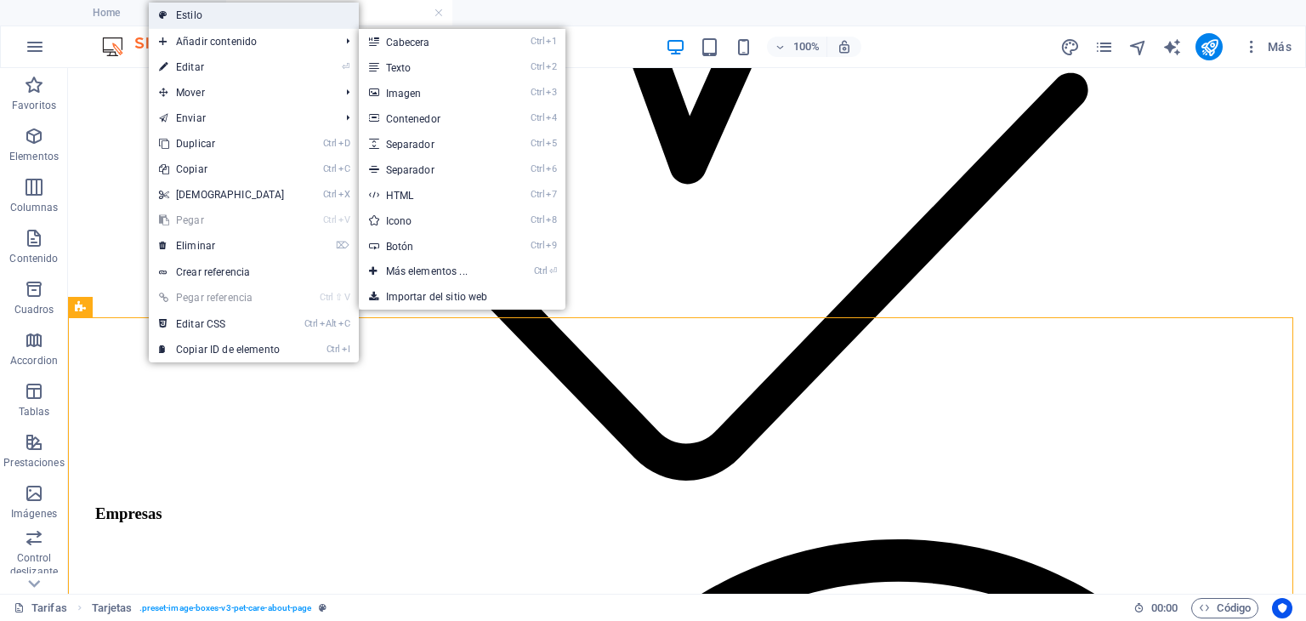
click at [211, 14] on link "Estilo" at bounding box center [254, 16] width 210 height 26
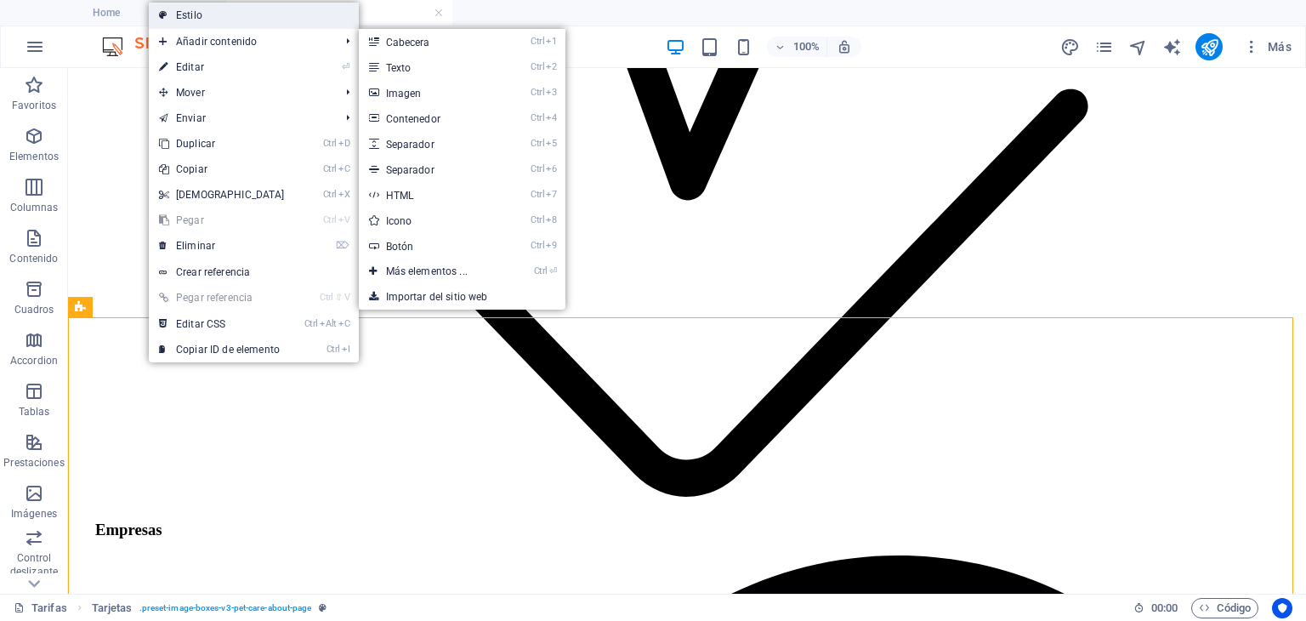
select select "px"
select select "preset-image-boxes-v3-pet-care-about-page"
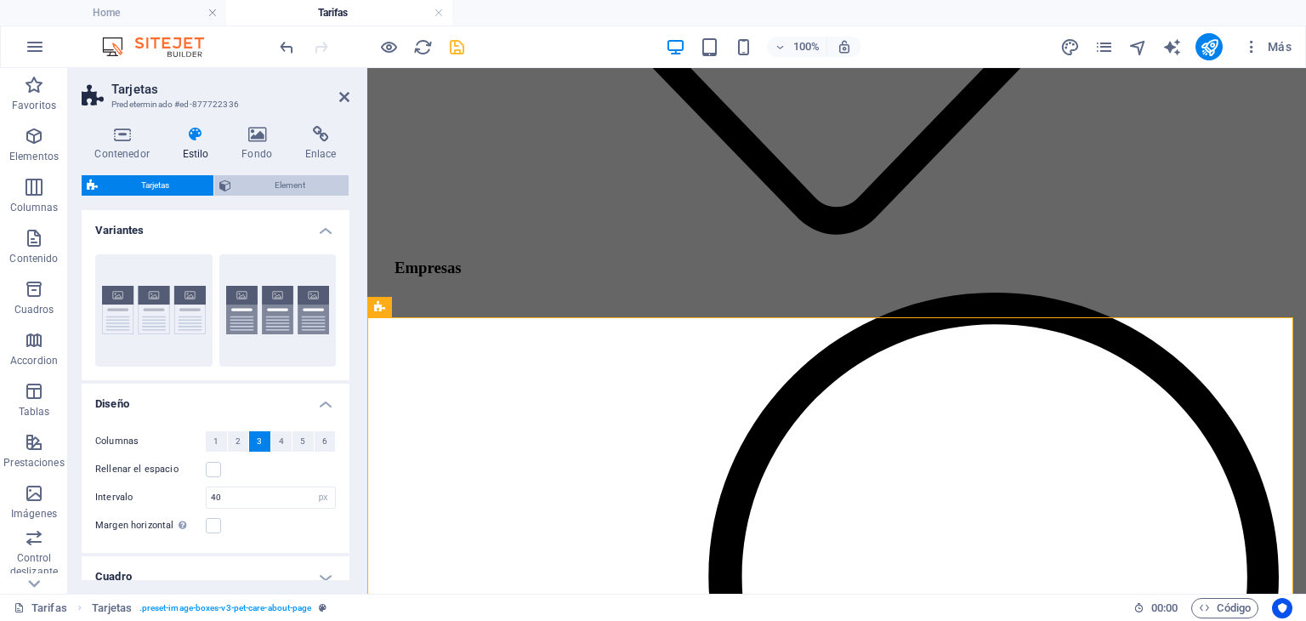
click at [271, 179] on span "Element" at bounding box center [290, 185] width 108 height 20
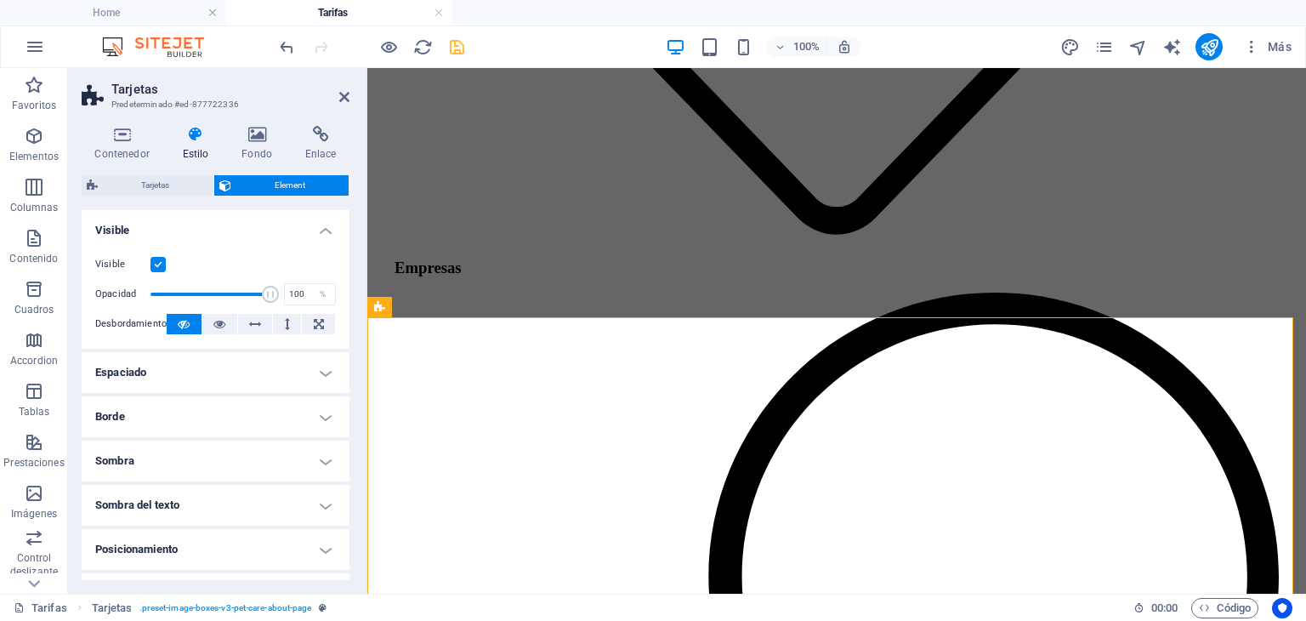
click at [160, 261] on label at bounding box center [158, 264] width 15 height 15
click at [0, 0] on input "Visible" at bounding box center [0, 0] width 0 height 0
click at [342, 93] on icon at bounding box center [344, 97] width 10 height 14
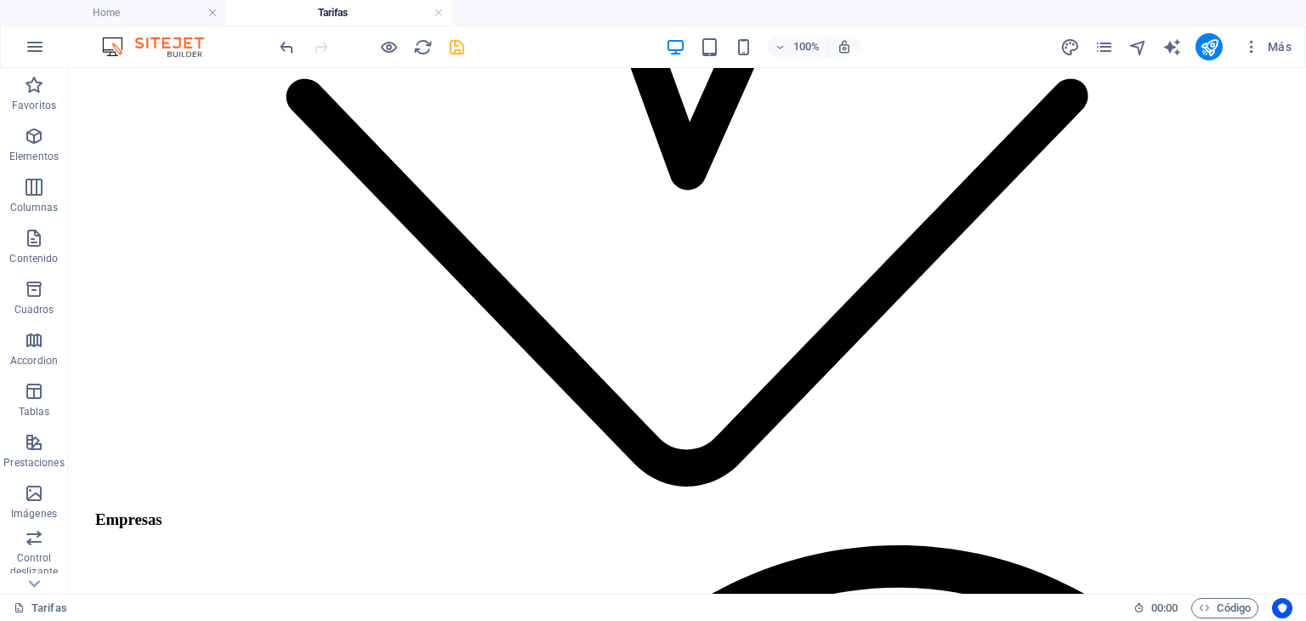
scroll to position [1862, 0]
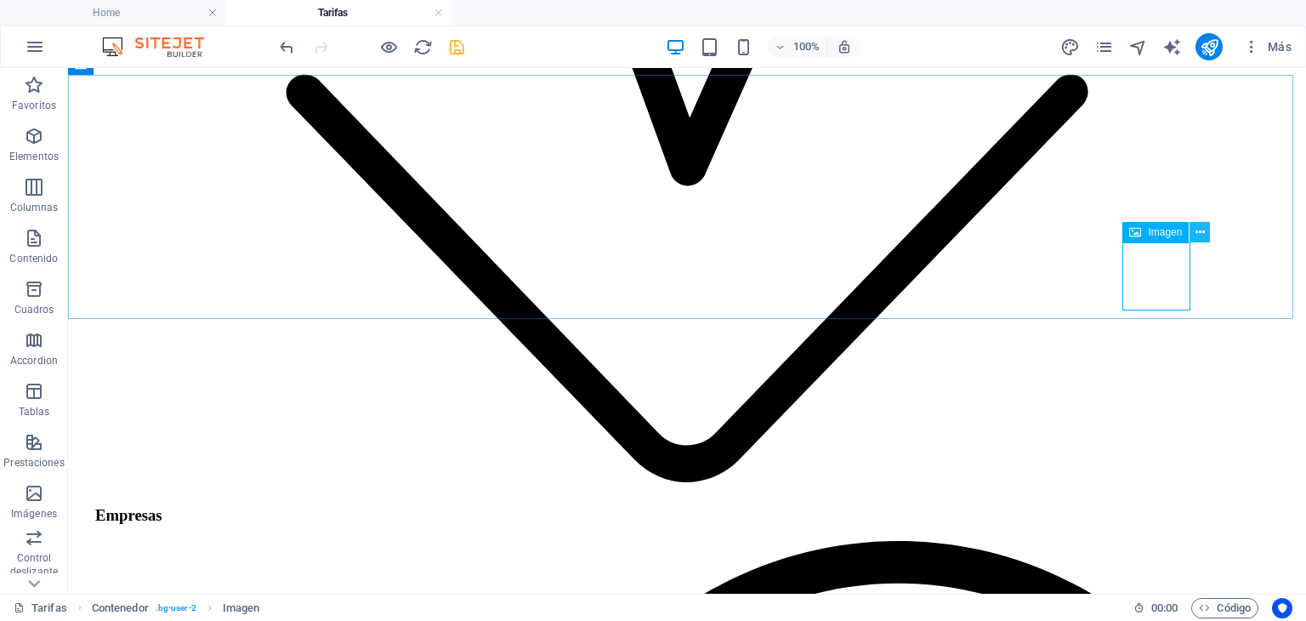
click at [1198, 231] on icon at bounding box center [1200, 233] width 9 height 18
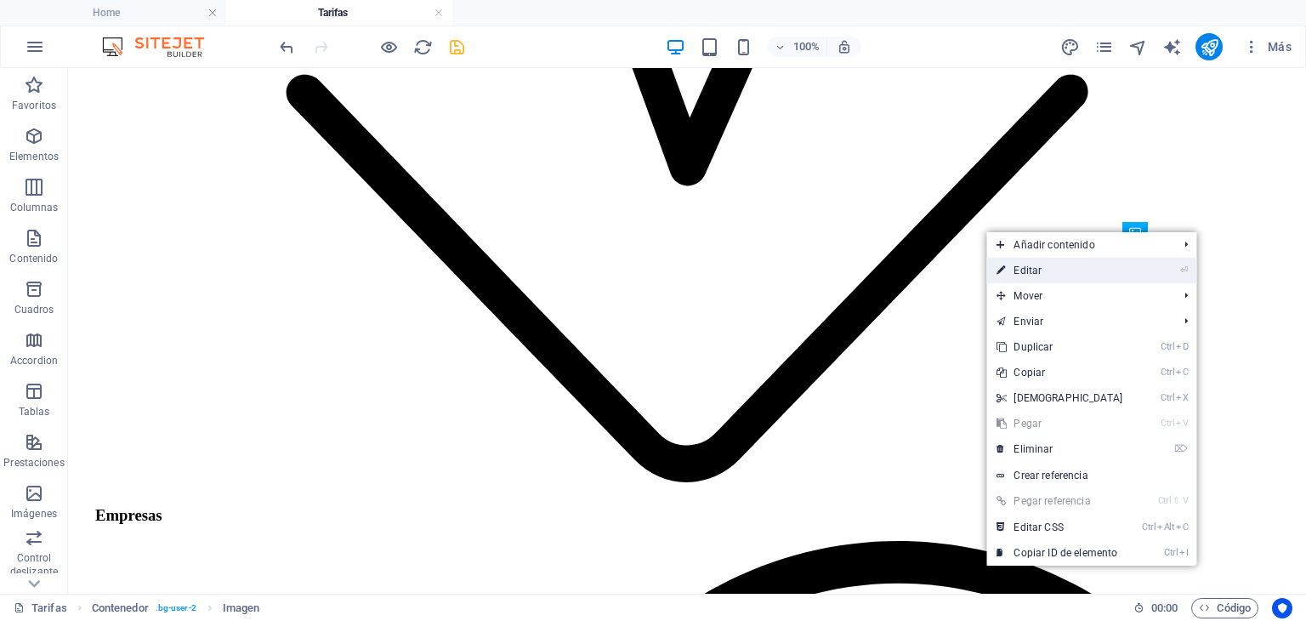
click at [1066, 270] on link "⏎ Editar" at bounding box center [1060, 271] width 146 height 26
select select "px"
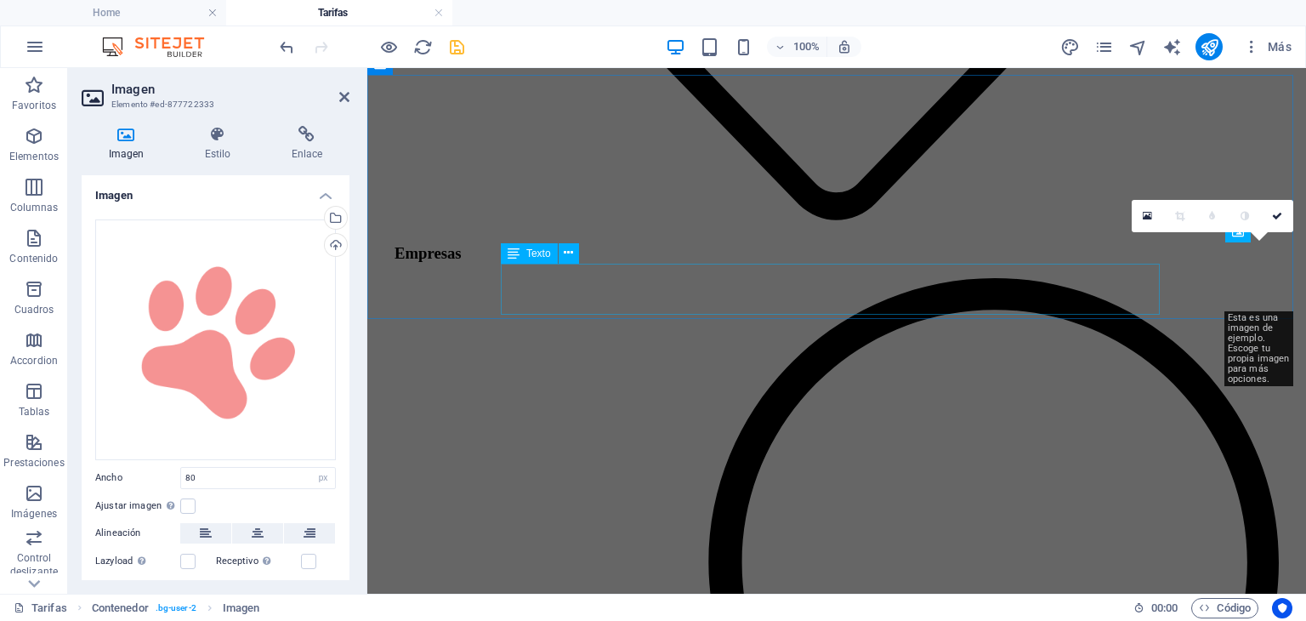
scroll to position [1847, 0]
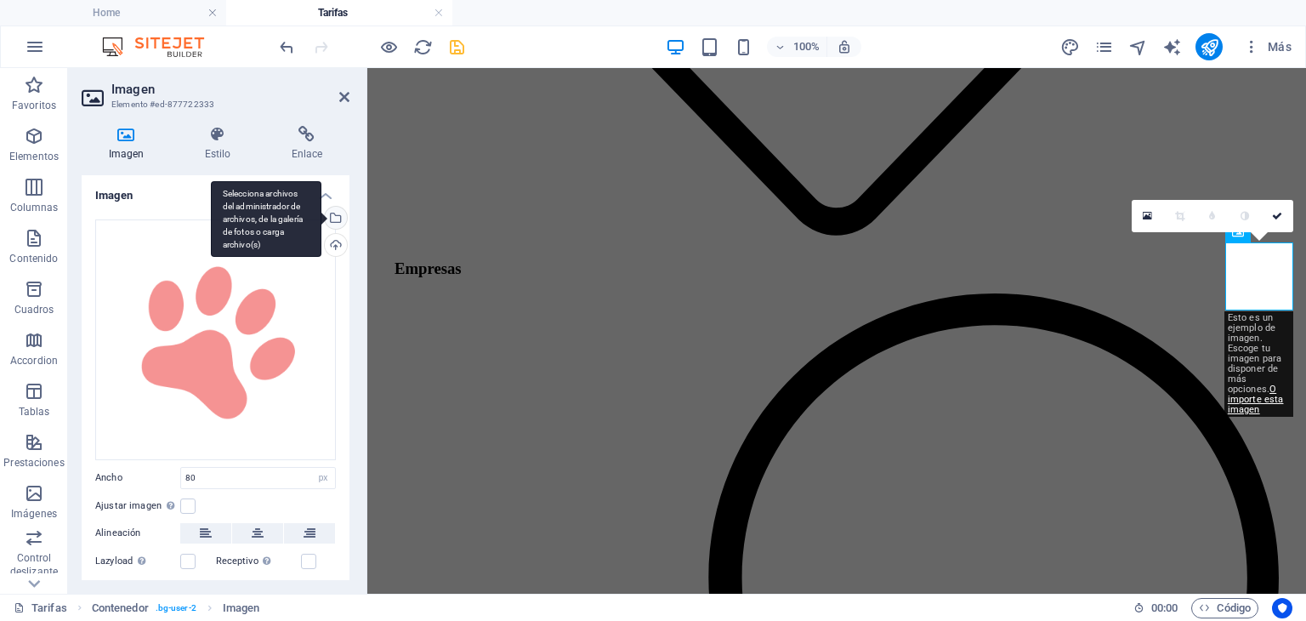
click at [335, 217] on div "Selecciona archivos del administrador de archivos, de la galería de fotos o car…" at bounding box center [335, 220] width 26 height 26
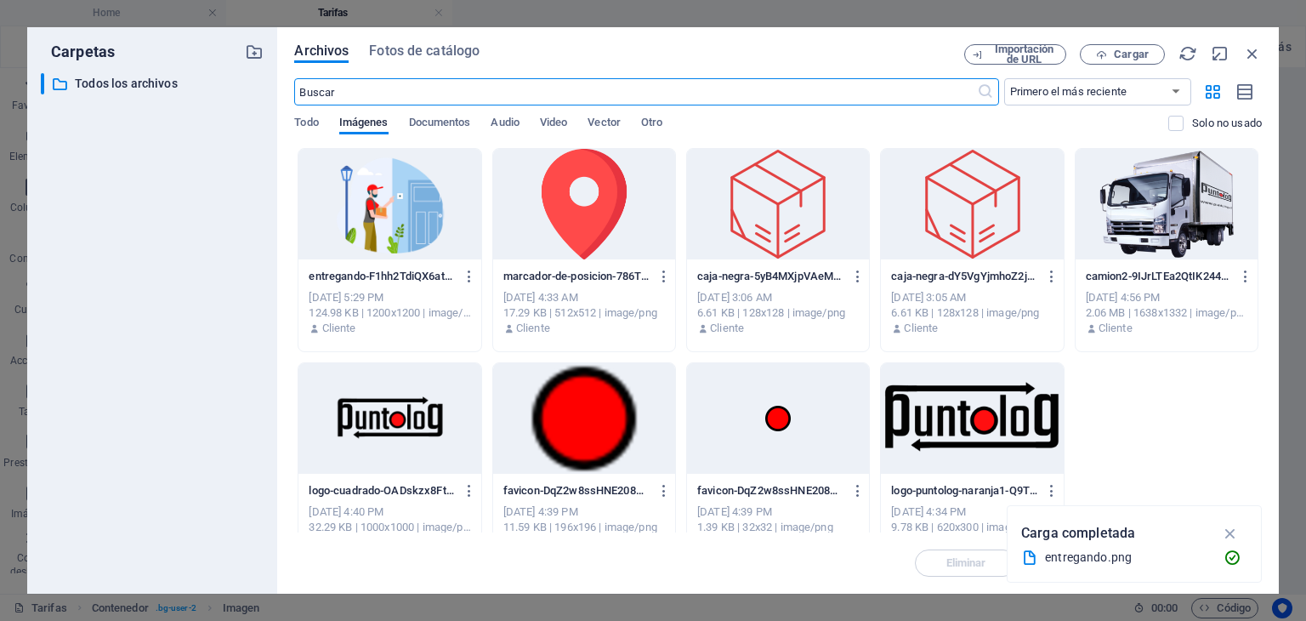
scroll to position [1815, 0]
click at [800, 228] on div at bounding box center [778, 204] width 182 height 111
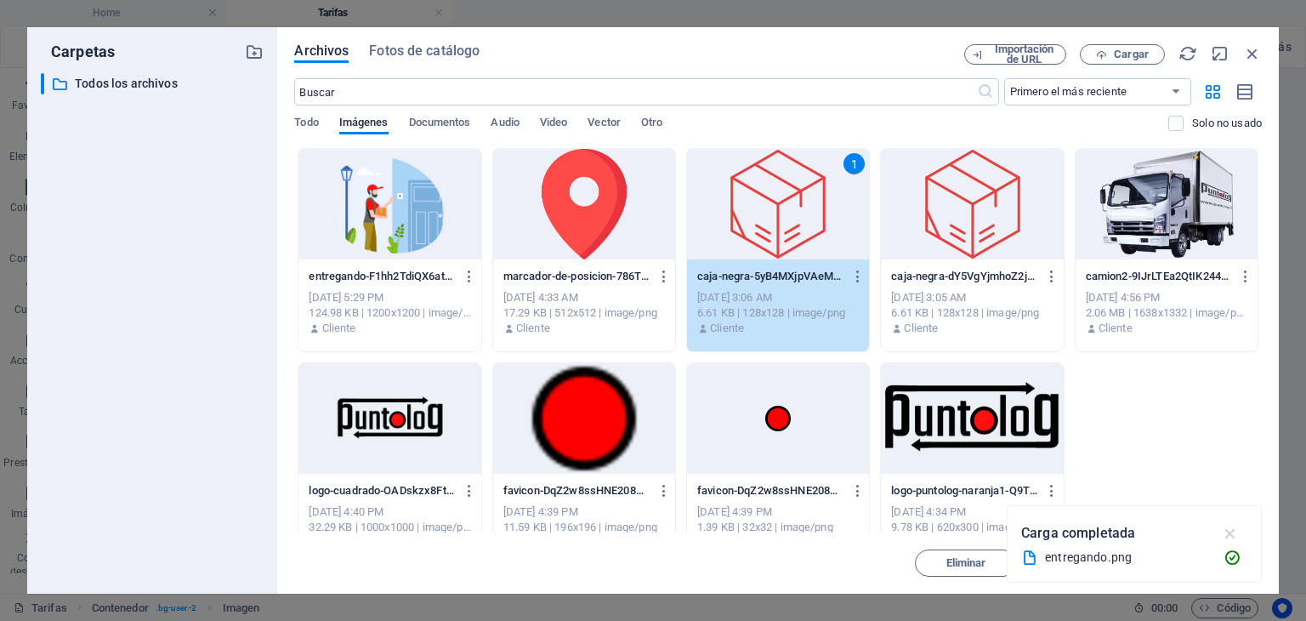
click at [1232, 531] on icon "button" at bounding box center [1231, 533] width 20 height 19
click at [1196, 563] on span "Insertar" at bounding box center [1212, 563] width 40 height 10
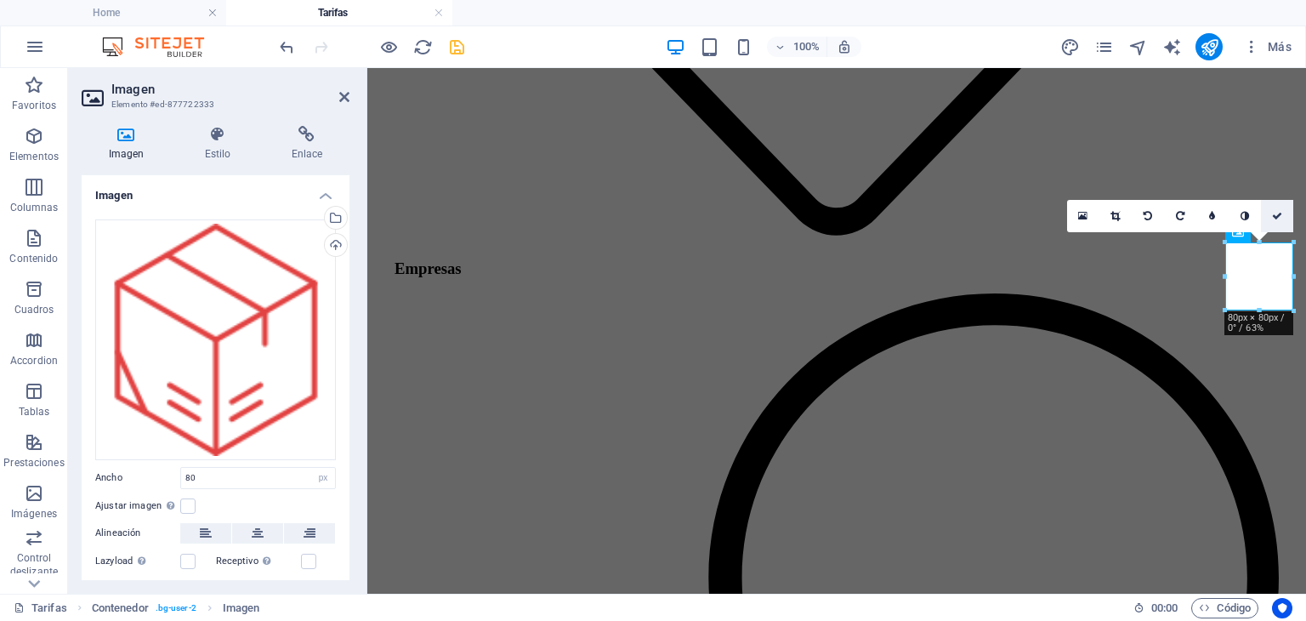
click at [1278, 209] on link at bounding box center [1277, 216] width 32 height 32
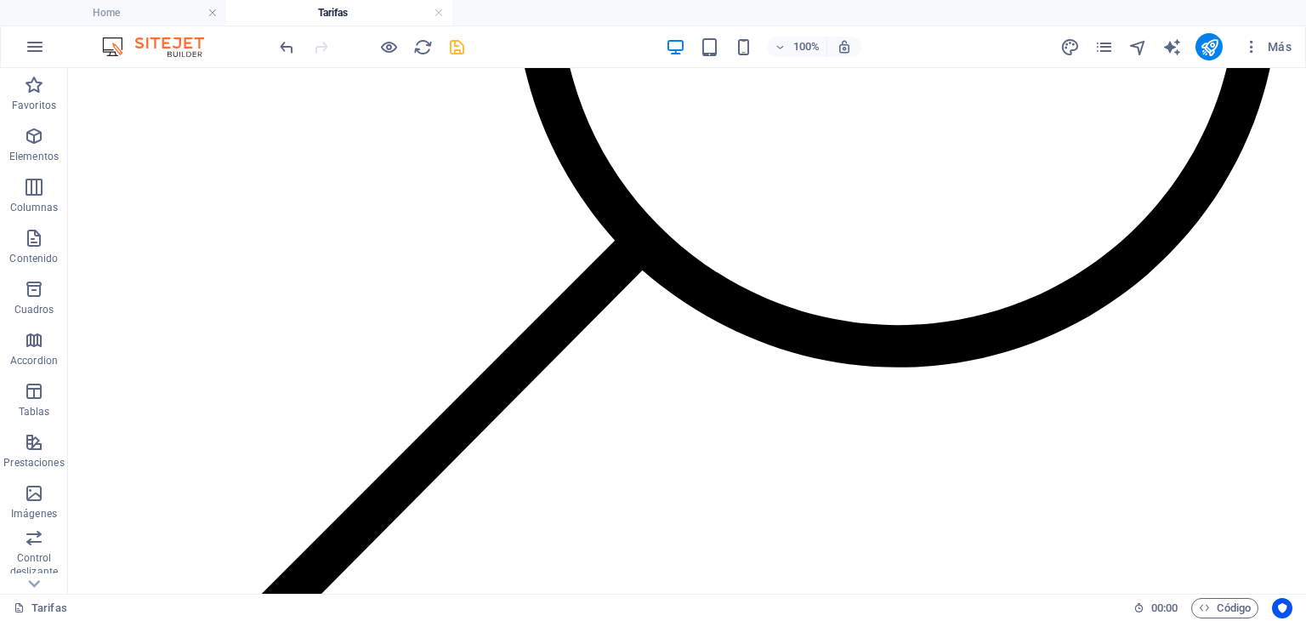
scroll to position [2835, 0]
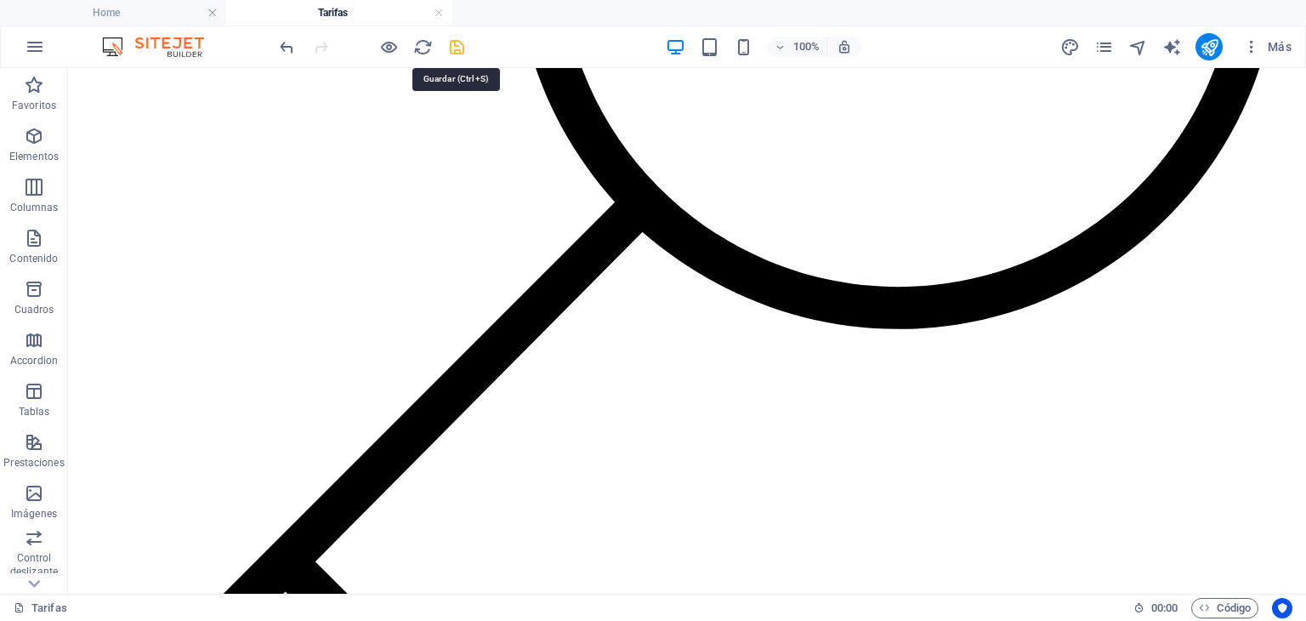
click at [463, 44] on icon "save" at bounding box center [457, 47] width 20 height 20
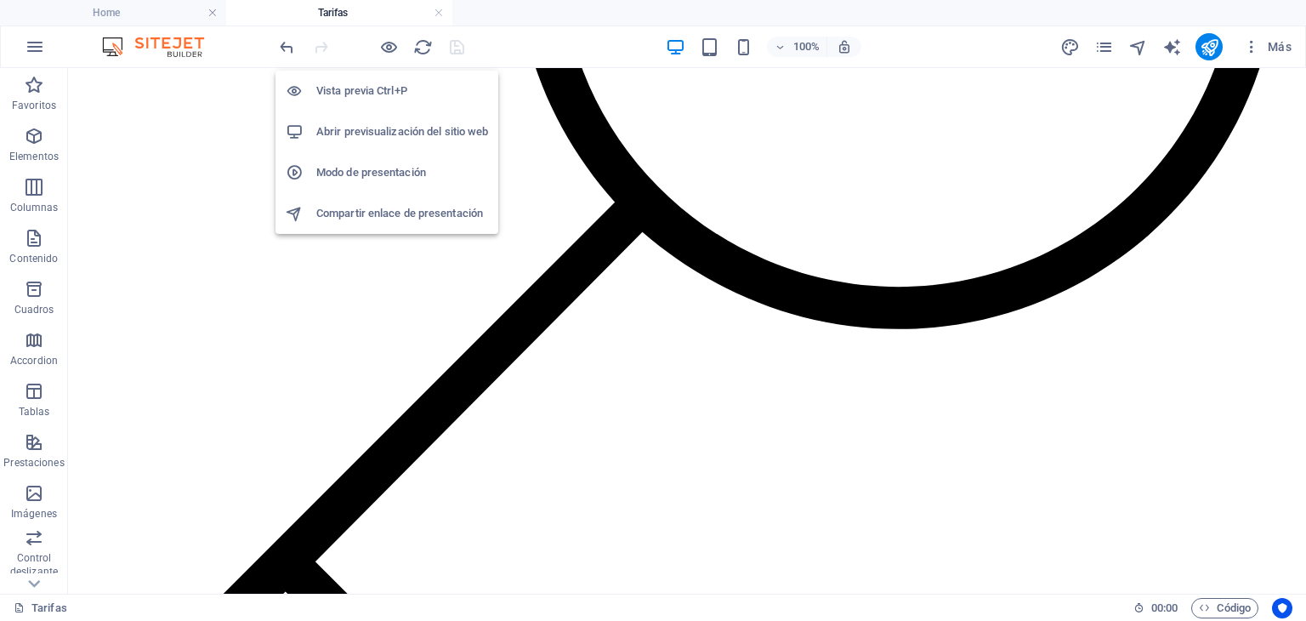
click at [384, 127] on h6 "Abrir previsualización del sitio web" at bounding box center [402, 132] width 172 height 20
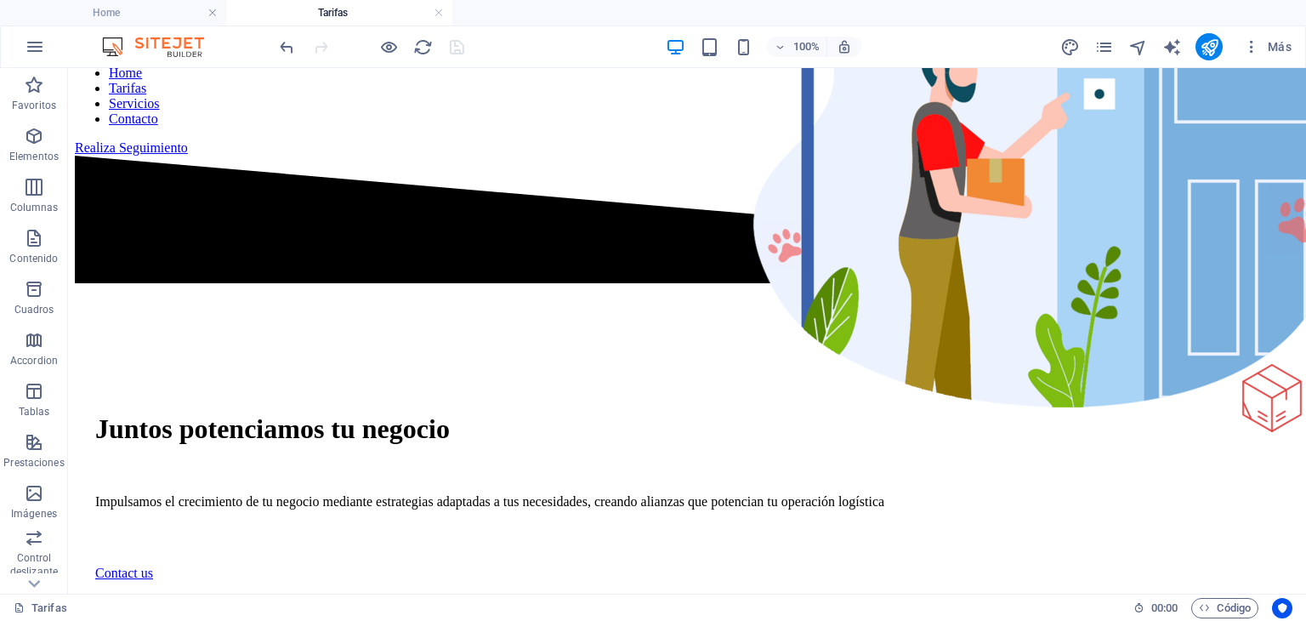
scroll to position [0, 0]
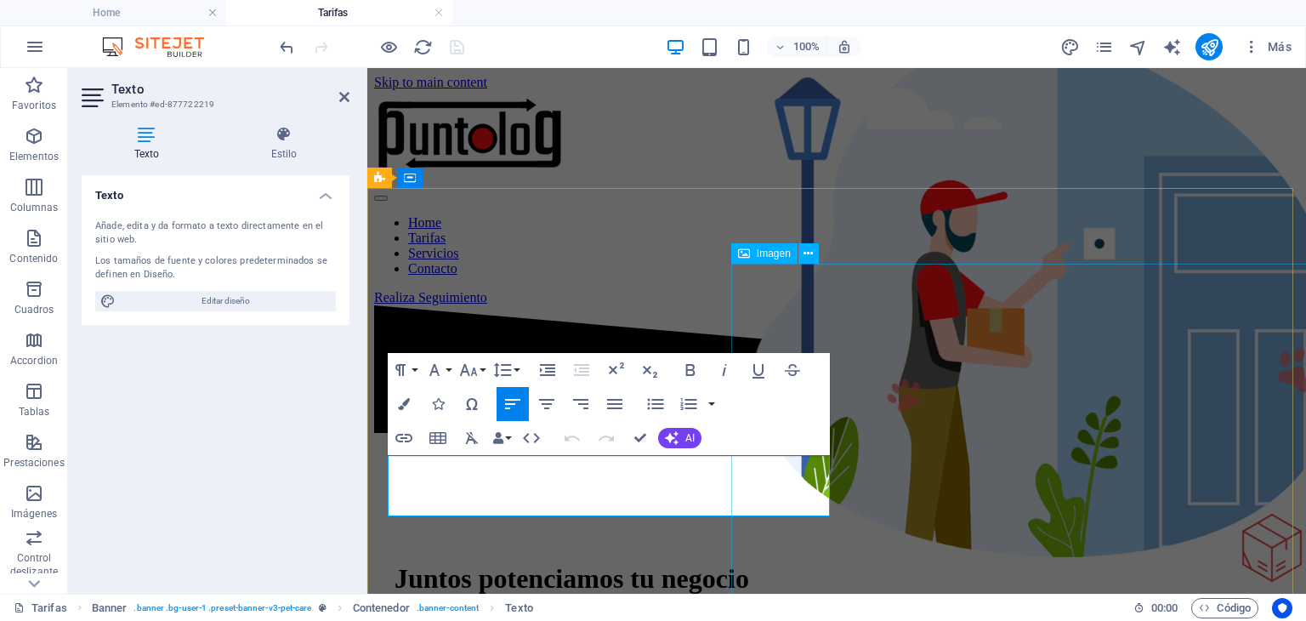
click at [820, 463] on figure at bounding box center [1046, 290] width 605 height 608
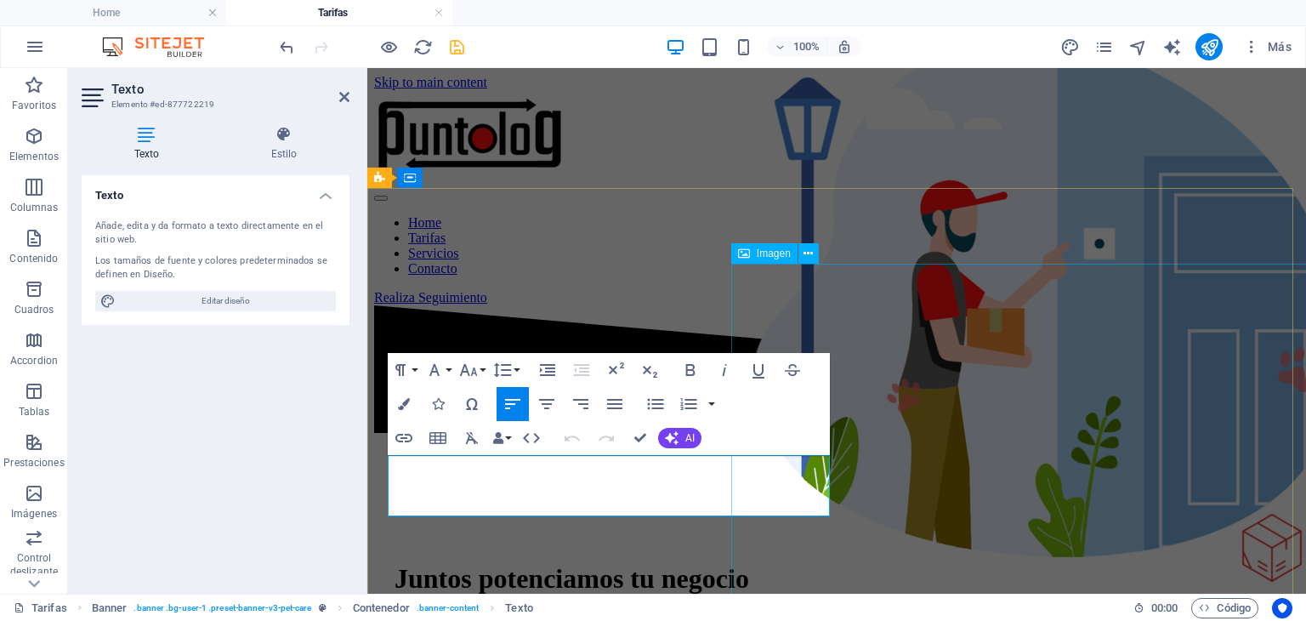
click at [750, 466] on figure at bounding box center [1046, 290] width 605 height 608
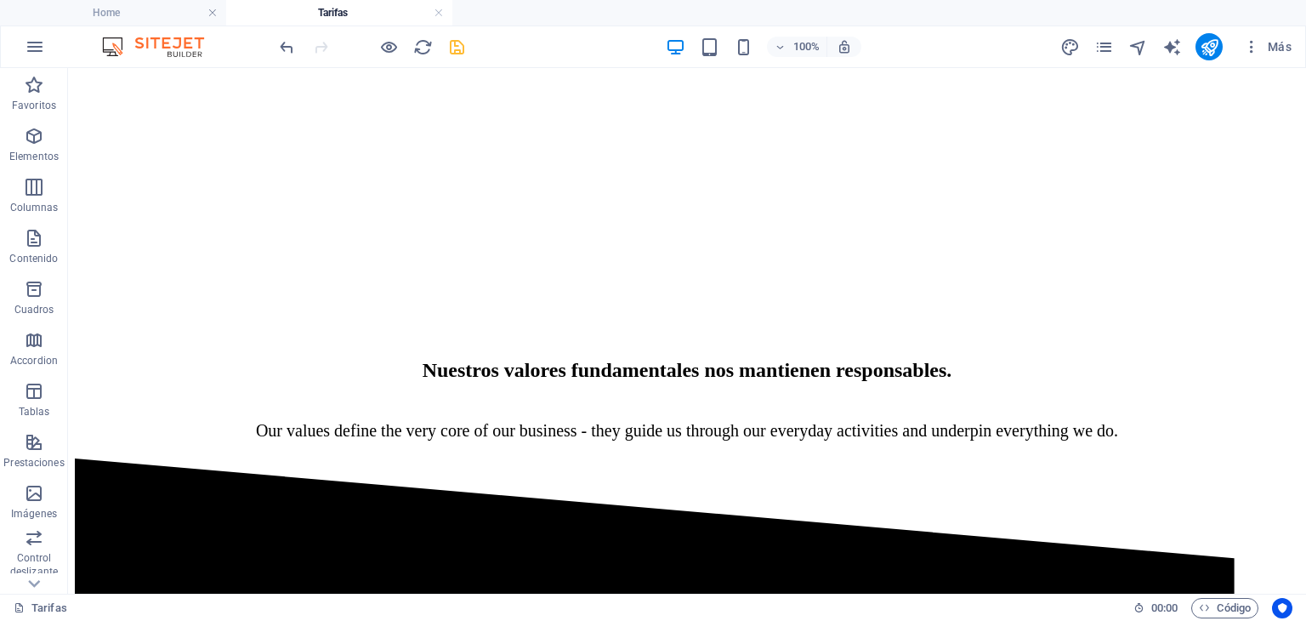
scroll to position [670, 0]
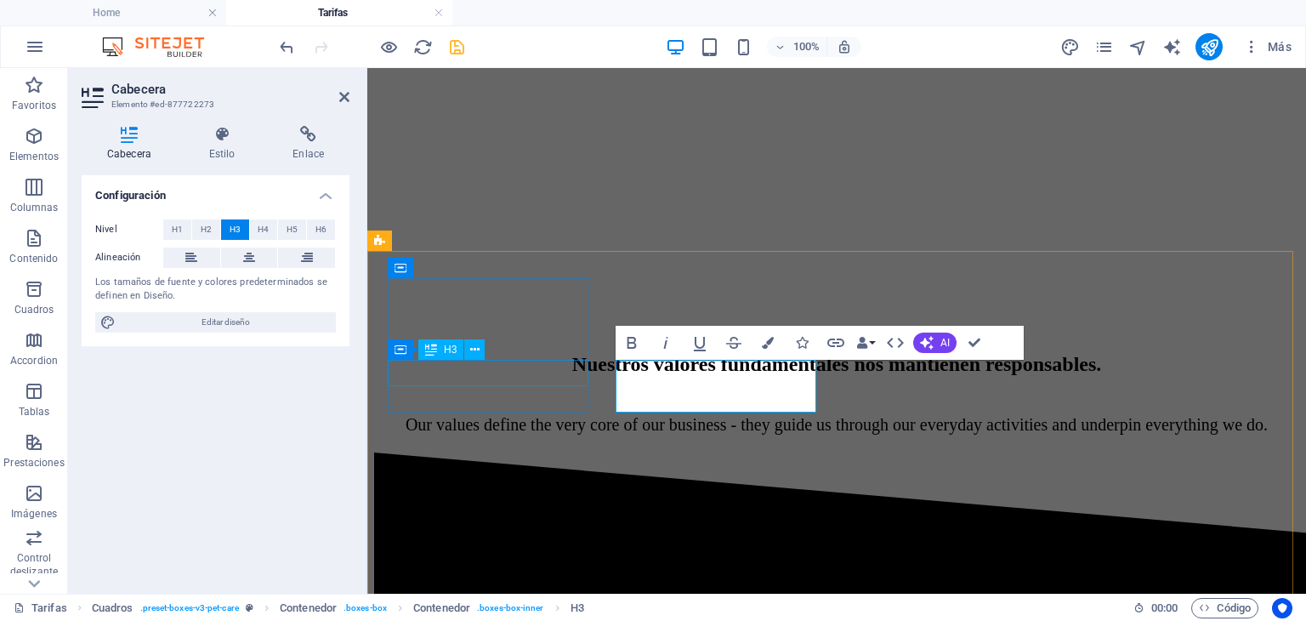
scroll to position [0, 0]
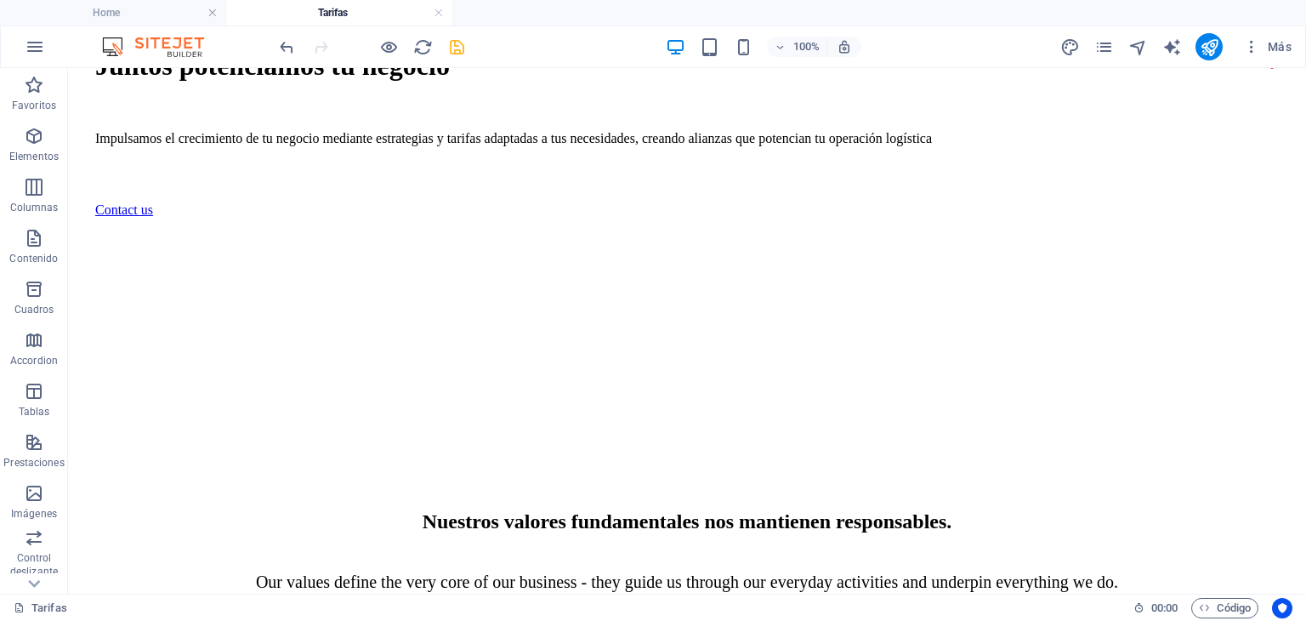
scroll to position [538, 0]
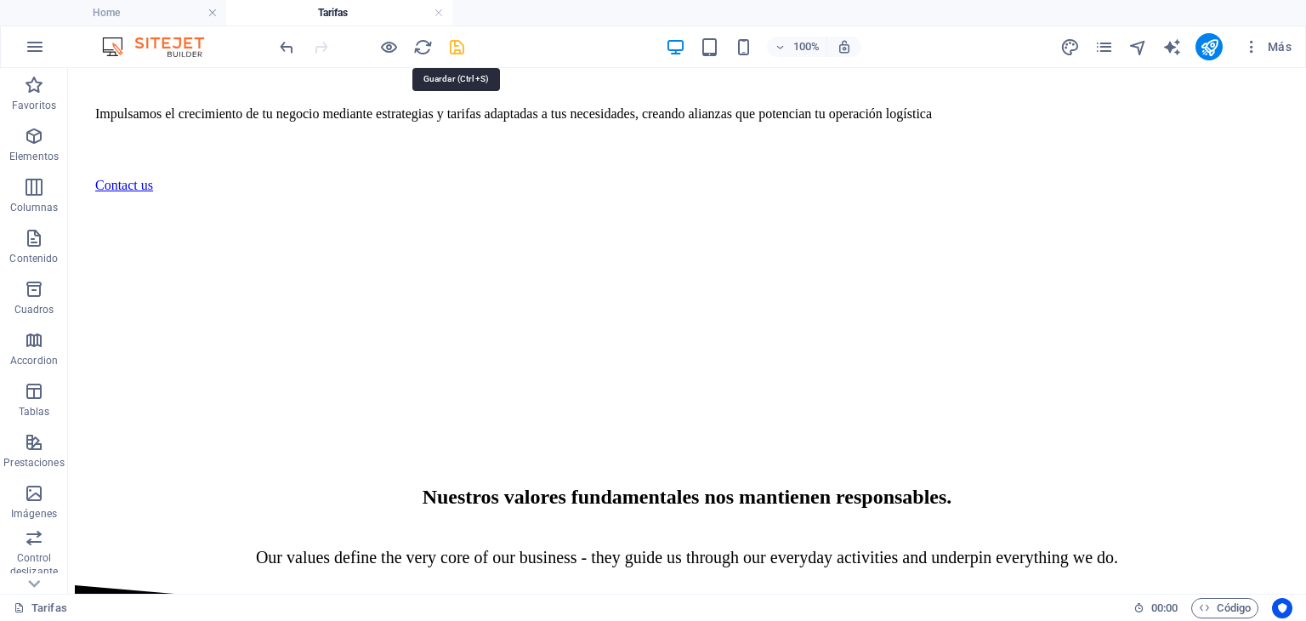
click at [456, 48] on icon "save" at bounding box center [457, 47] width 20 height 20
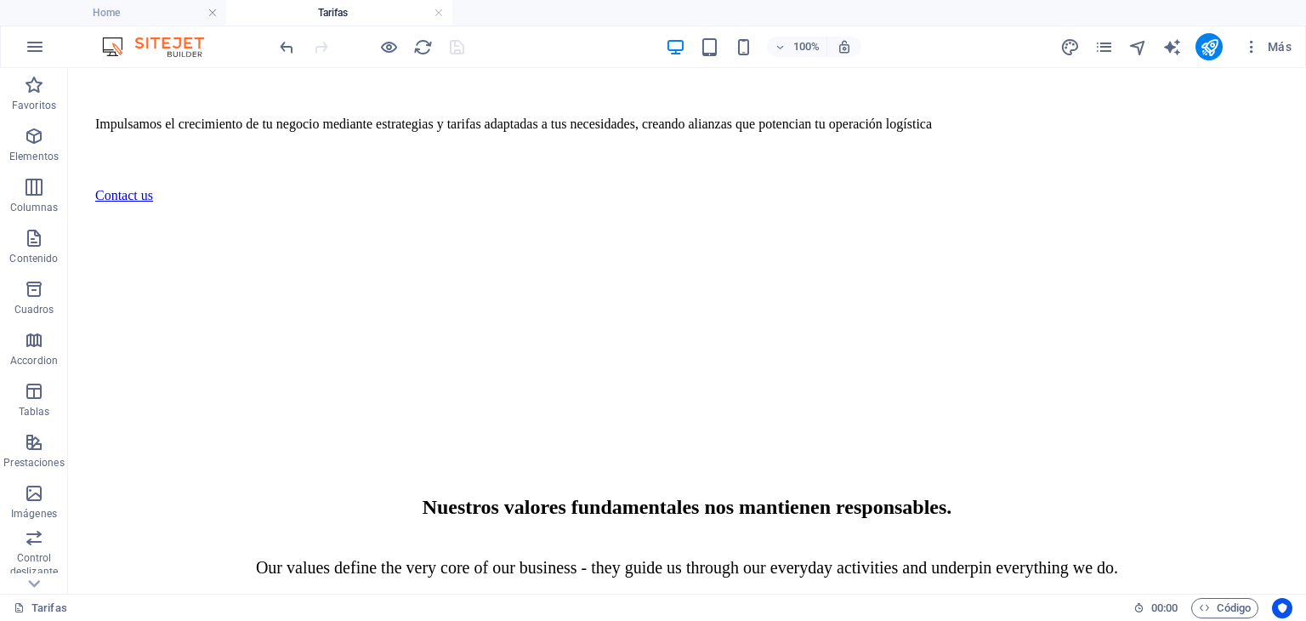
scroll to position [541, 0]
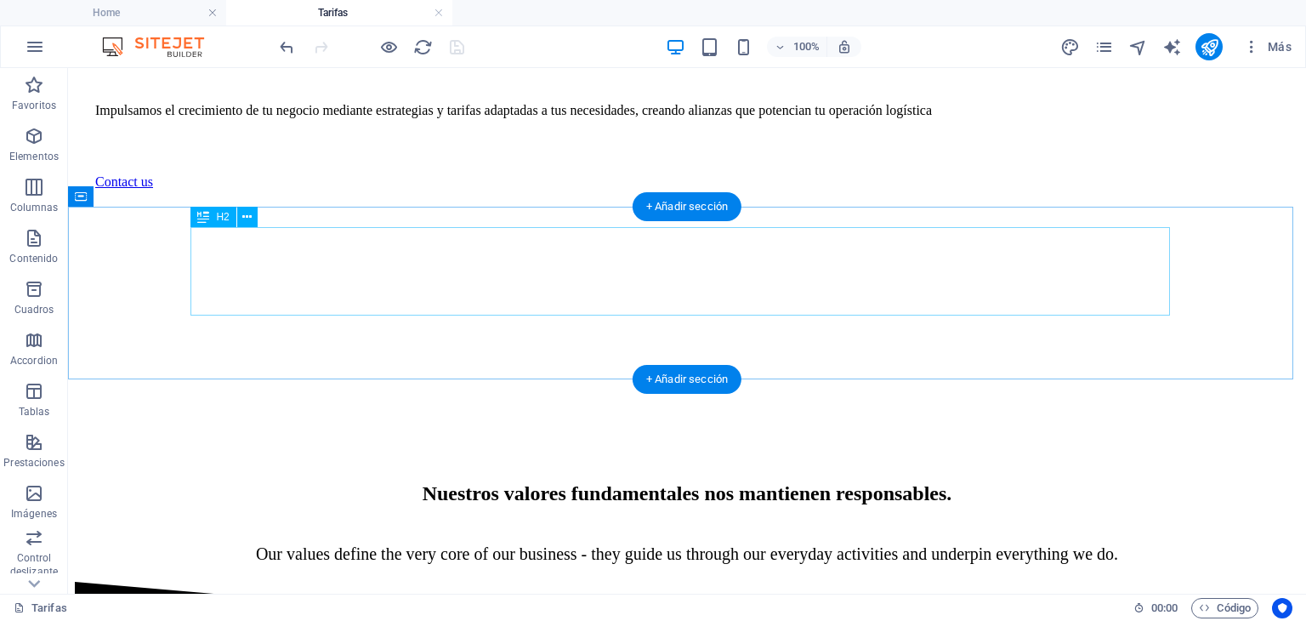
click at [730, 482] on div "Nuestros valores fundamentales nos mantienen responsables." at bounding box center [687, 493] width 1184 height 23
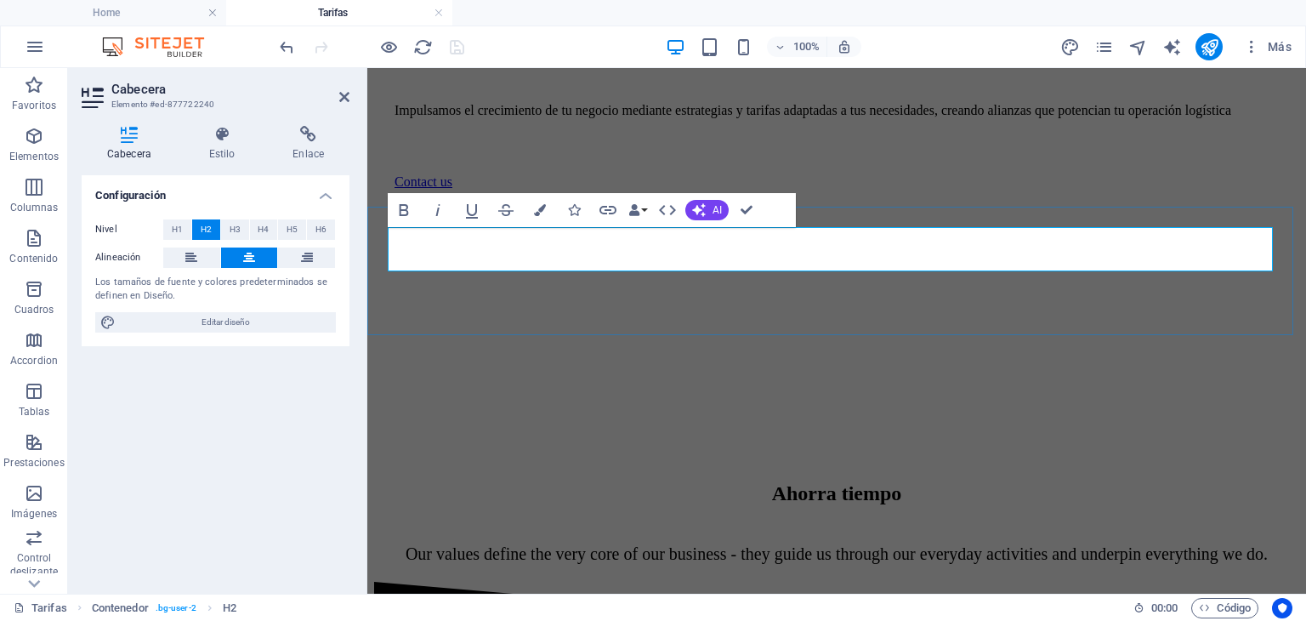
click at [730, 482] on h2 "Ahorra tiempo" at bounding box center [837, 493] width 885 height 23
click at [963, 482] on h2 "Ahorra tiempo" at bounding box center [837, 493] width 885 height 23
click at [912, 544] on div "Our values define the very core of our business - they guide us through our eve…" at bounding box center [837, 554] width 885 height 20
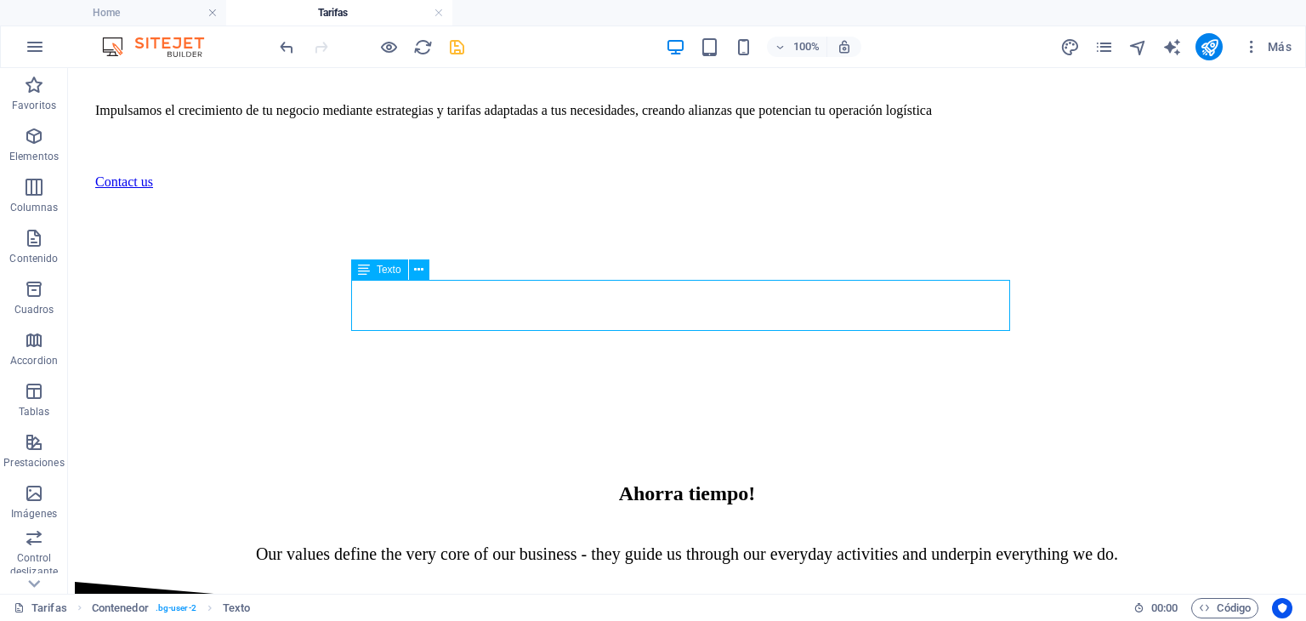
click at [902, 544] on div "Our values define the very core of our business - they guide us through our eve…" at bounding box center [687, 554] width 1184 height 20
click at [891, 544] on div "Our values define the very core of our business - they guide us through our eve…" at bounding box center [687, 554] width 1184 height 20
drag, startPoint x: 891, startPoint y: 318, endPoint x: 589, endPoint y: 318, distance: 302.0
click at [891, 544] on div "Our values define the very core of our business - they guide us through our eve…" at bounding box center [687, 554] width 1184 height 20
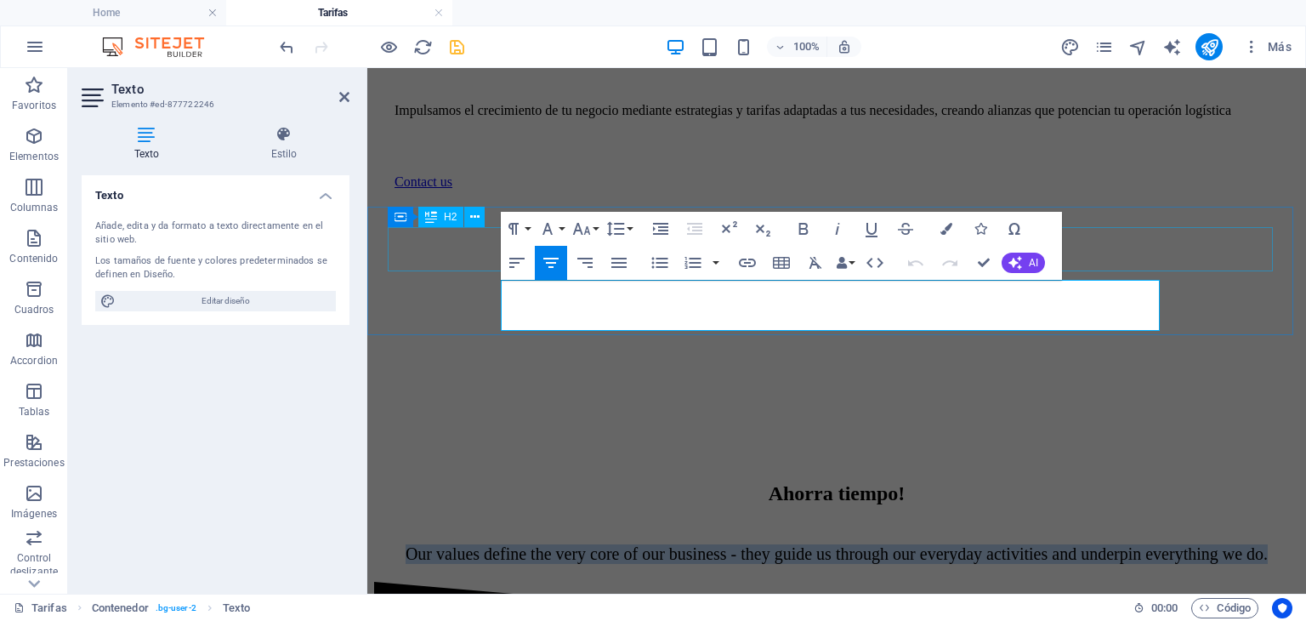
drag, startPoint x: 1048, startPoint y: 321, endPoint x: 414, endPoint y: 268, distance: 635.9
click at [414, 445] on div "Ahorra tiempo! Our values define the very core of our business - they guide us …" at bounding box center [836, 513] width 925 height 137
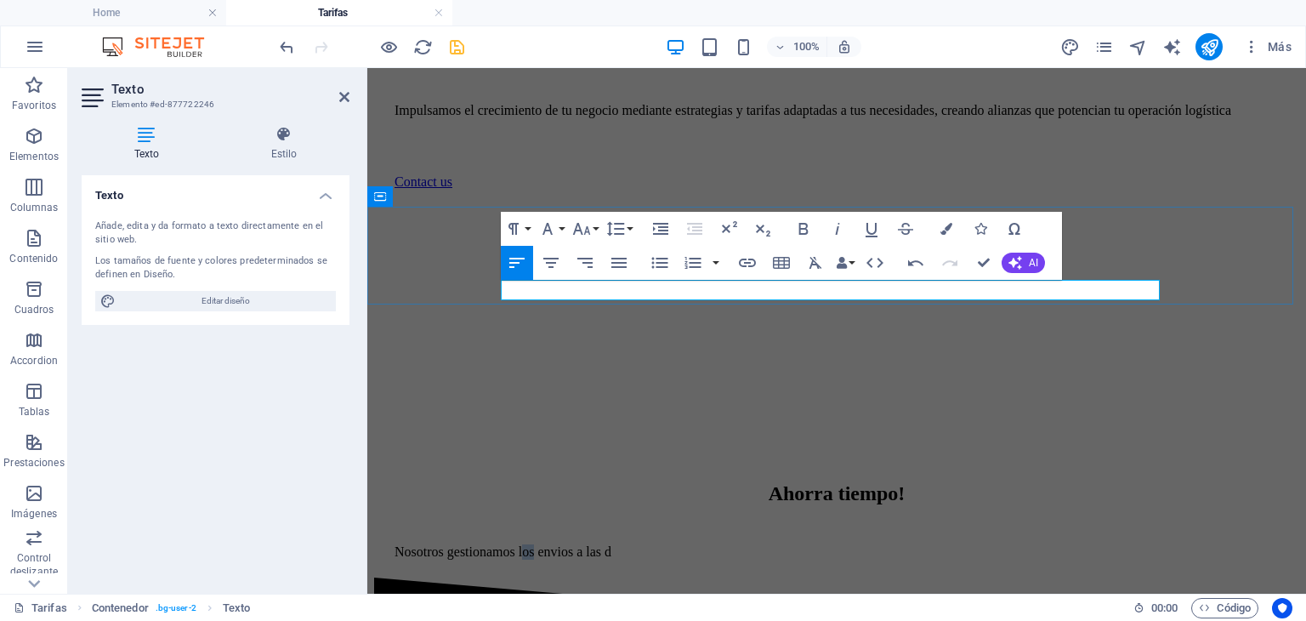
drag, startPoint x: 677, startPoint y: 290, endPoint x: 660, endPoint y: 290, distance: 17.0
click at [660, 544] on p "Nosotros gestionamos los envios a las d" at bounding box center [837, 551] width 885 height 15
click at [783, 544] on p "Nosotros gestionamos tus envios a las d" at bounding box center [837, 551] width 885 height 15
click at [796, 544] on p "Nosotros gestionamos tus envios a las distitas regiones" at bounding box center [837, 551] width 885 height 15
drag, startPoint x: 711, startPoint y: 290, endPoint x: 697, endPoint y: 290, distance: 13.6
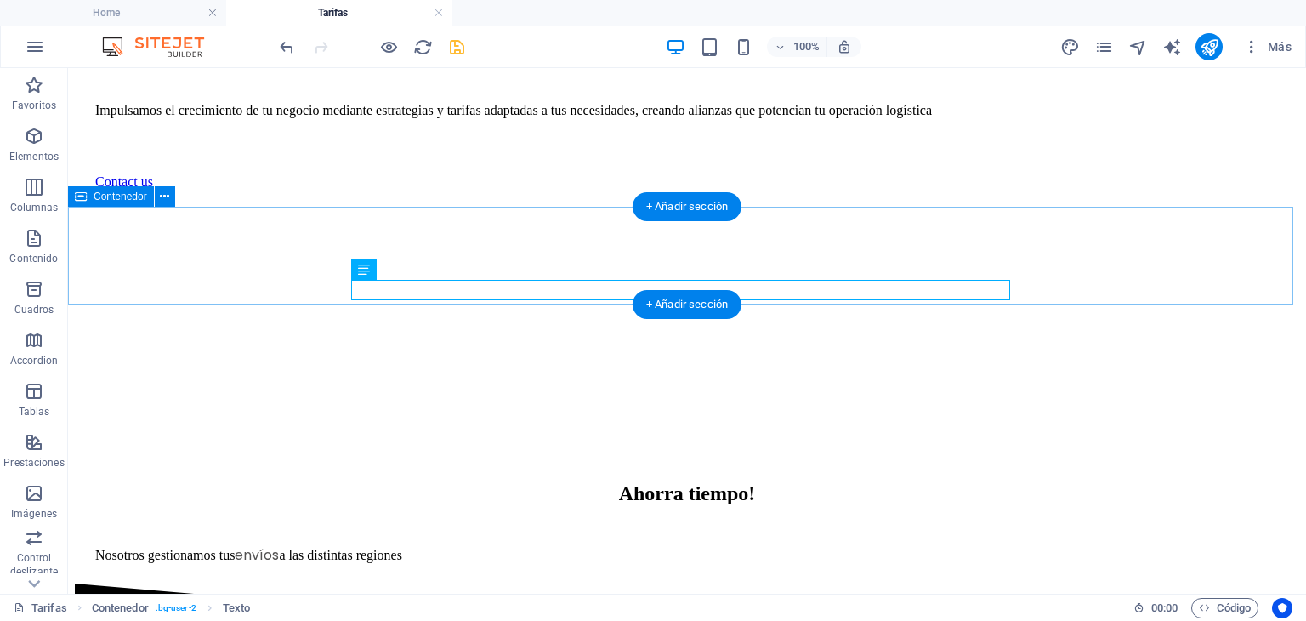
click at [1265, 445] on div "Ahorra tiempo! Nosotros gestionamos tus envíos a las distintas regiones" at bounding box center [687, 514] width 1225 height 139
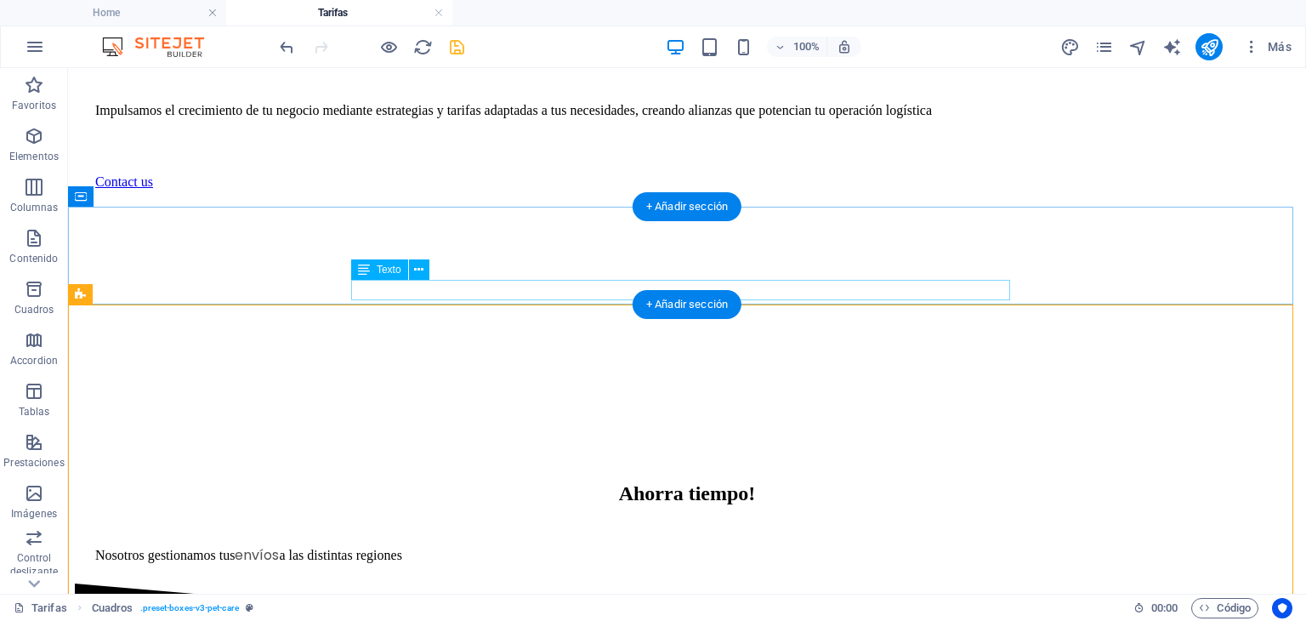
click at [615, 544] on div "Nosotros gestionamos tus envíos a las distintas regiones" at bounding box center [687, 554] width 1184 height 21
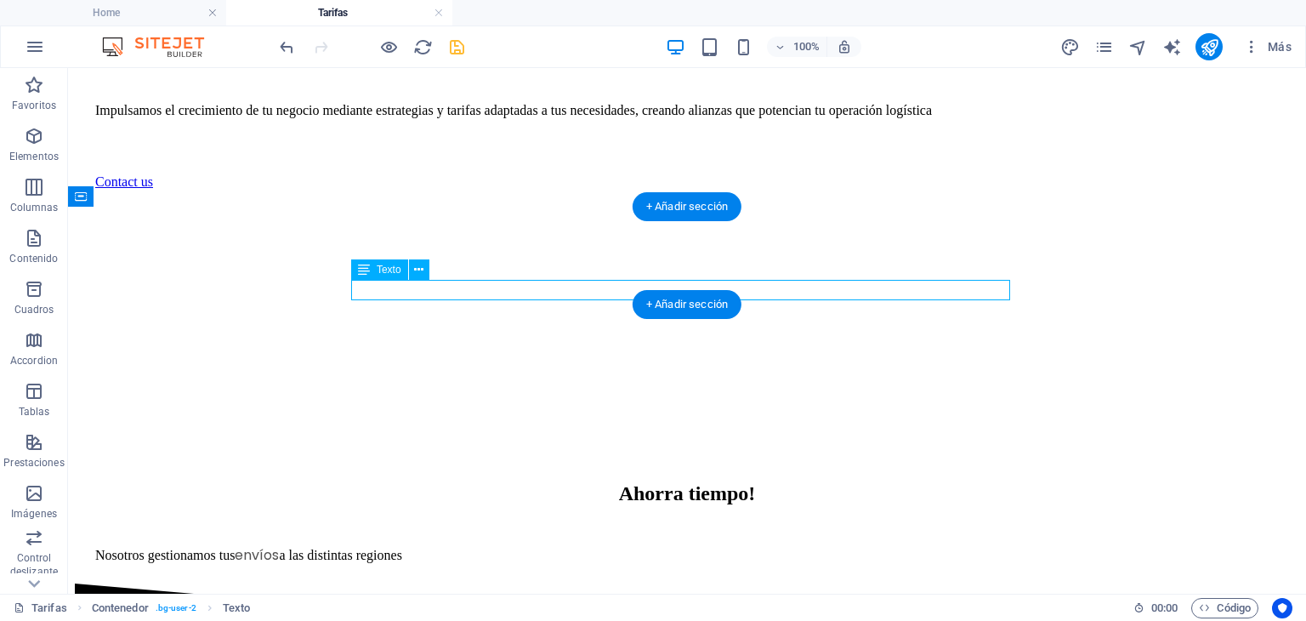
click at [615, 544] on div "Nosotros gestionamos tus envíos a las distintas regiones" at bounding box center [687, 554] width 1184 height 21
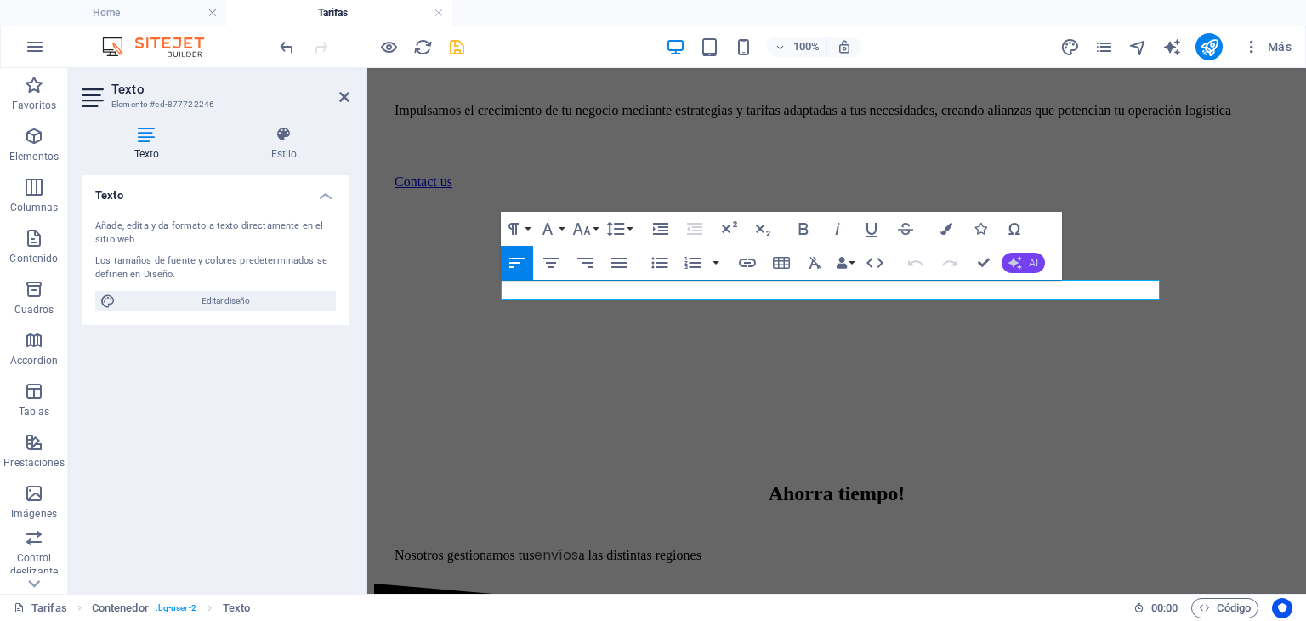
click at [1034, 262] on span "AI" at bounding box center [1033, 263] width 9 height 10
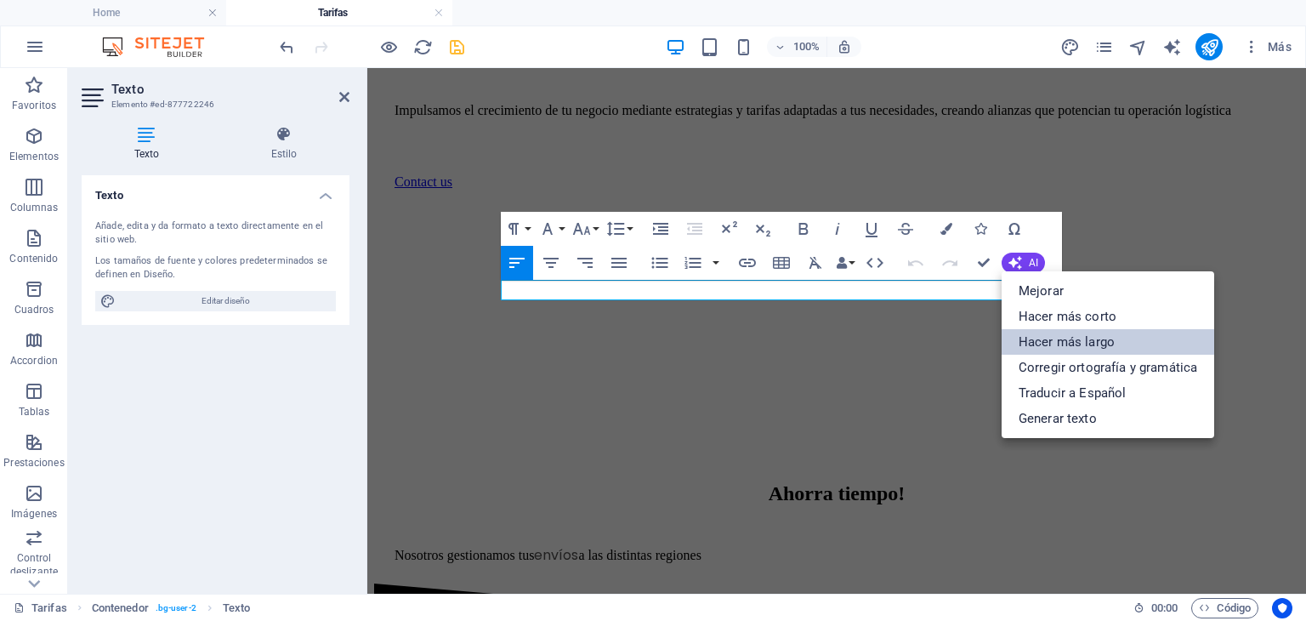
click at [1051, 343] on link "Hacer más largo" at bounding box center [1108, 342] width 213 height 26
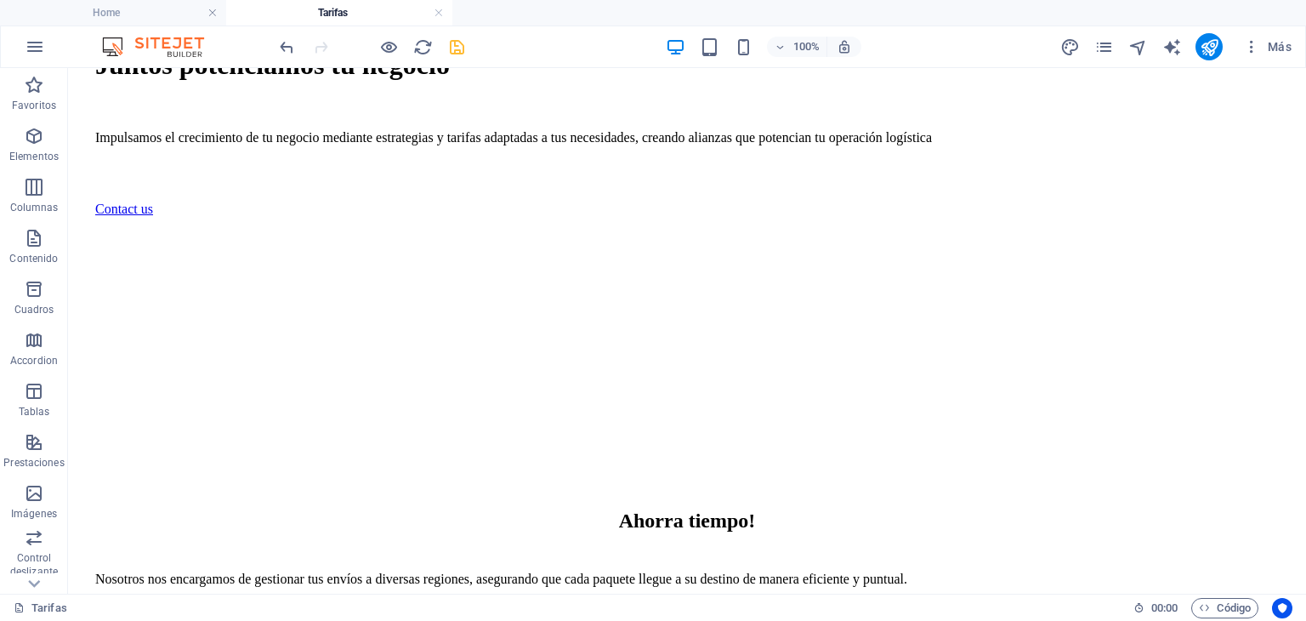
scroll to position [518, 0]
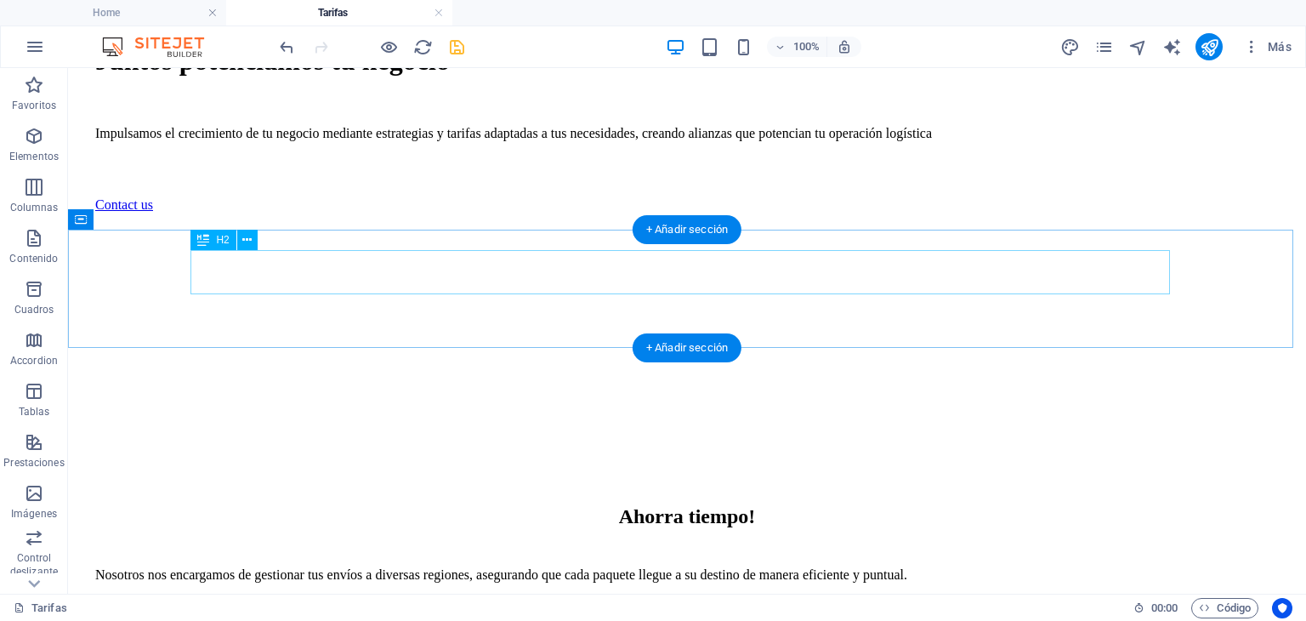
click at [772, 505] on div "Ahorra tiempo!" at bounding box center [687, 516] width 1184 height 23
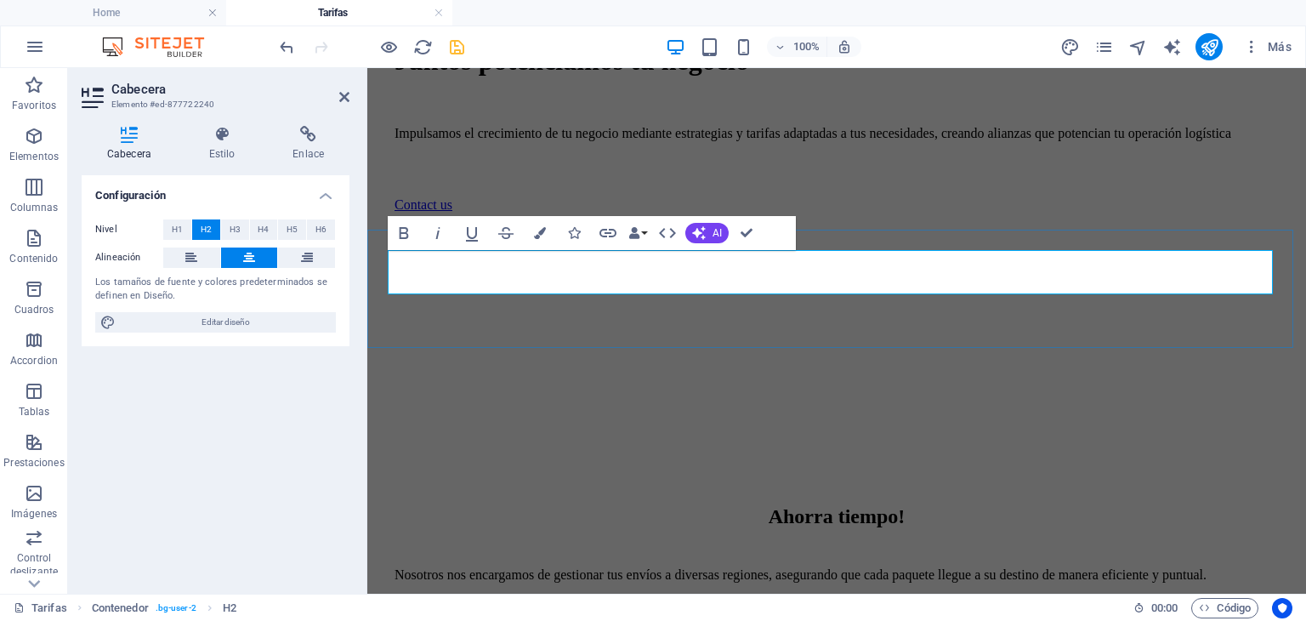
click at [953, 505] on h2 "Ahorra tiempo!" at bounding box center [837, 516] width 885 height 23
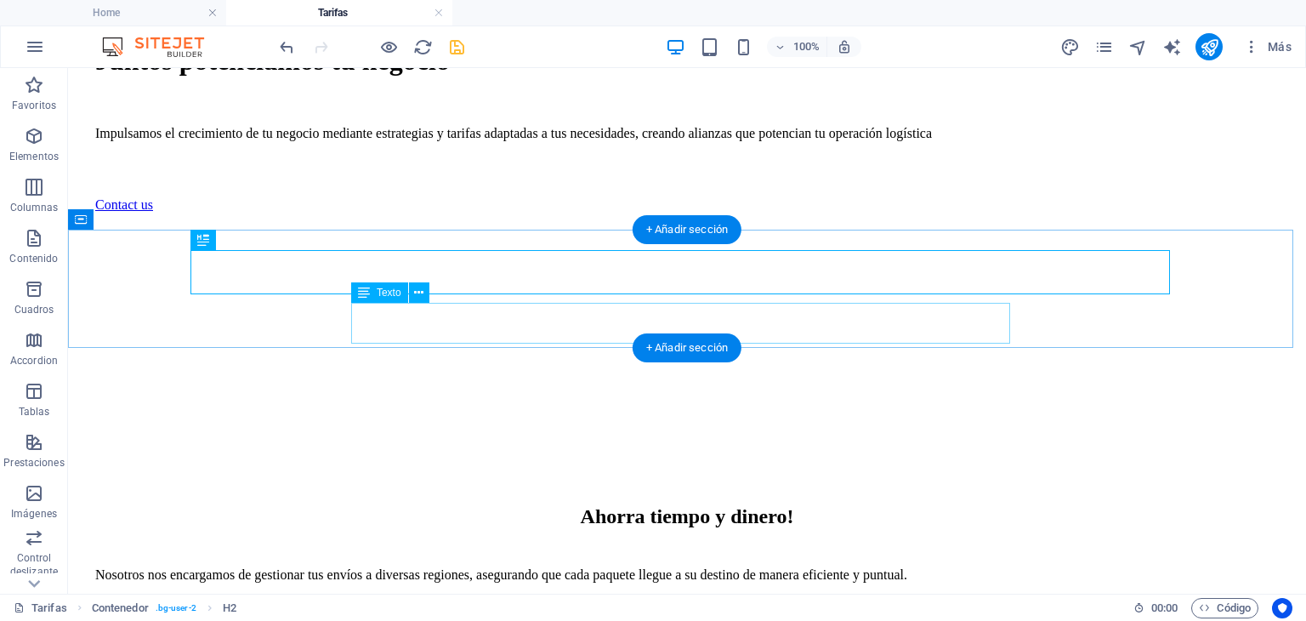
click at [757, 567] on div "Nosotros nos encargamos de gestionar tus envíos a diversas regiones, asegurando…" at bounding box center [687, 574] width 1184 height 15
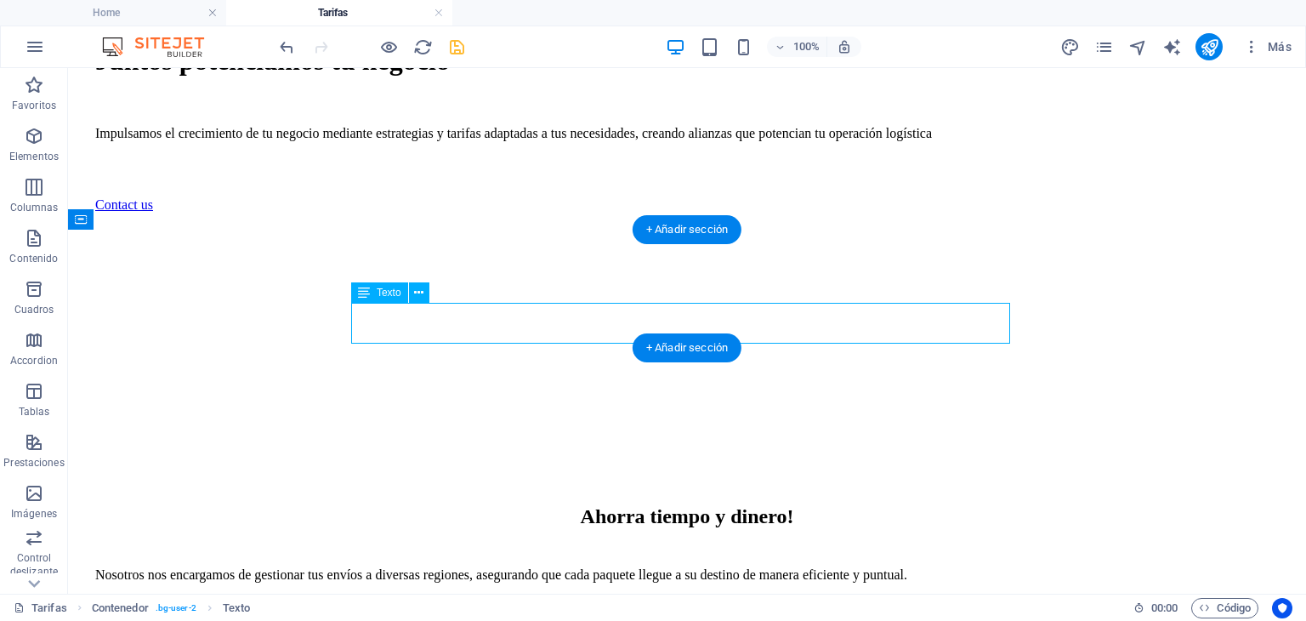
click at [749, 567] on div "Nosotros nos encargamos de gestionar tus envíos a diversas regiones, asegurando…" at bounding box center [687, 574] width 1184 height 15
drag, startPoint x: 751, startPoint y: 337, endPoint x: 453, endPoint y: 337, distance: 297.7
click at [752, 567] on div "Nosotros nos encargamos de gestionar tus envíos a diversas regiones, asegurando…" at bounding box center [687, 574] width 1184 height 15
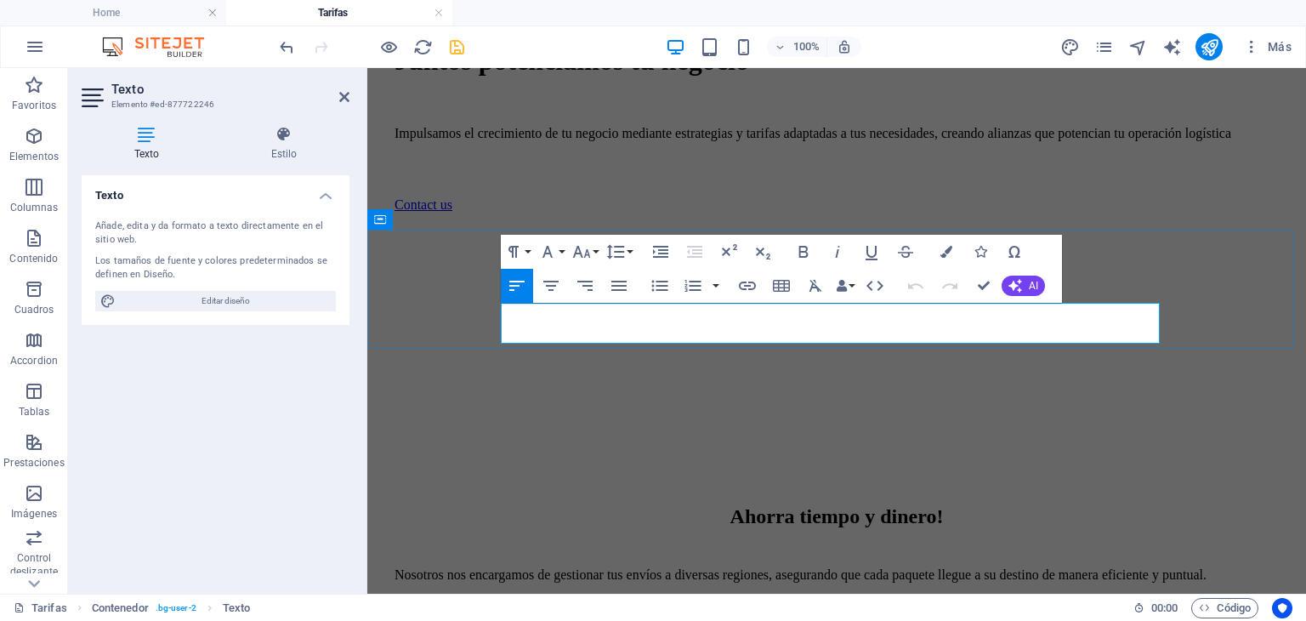
click at [905, 567] on p "Nosotros nos encargamos de gestionar tus envíos a diversas regiones, asegurando…" at bounding box center [837, 574] width 885 height 15
drag, startPoint x: 1058, startPoint y: 335, endPoint x: 905, endPoint y: 338, distance: 153.1
click at [905, 567] on p "Nosotros nos encargamos de gestionar tus envíos a diversas regiones, asegurando…" at bounding box center [837, 582] width 885 height 31
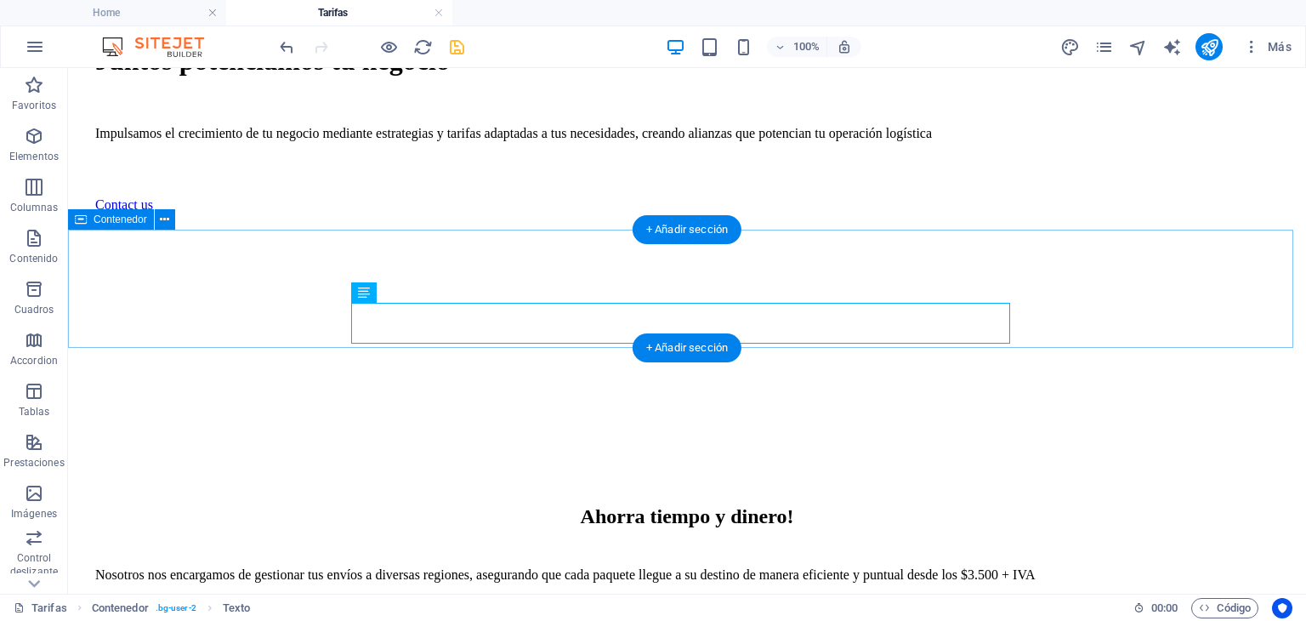
click at [1073, 468] on div "Ahorra tiempo y dinero! Nosotros nos encargamos de gestionar tus envíos a diver…" at bounding box center [687, 534] width 1225 height 133
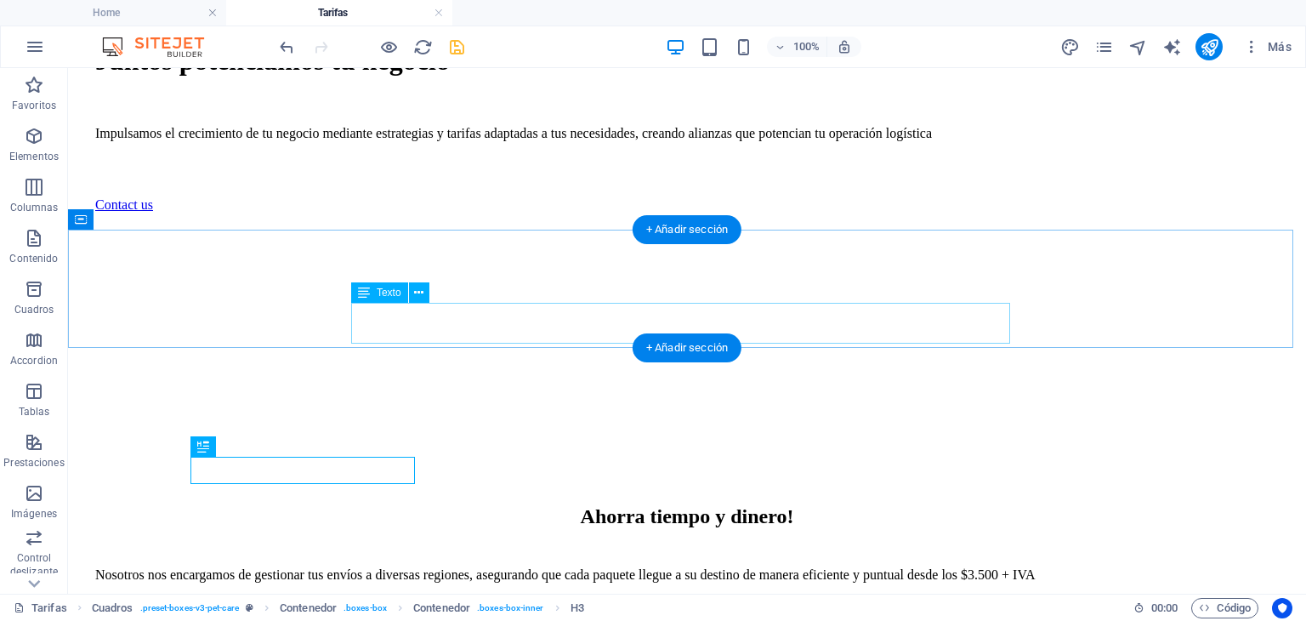
click at [902, 567] on div "Nosotros nos encargamos de gestionar tus envíos a diversas regiones, asegurando…" at bounding box center [687, 574] width 1184 height 15
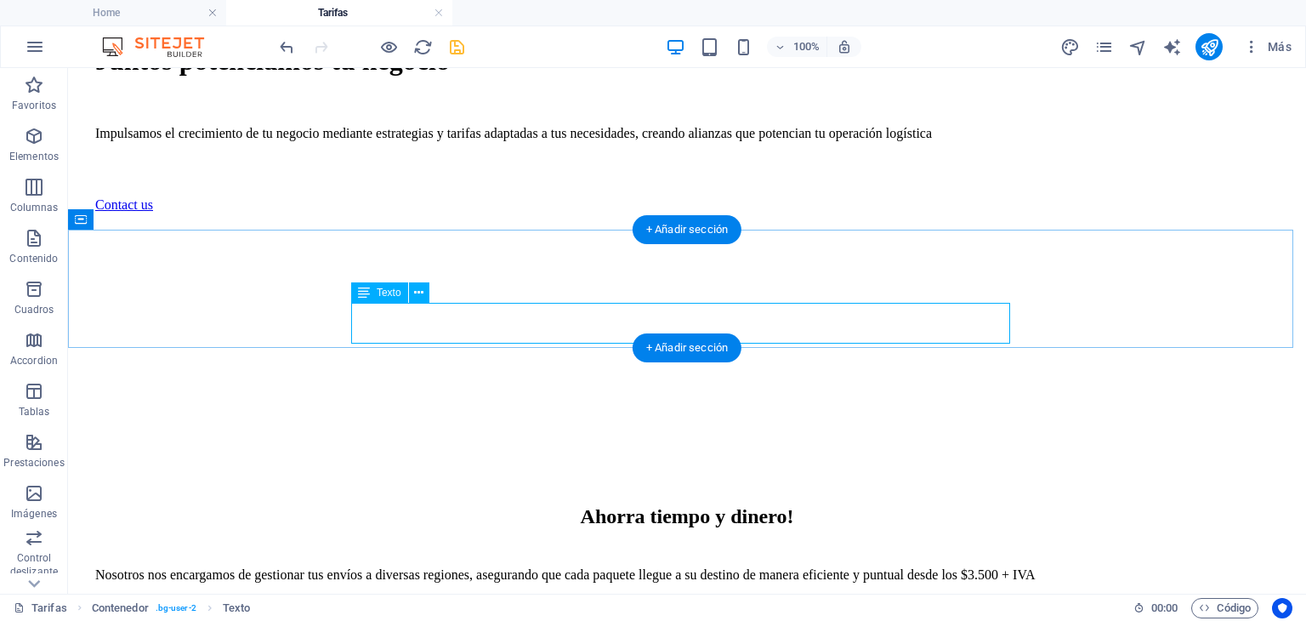
click at [828, 567] on div "Nosotros nos encargamos de gestionar tus envíos a diversas regiones, asegurando…" at bounding box center [687, 574] width 1184 height 15
click at [868, 567] on div "Nosotros nos encargamos de gestionar tus envíos a diversas regiones, asegurando…" at bounding box center [687, 574] width 1184 height 15
drag, startPoint x: 868, startPoint y: 335, endPoint x: 936, endPoint y: 403, distance: 96.8
click at [868, 567] on div "Nosotros nos encargamos de gestionar tus envíos a diversas regiones, asegurando…" at bounding box center [687, 574] width 1184 height 15
select select "px"
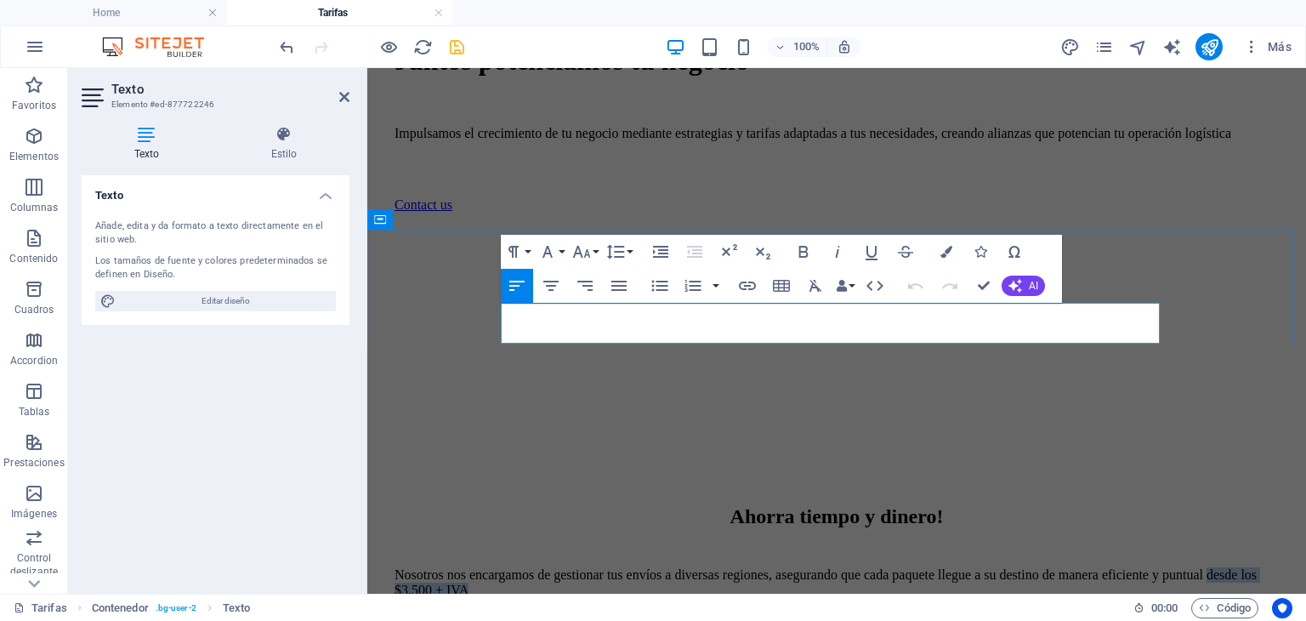
drag, startPoint x: 1057, startPoint y: 333, endPoint x: 904, endPoint y: 340, distance: 153.3
click at [904, 567] on p "Nosotros nos encargamos de gestionar tus envíos a diversas regiones, asegurando…" at bounding box center [837, 582] width 885 height 31
click at [289, 139] on icon at bounding box center [284, 134] width 131 height 17
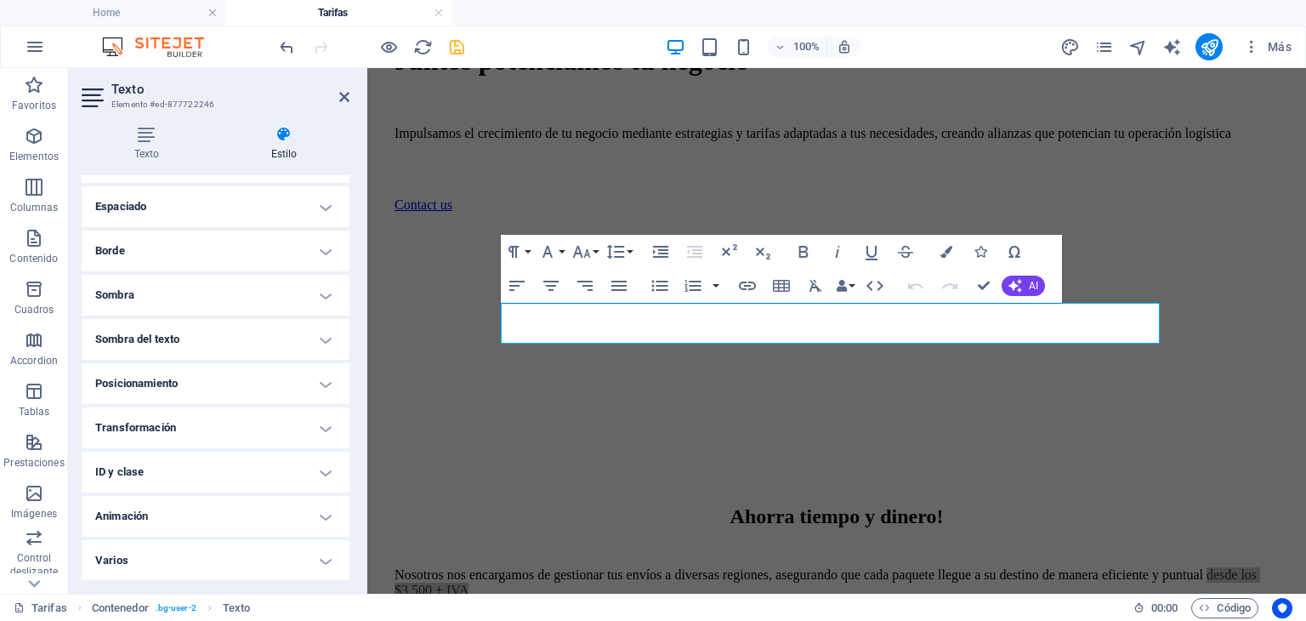
scroll to position [169, 0]
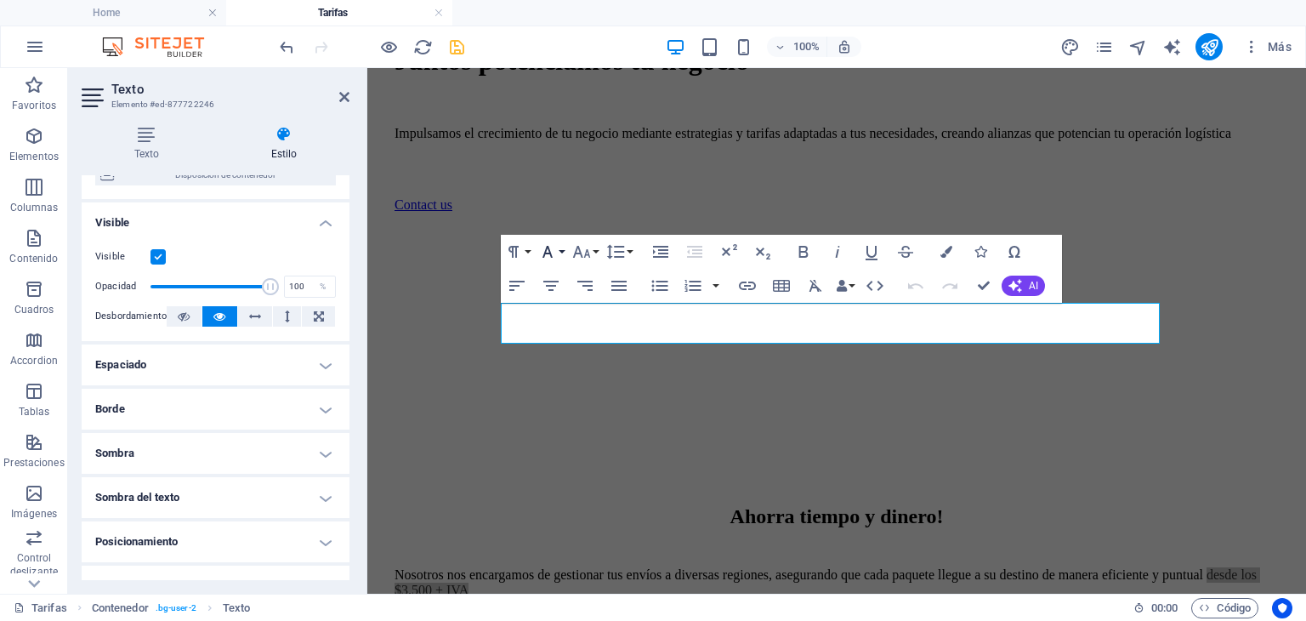
click at [559, 251] on button "Font Family" at bounding box center [551, 252] width 32 height 34
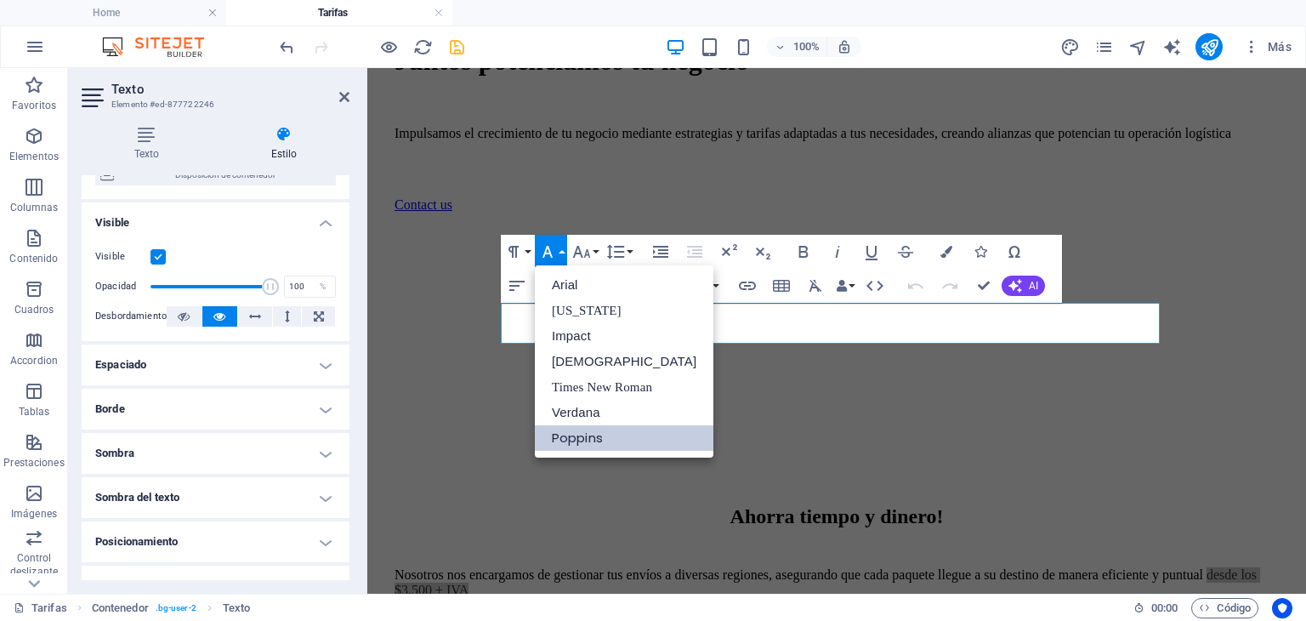
scroll to position [0, 0]
click at [578, 329] on link "Impact" at bounding box center [624, 336] width 179 height 26
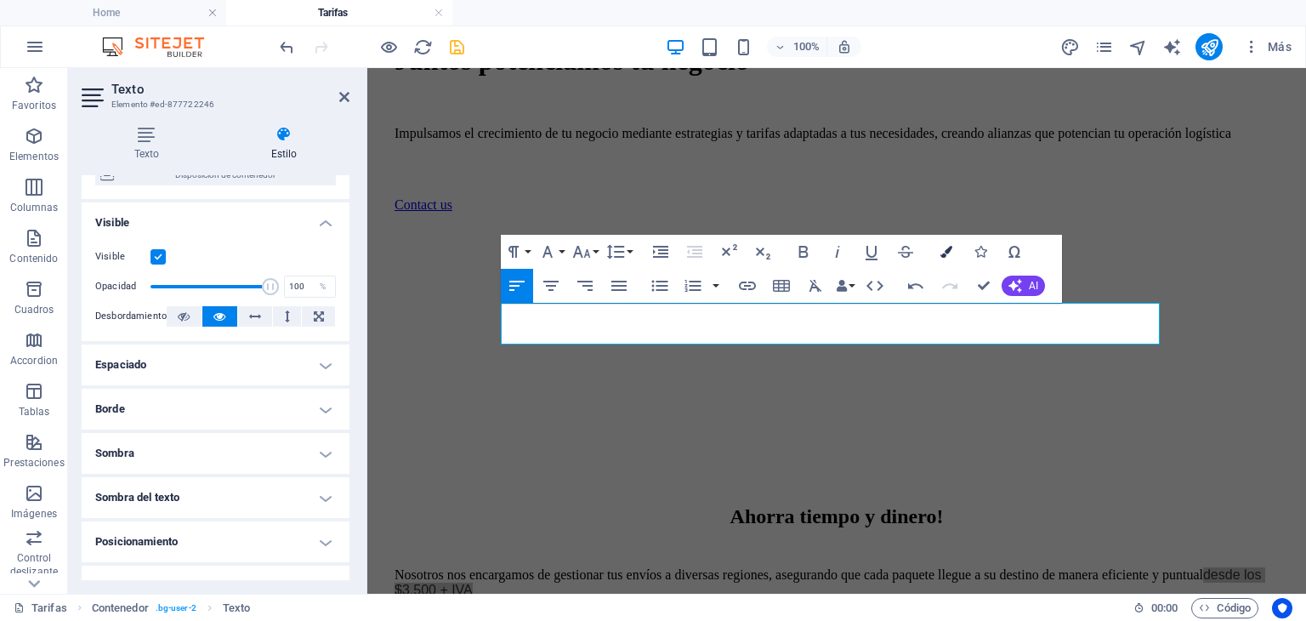
click at [948, 253] on icon "button" at bounding box center [947, 252] width 12 height 12
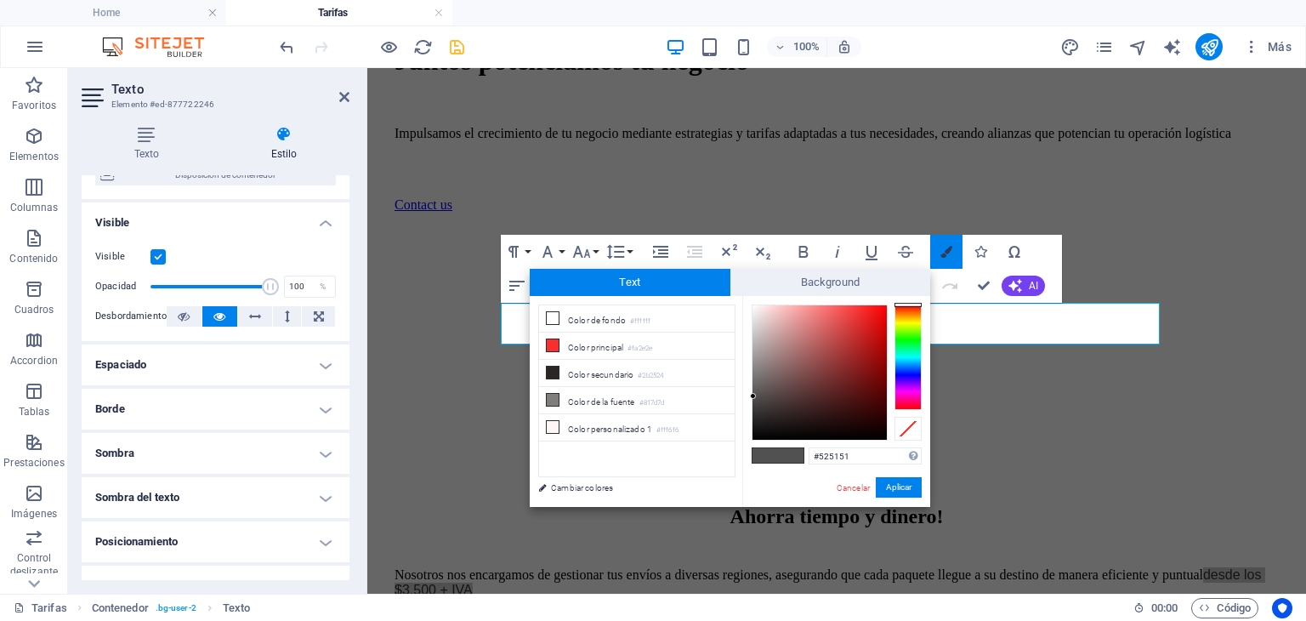
click at [947, 253] on icon "button" at bounding box center [947, 252] width 12 height 12
click at [606, 348] on li "Color principal #fa2e2e" at bounding box center [637, 346] width 196 height 27
type input "#fa2e2e"
click at [905, 486] on button "Aplicar" at bounding box center [899, 487] width 46 height 20
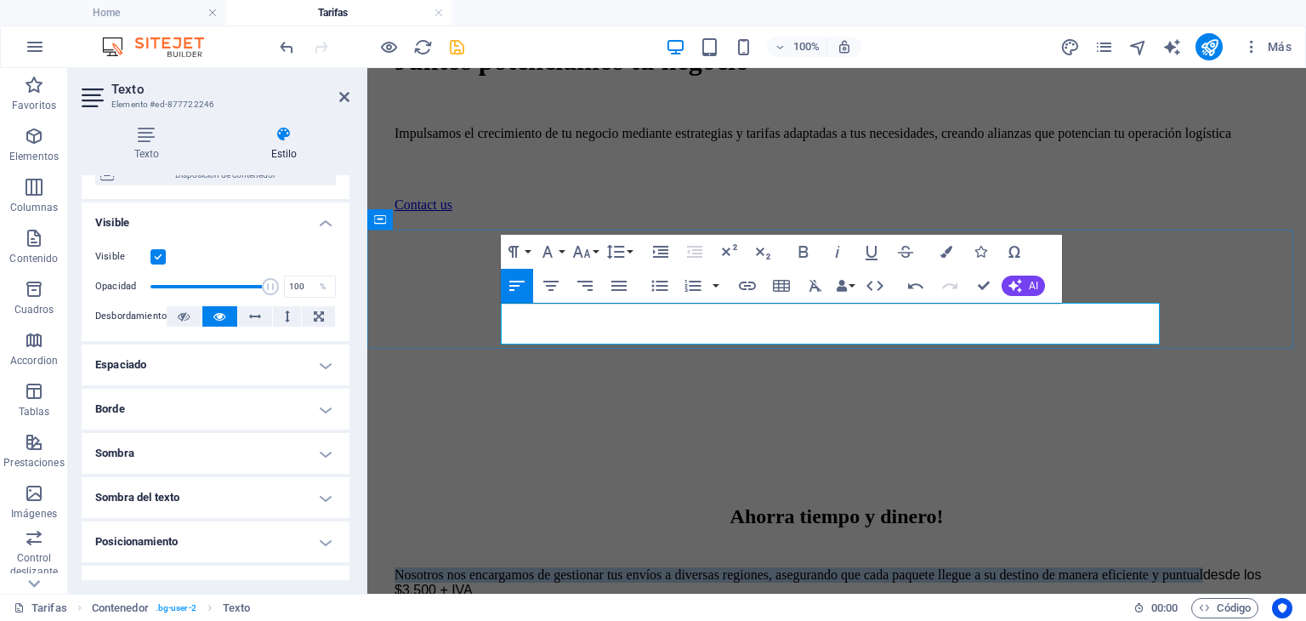
click at [1040, 567] on p "Nosotros nos encargamos de gestionar tus envíos a diversas regiones, asegurando…" at bounding box center [837, 582] width 885 height 31
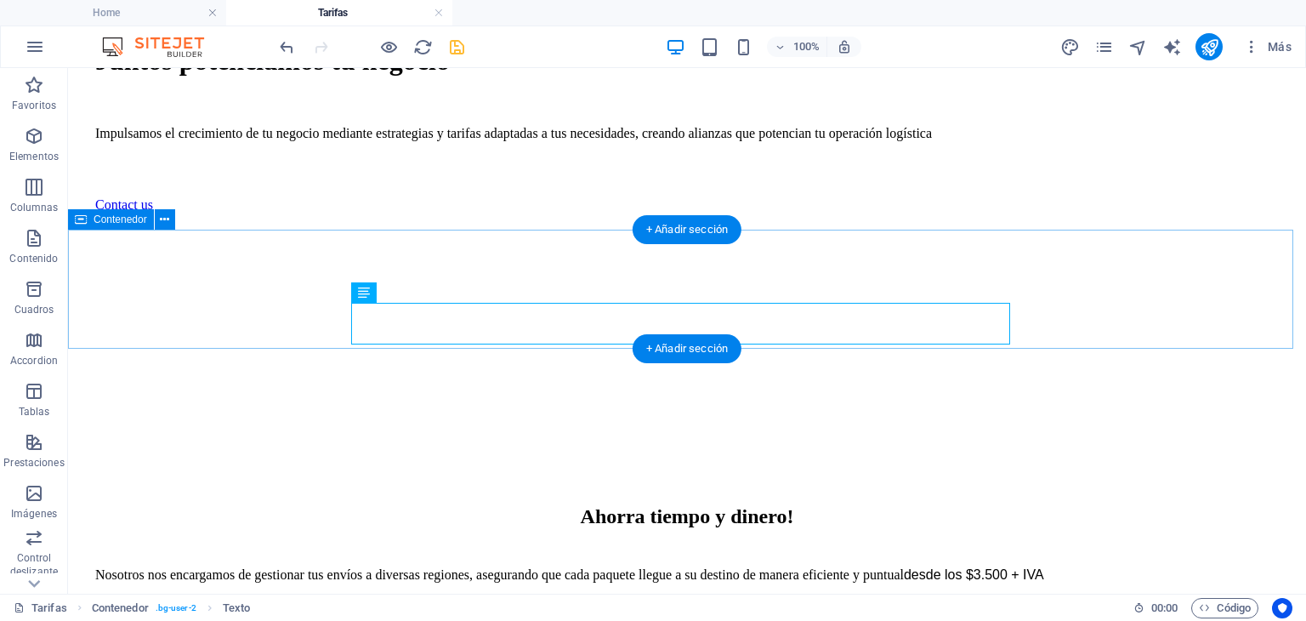
click at [1216, 468] on div "Ahorra tiempo y dinero! Nosotros nos encargamos de gestionar tus envíos a diver…" at bounding box center [687, 534] width 1225 height 133
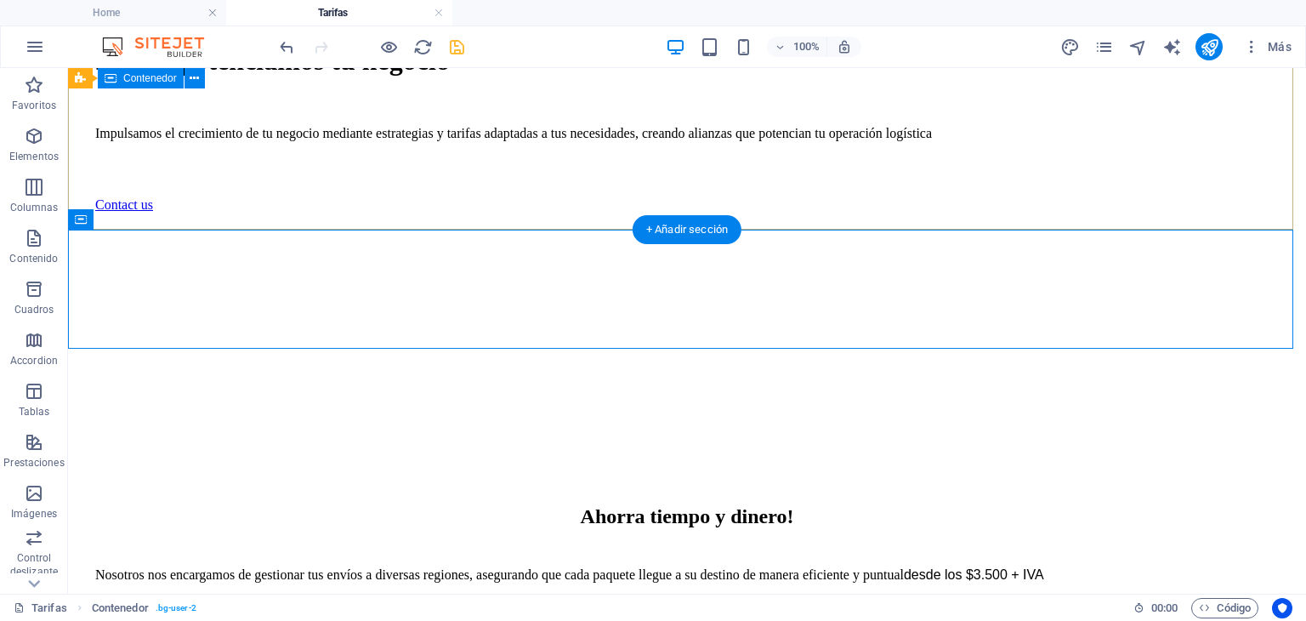
click at [270, 213] on div "Juntos potenciamos tu negocio Impulsamos el crecimiento de tu negocio mediante …" at bounding box center [687, 119] width 1225 height 403
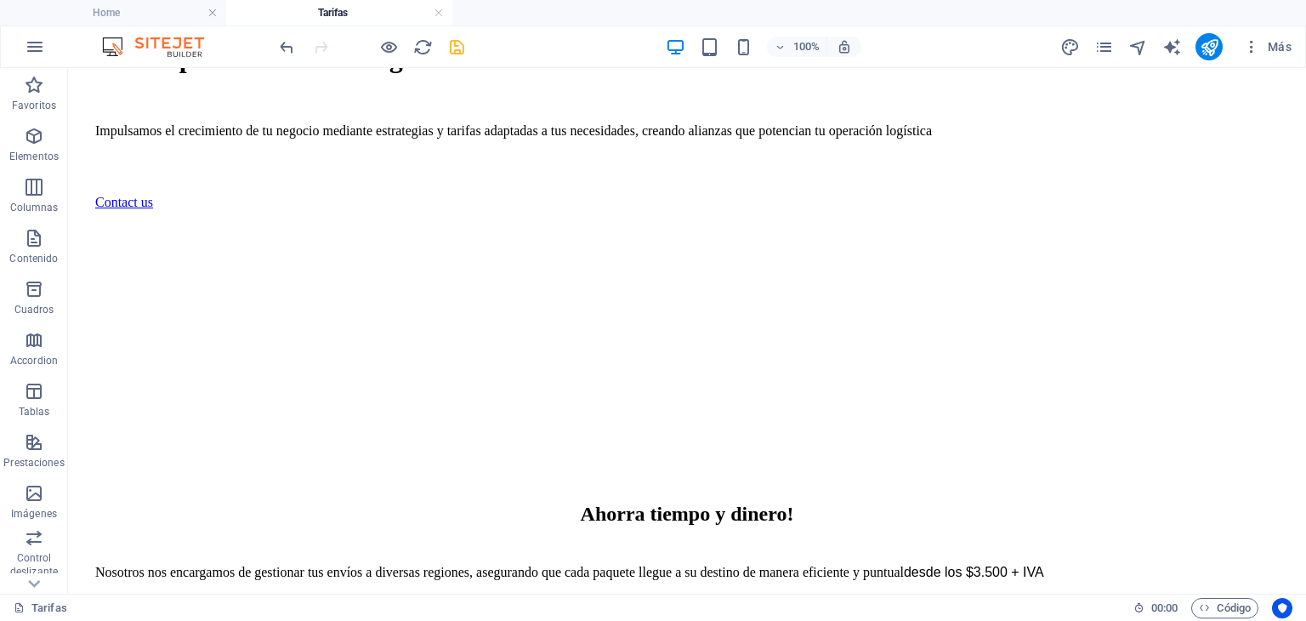
scroll to position [526, 0]
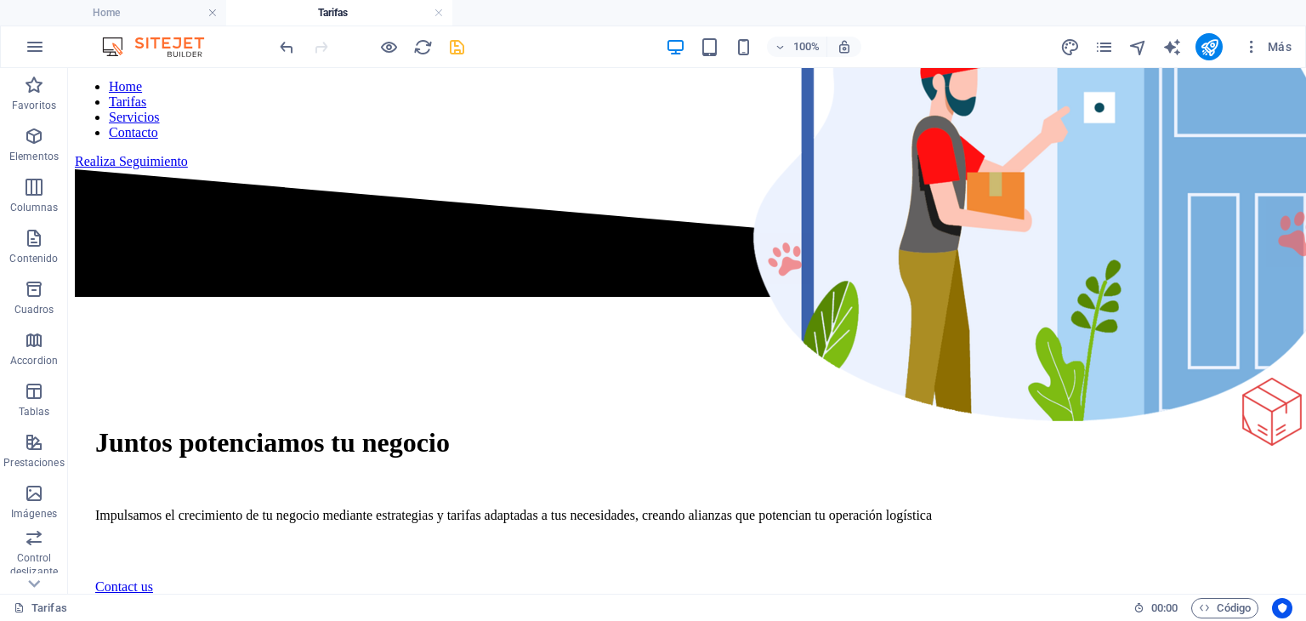
scroll to position [117, 0]
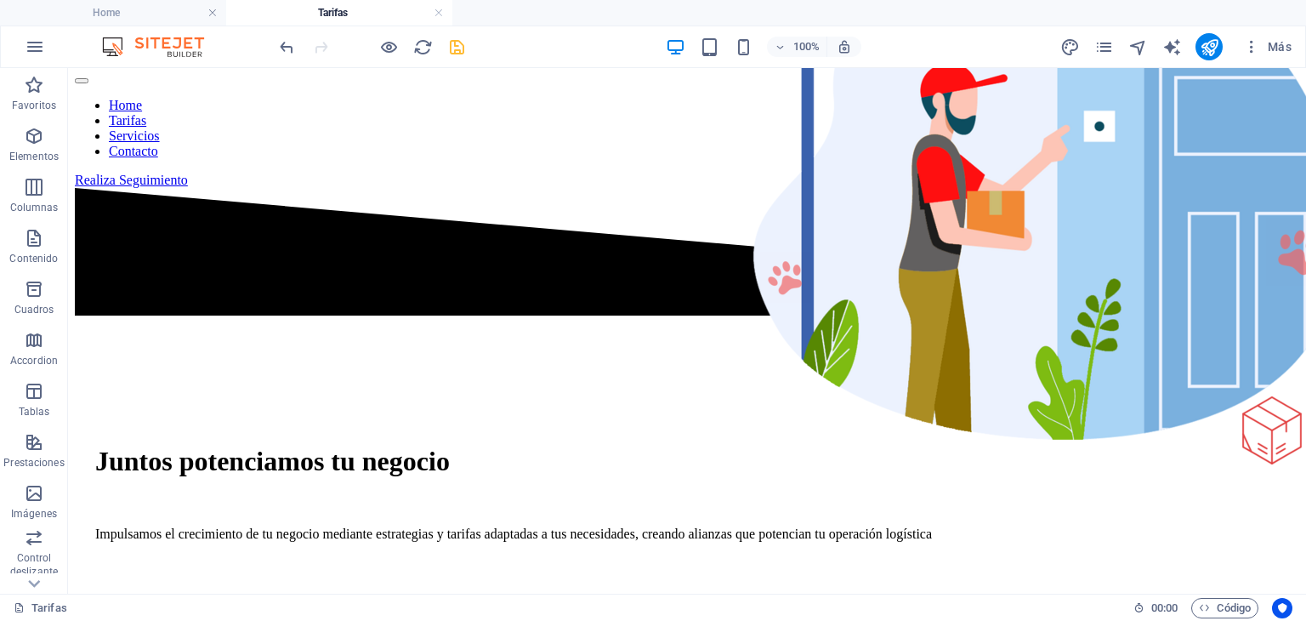
click at [458, 50] on icon "save" at bounding box center [457, 47] width 20 height 20
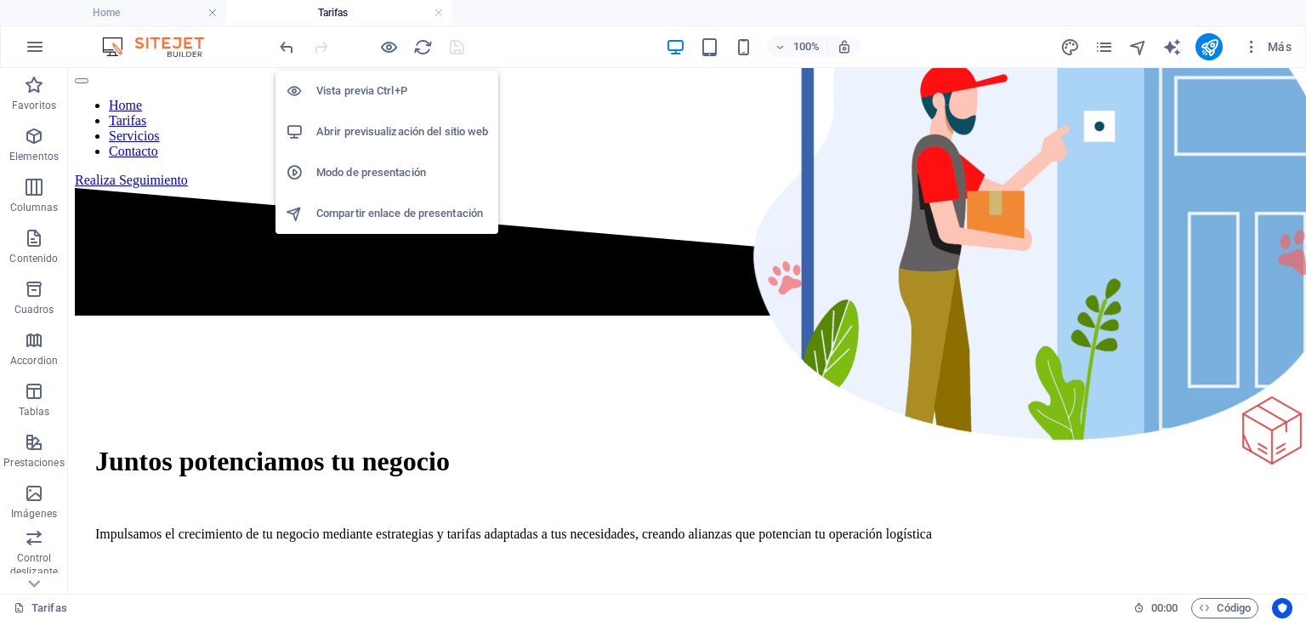
click at [380, 134] on h6 "Abrir previsualización del sitio web" at bounding box center [402, 132] width 172 height 20
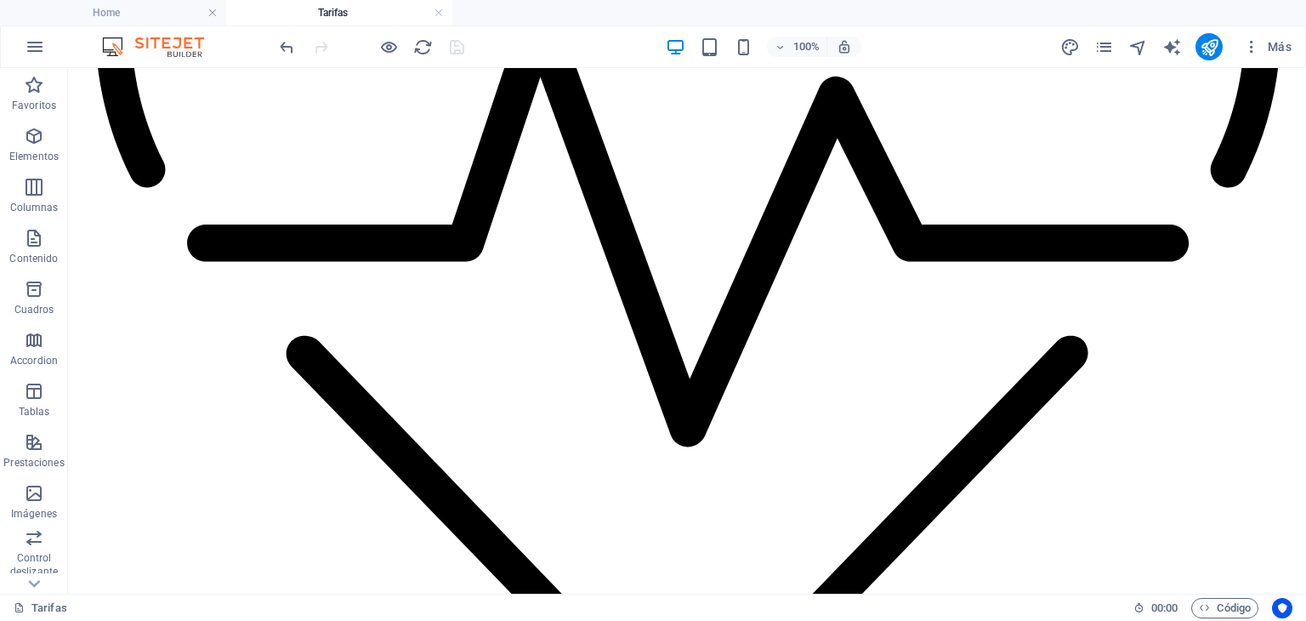
scroll to position [1582, 0]
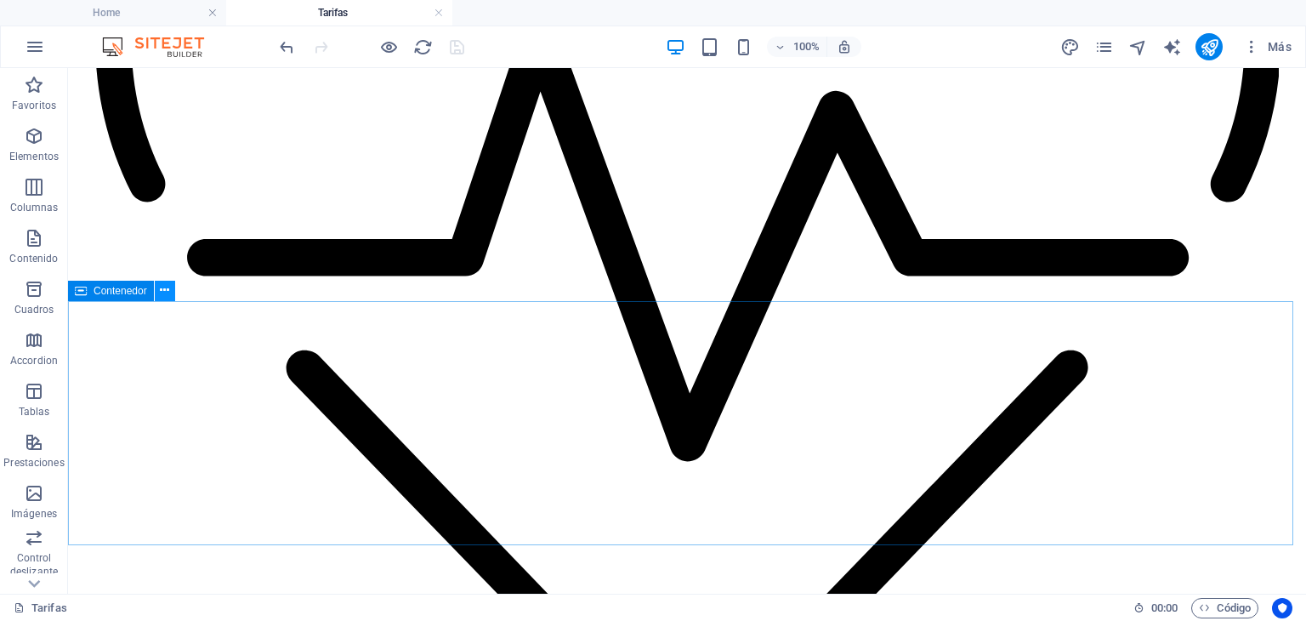
click at [167, 292] on icon at bounding box center [164, 291] width 9 height 18
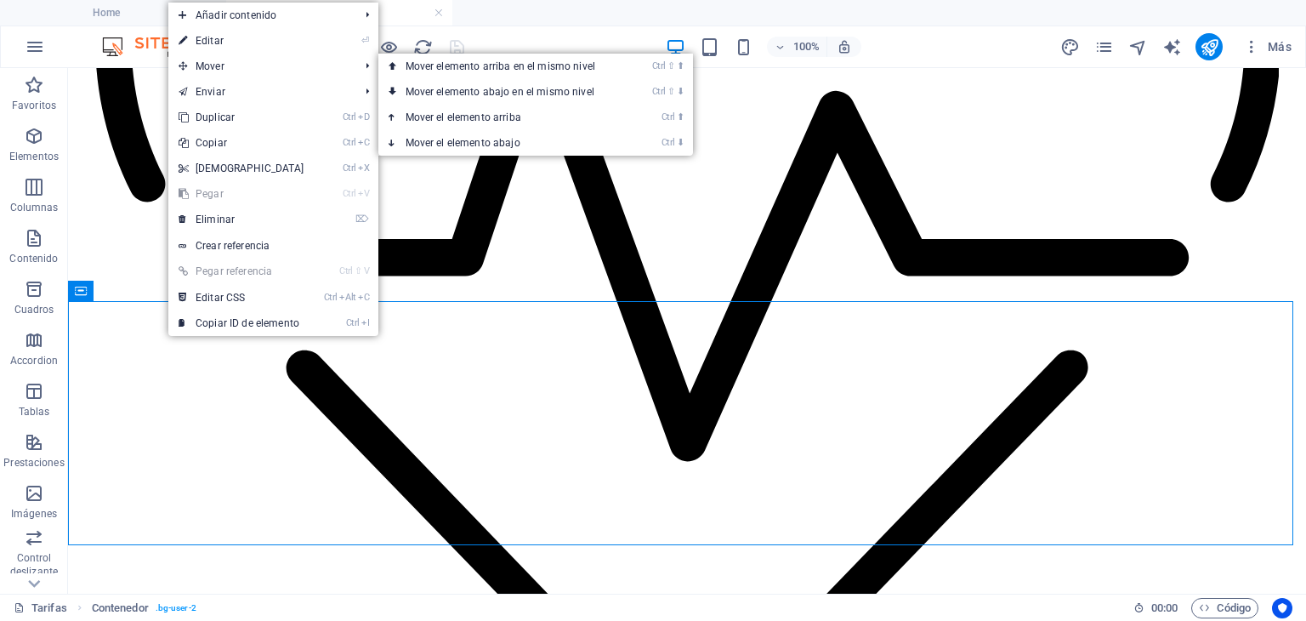
click at [242, 43] on link "⏎ Editar" at bounding box center [241, 41] width 146 height 26
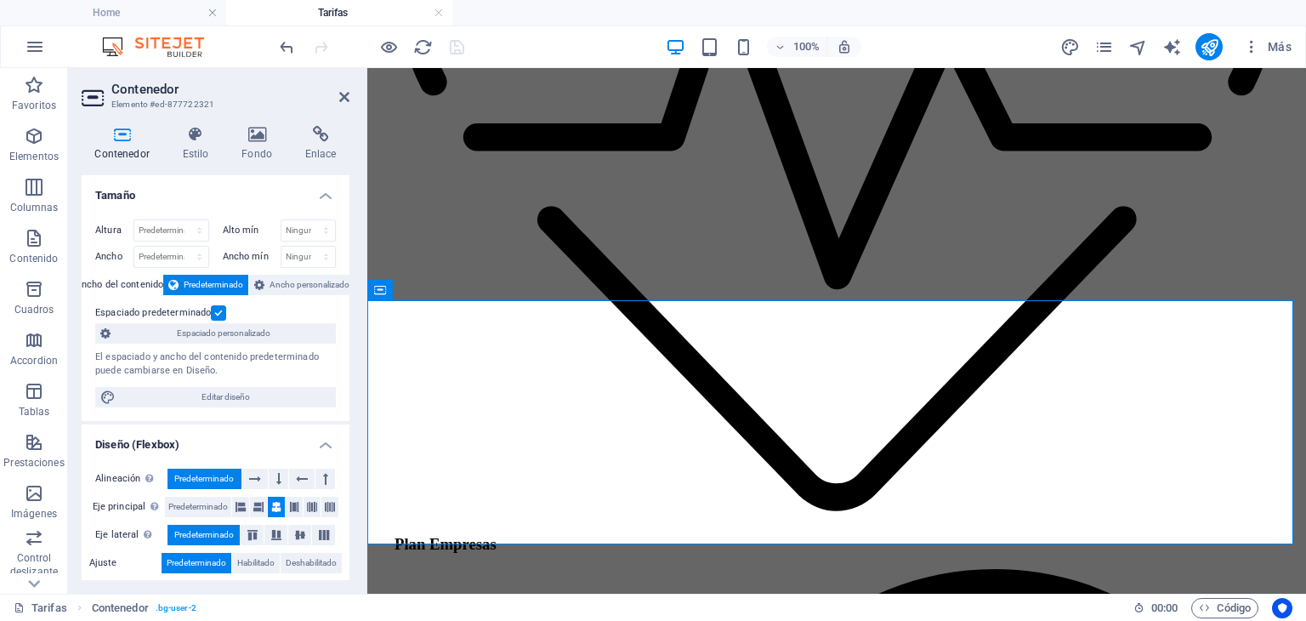
scroll to position [1540, 0]
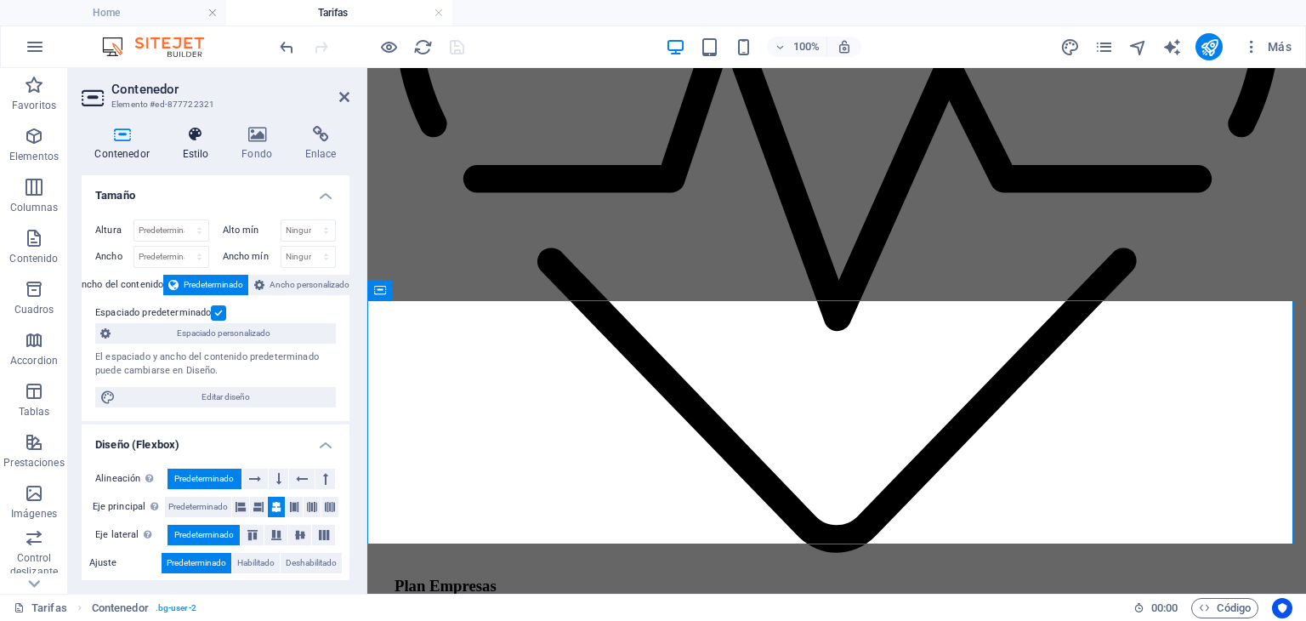
click at [205, 156] on h4 "Estilo" at bounding box center [199, 144] width 60 height 36
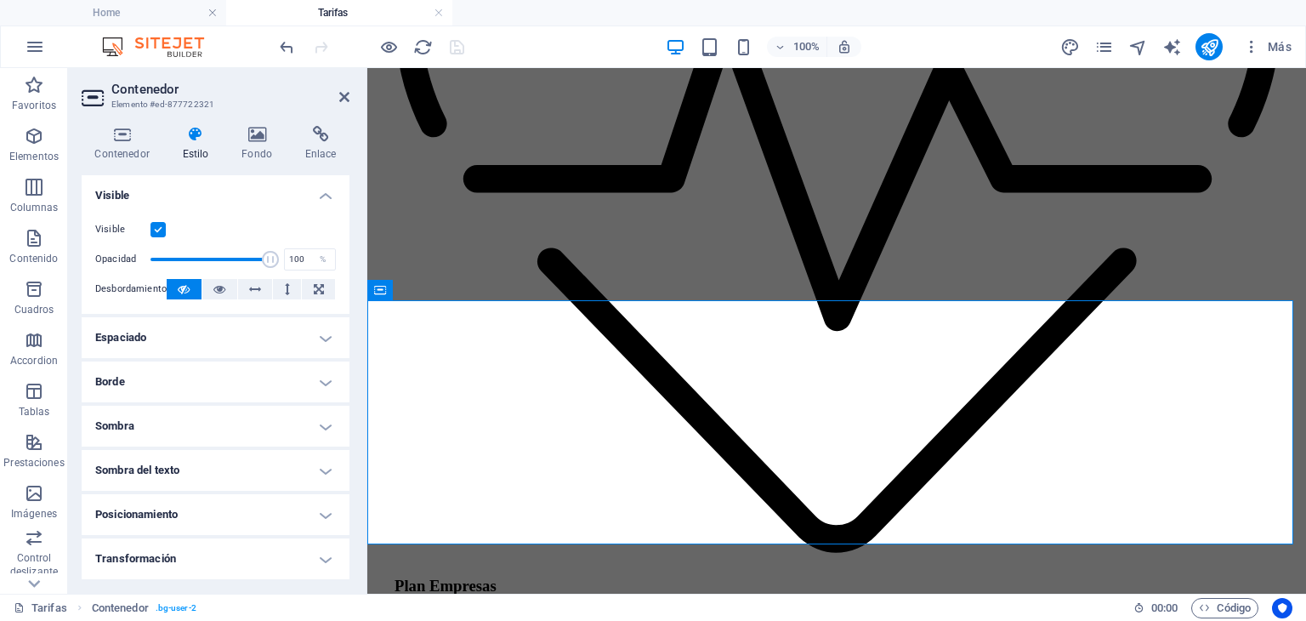
click at [160, 230] on label at bounding box center [158, 229] width 15 height 15
click at [0, 0] on input "Visible" at bounding box center [0, 0] width 0 height 0
click at [462, 42] on icon "save" at bounding box center [457, 47] width 20 height 20
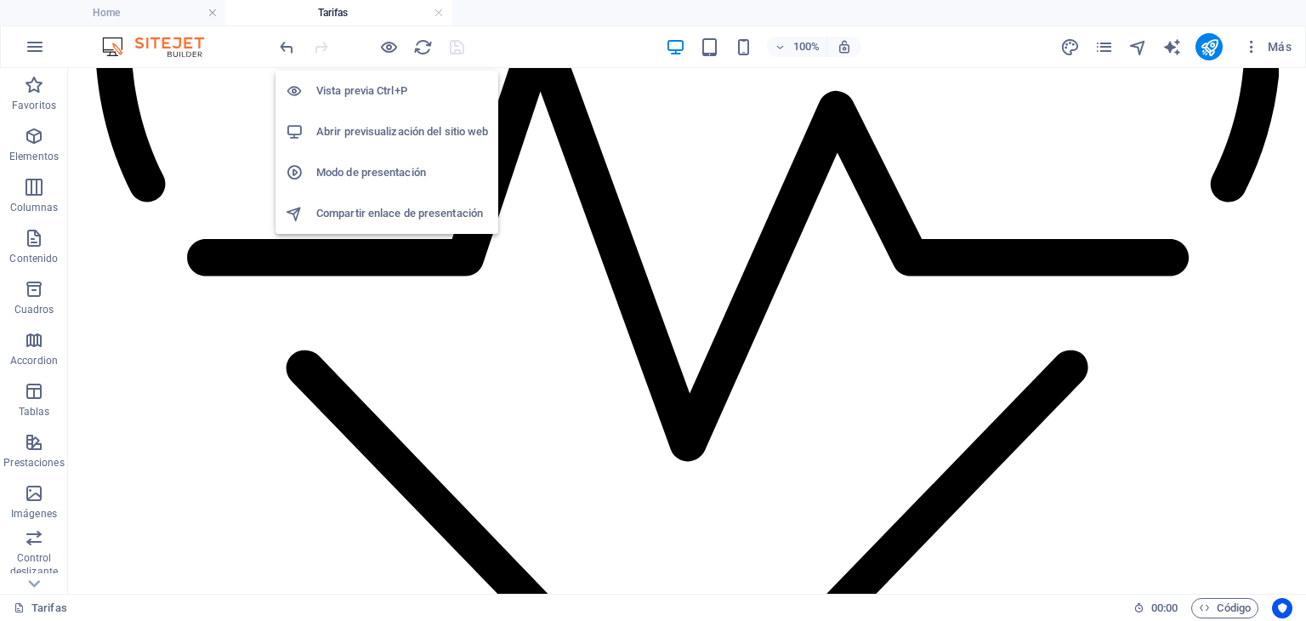
click at [379, 128] on h6 "Abrir previsualización del sitio web" at bounding box center [402, 132] width 172 height 20
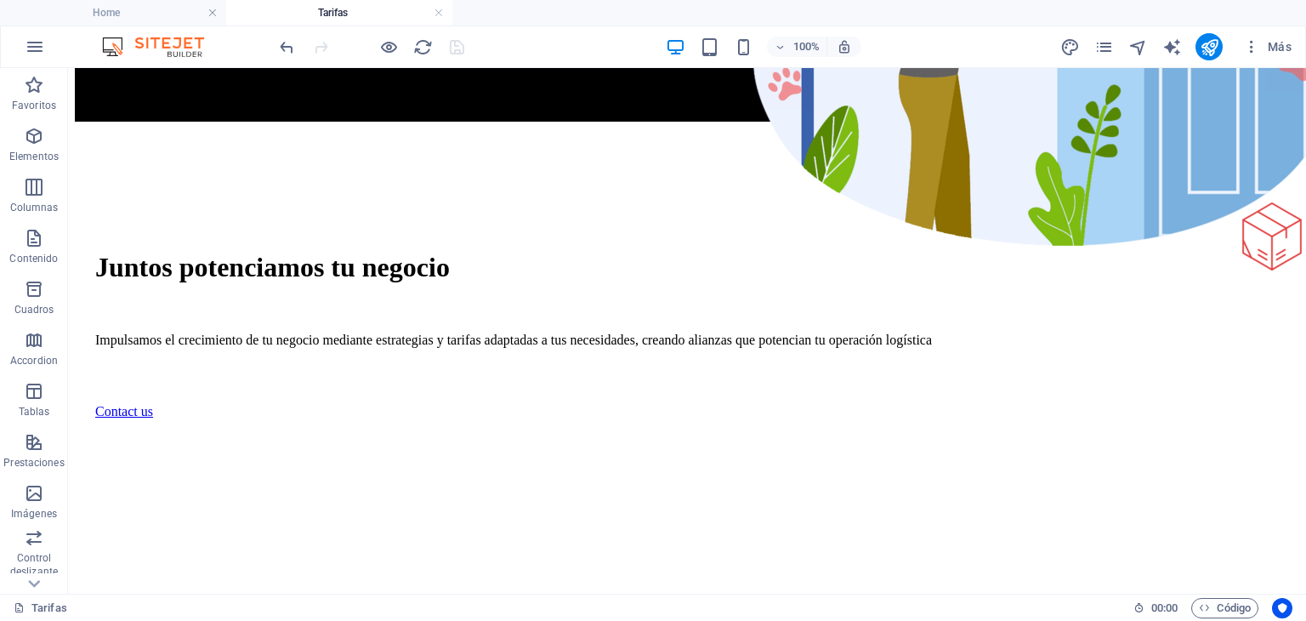
scroll to position [143, 0]
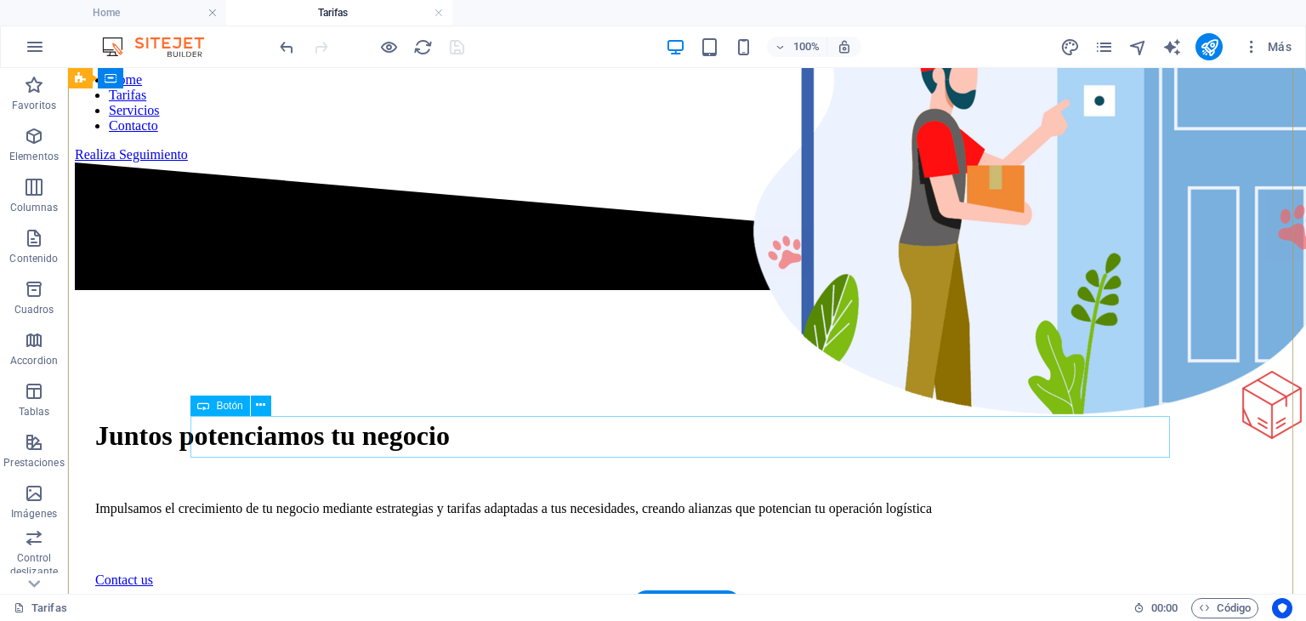
click at [307, 572] on div "Contact us" at bounding box center [687, 579] width 1184 height 15
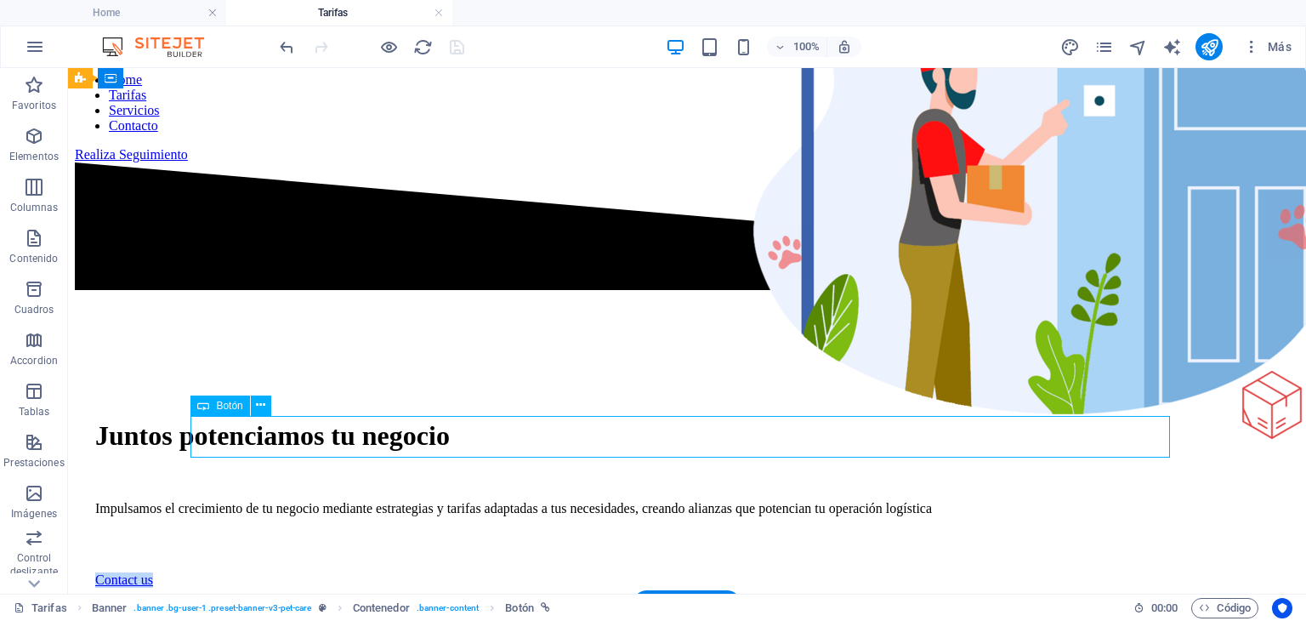
select select "px"
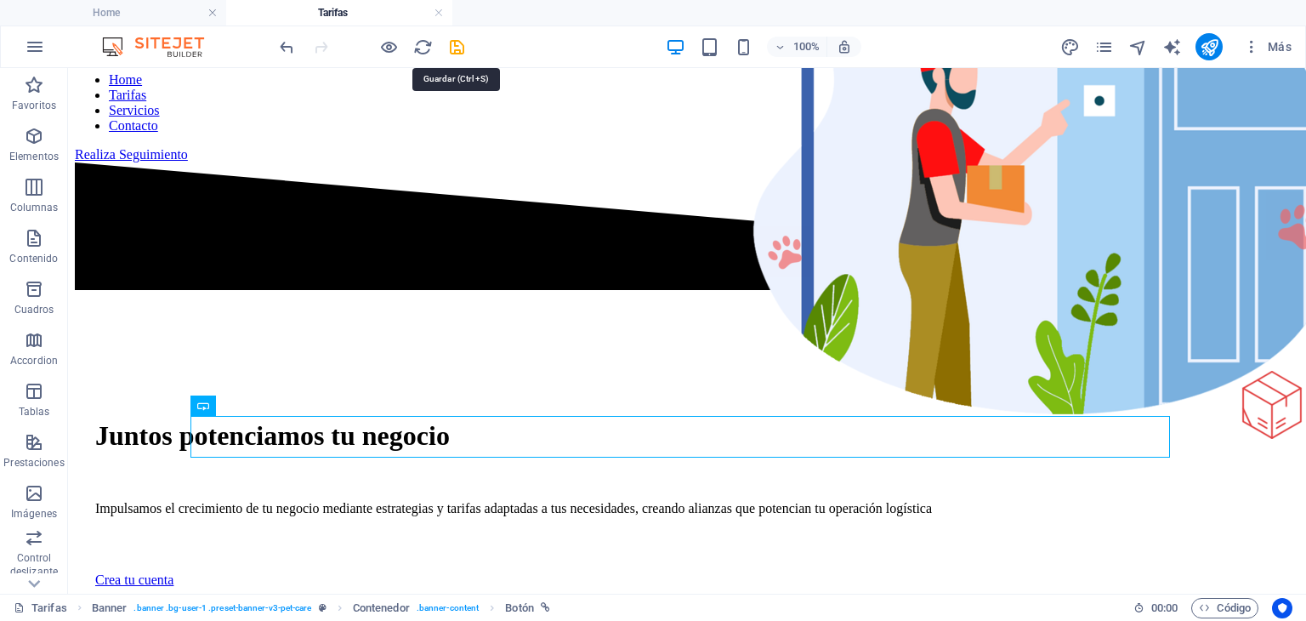
click at [459, 43] on icon "save" at bounding box center [457, 47] width 20 height 20
